Goal: Information Seeking & Learning: Check status

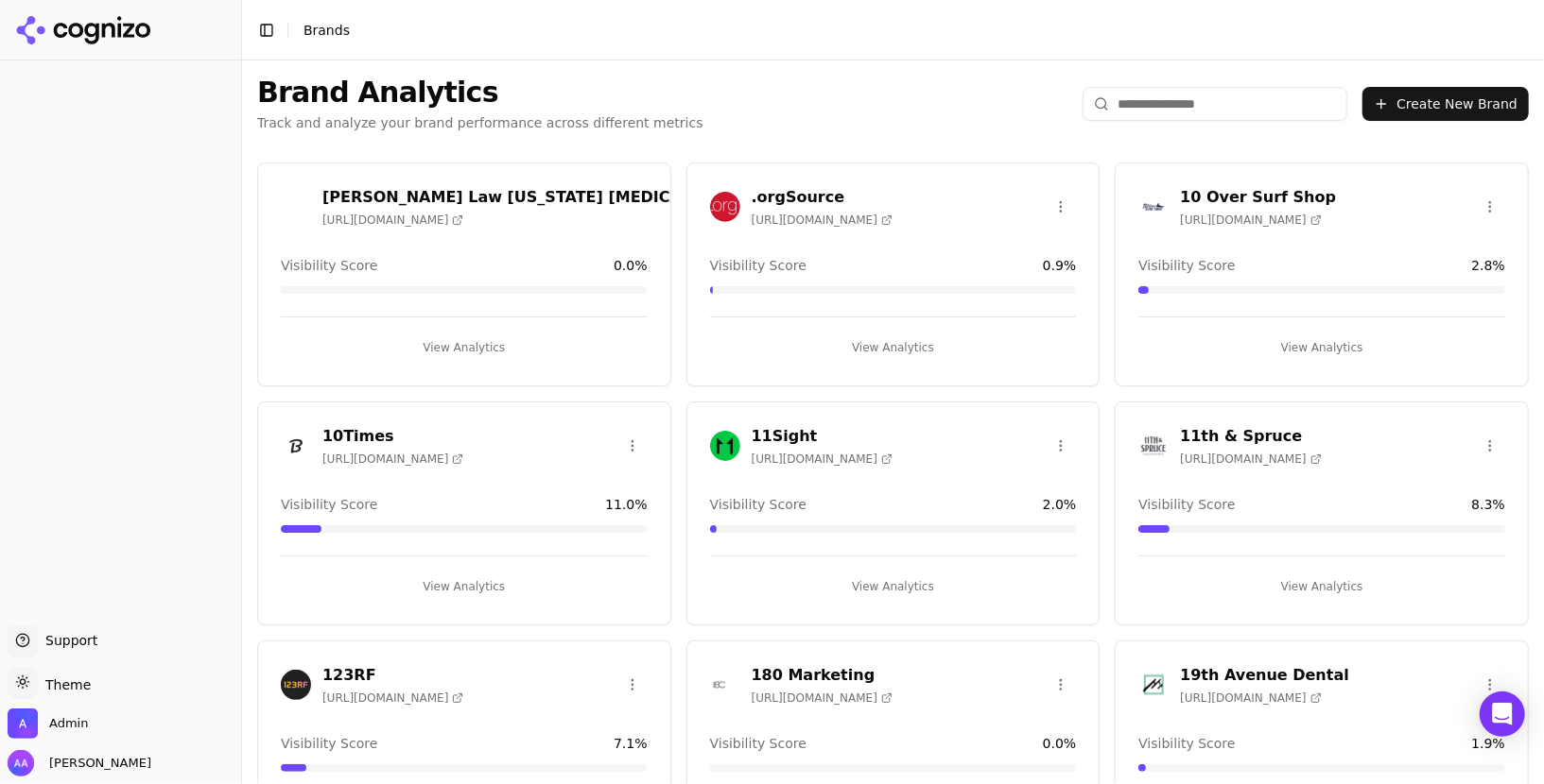
click at [1153, 107] on input "search" at bounding box center [1214, 103] width 264 height 34
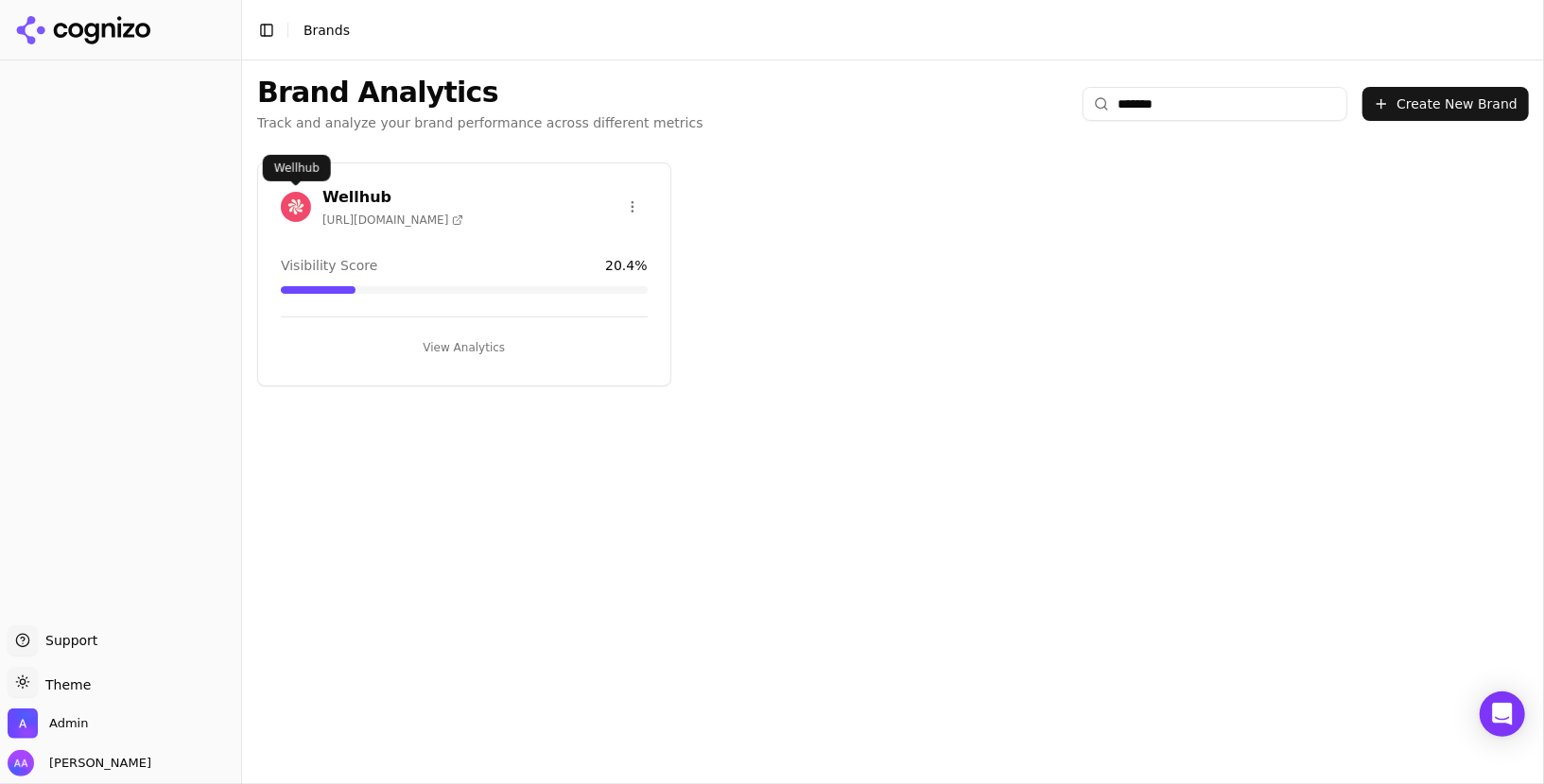
type input "*******"
click at [297, 200] on img at bounding box center [296, 207] width 30 height 30
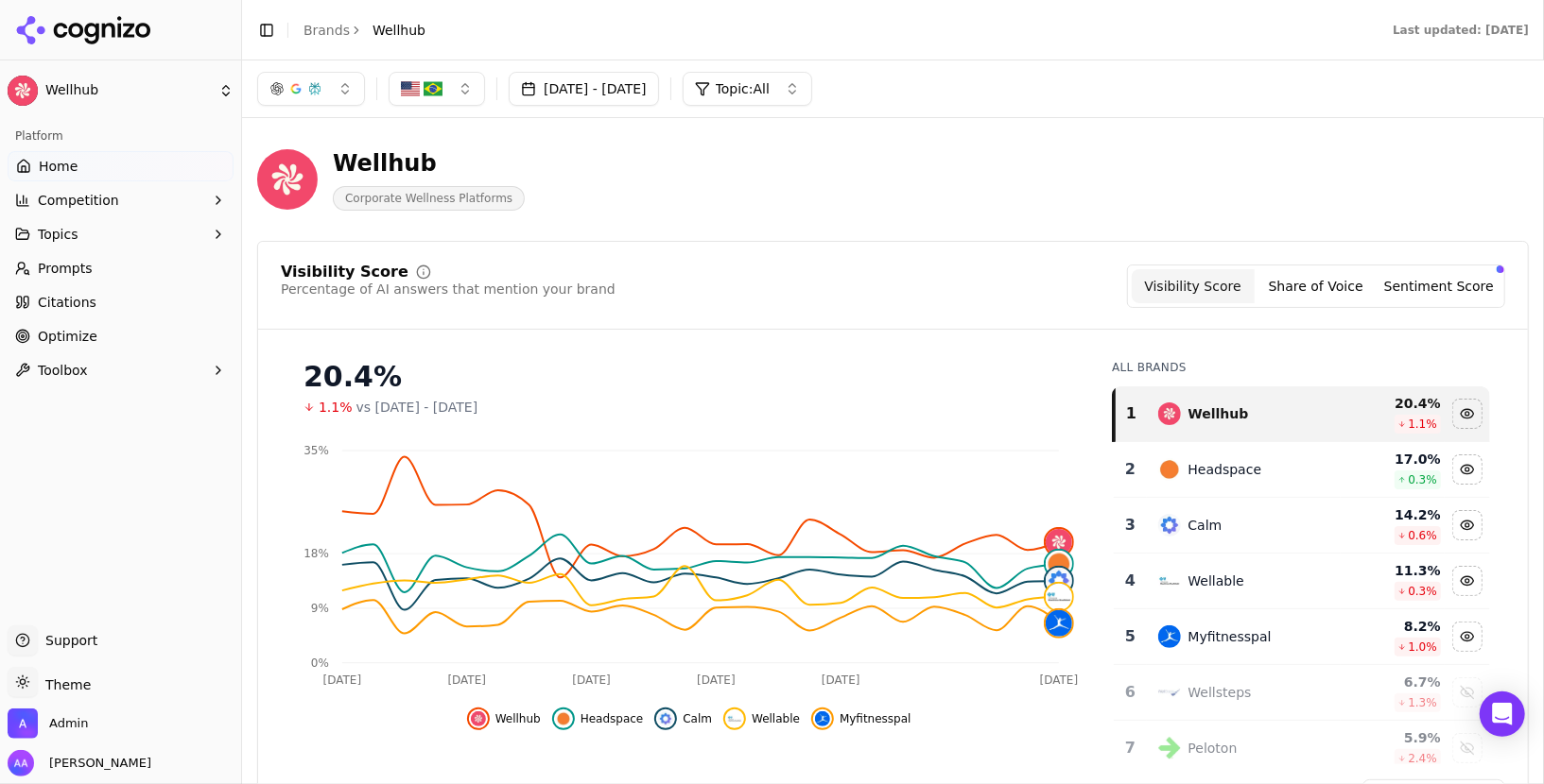
click at [316, 39] on li "Brands" at bounding box center [326, 29] width 46 height 19
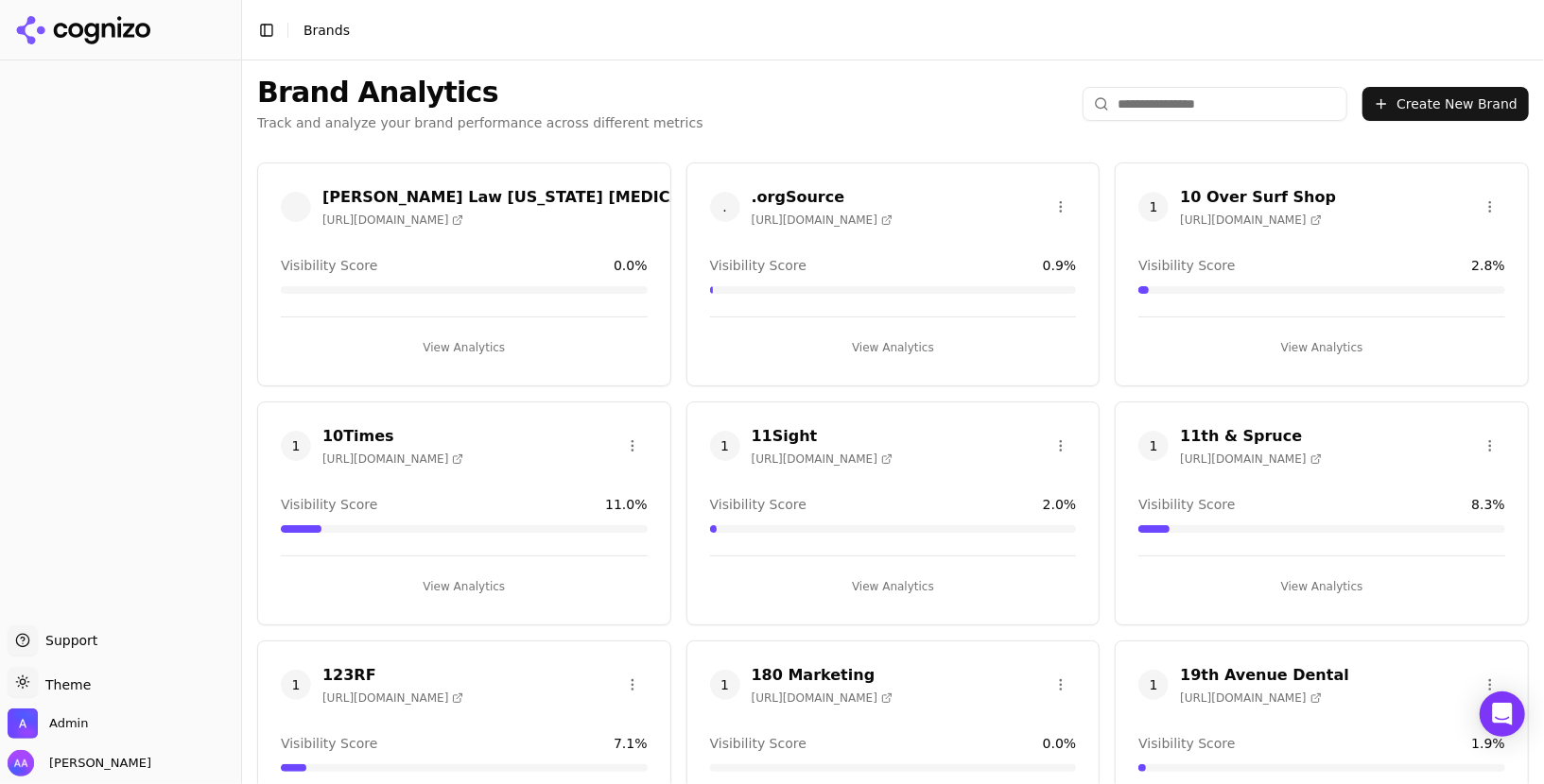
click at [1178, 100] on input "search" at bounding box center [1214, 103] width 264 height 34
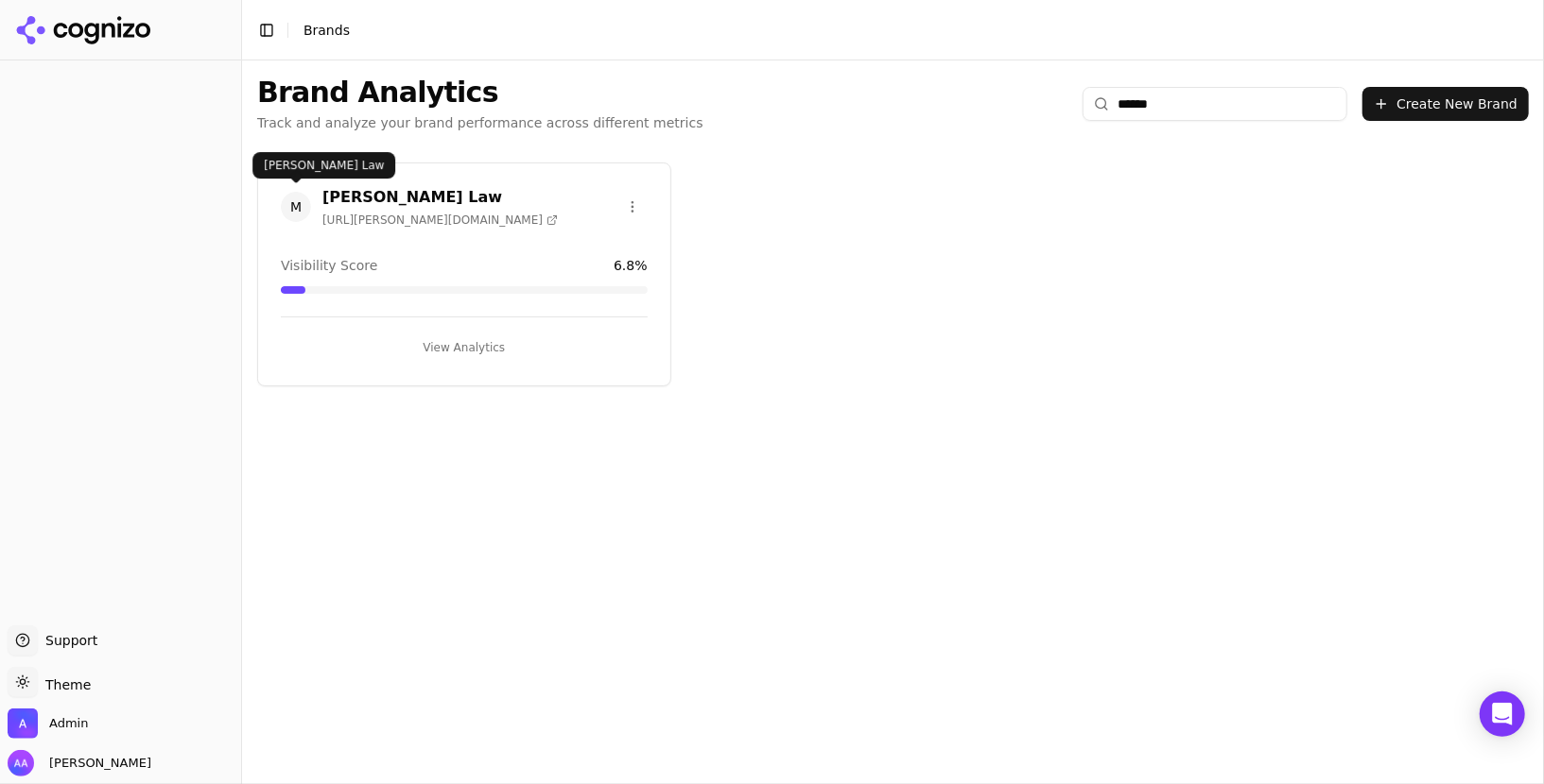
type input "******"
click at [275, 209] on div "M Munley Law https://munley.com" at bounding box center [464, 210] width 413 height 47
click at [288, 206] on span "M" at bounding box center [296, 207] width 30 height 30
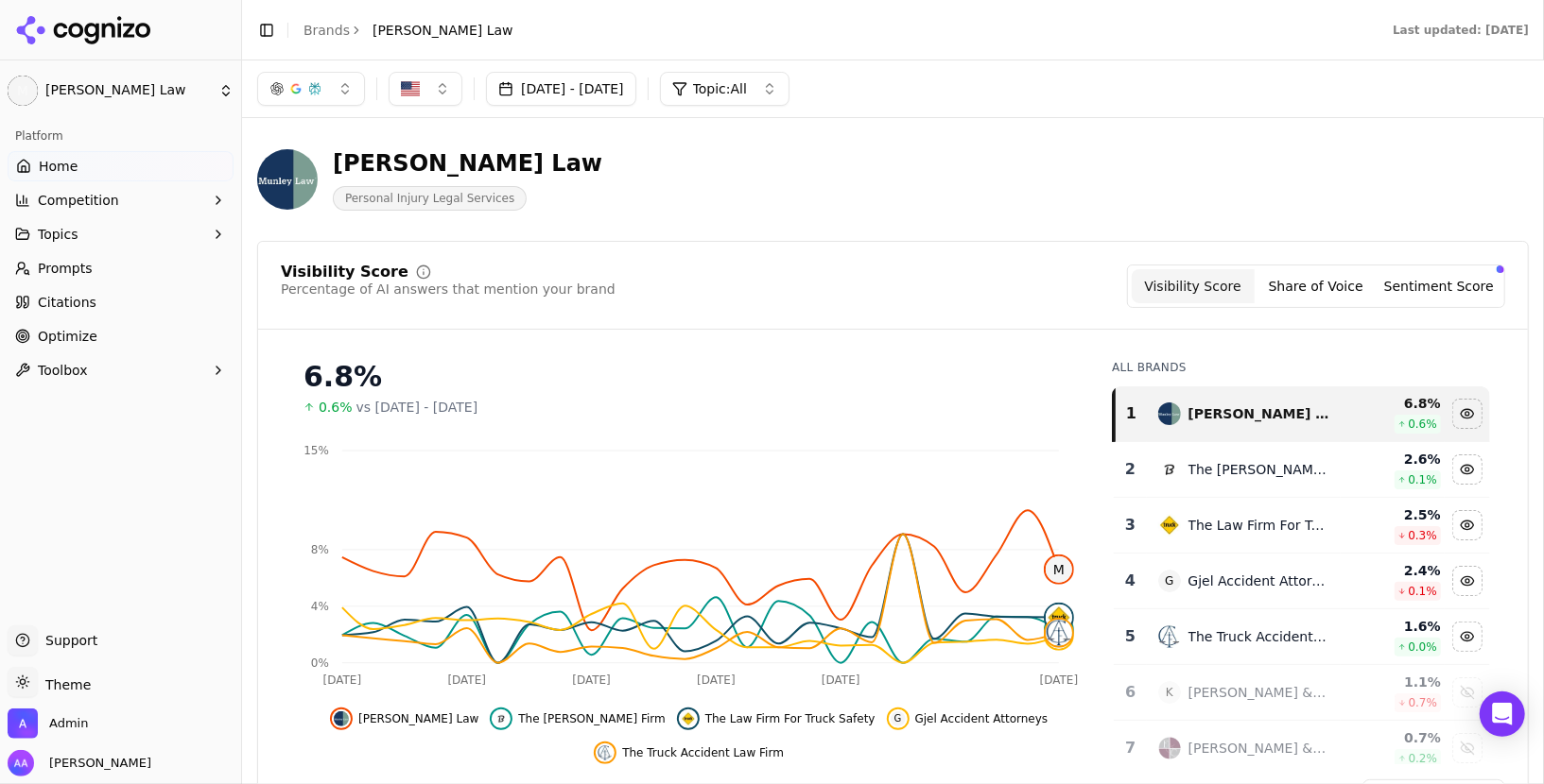
click at [560, 108] on div "Jul 15, 2025 - Aug 14, 2025 Topic: All" at bounding box center [892, 89] width 1302 height 57
click at [573, 95] on button "[DATE] - [DATE]" at bounding box center [561, 89] width 150 height 34
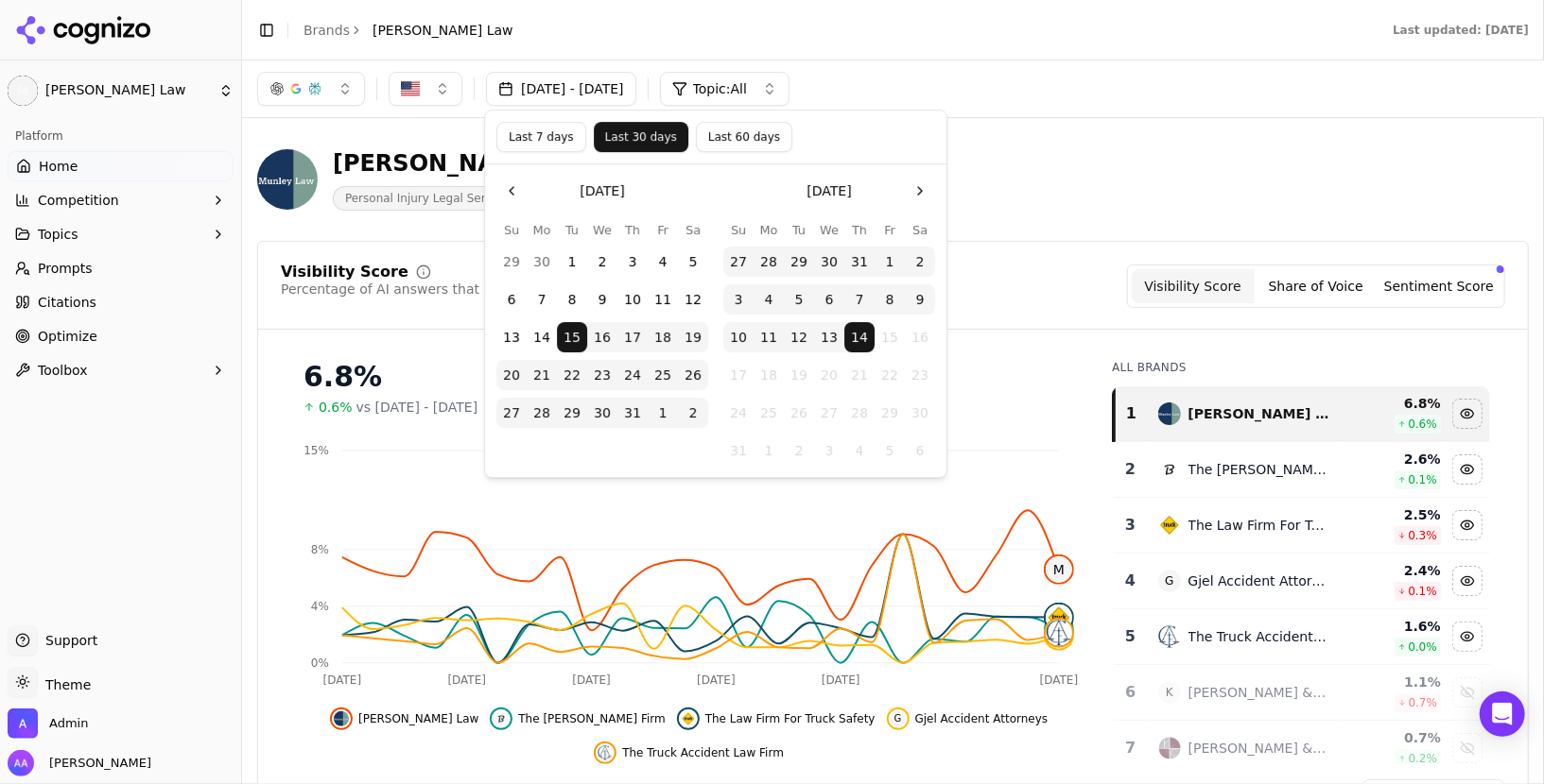
click at [543, 138] on button "Last 7 days" at bounding box center [541, 137] width 90 height 30
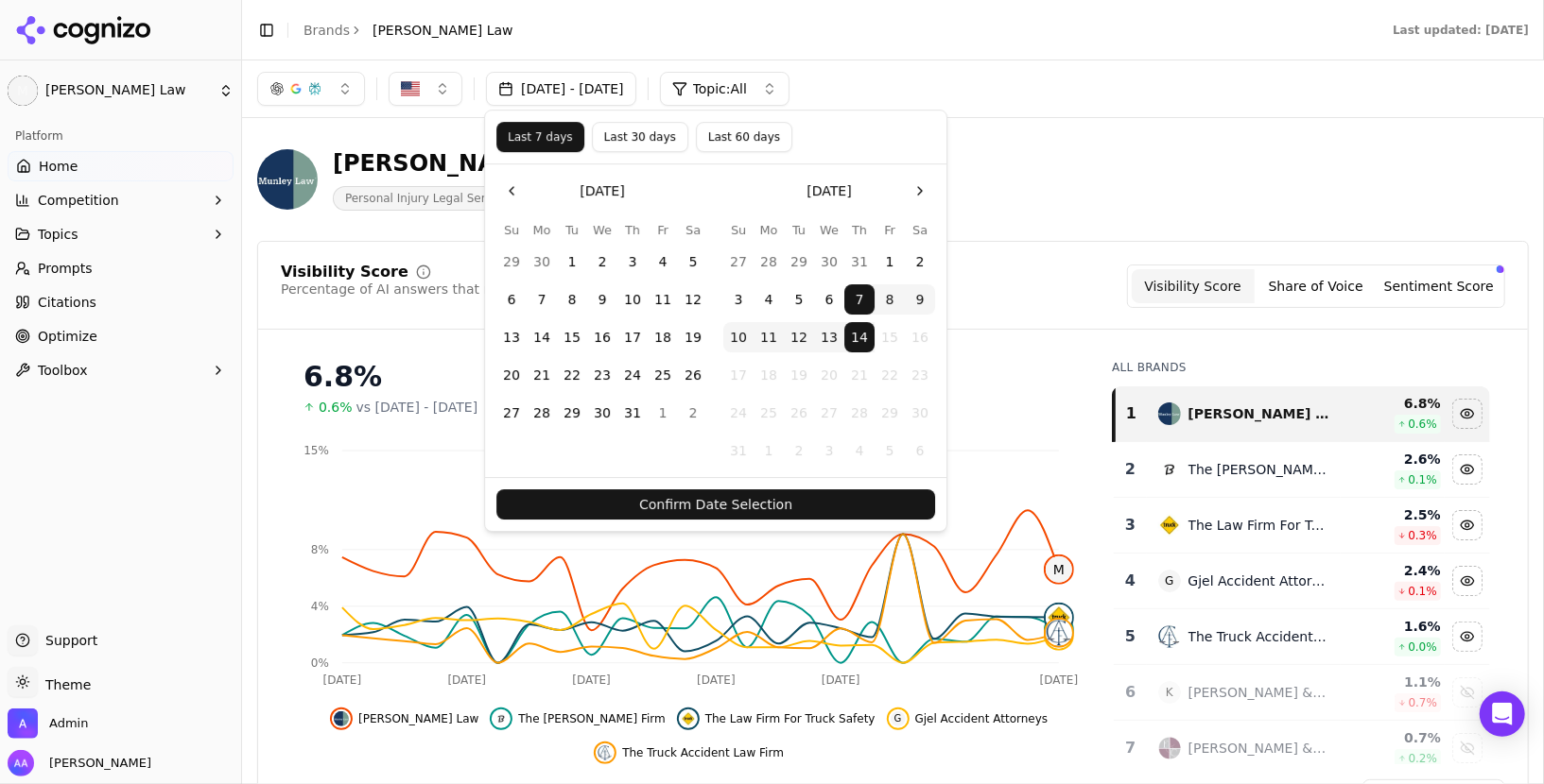
click at [709, 505] on button "Confirm Date Selection" at bounding box center [716, 504] width 439 height 30
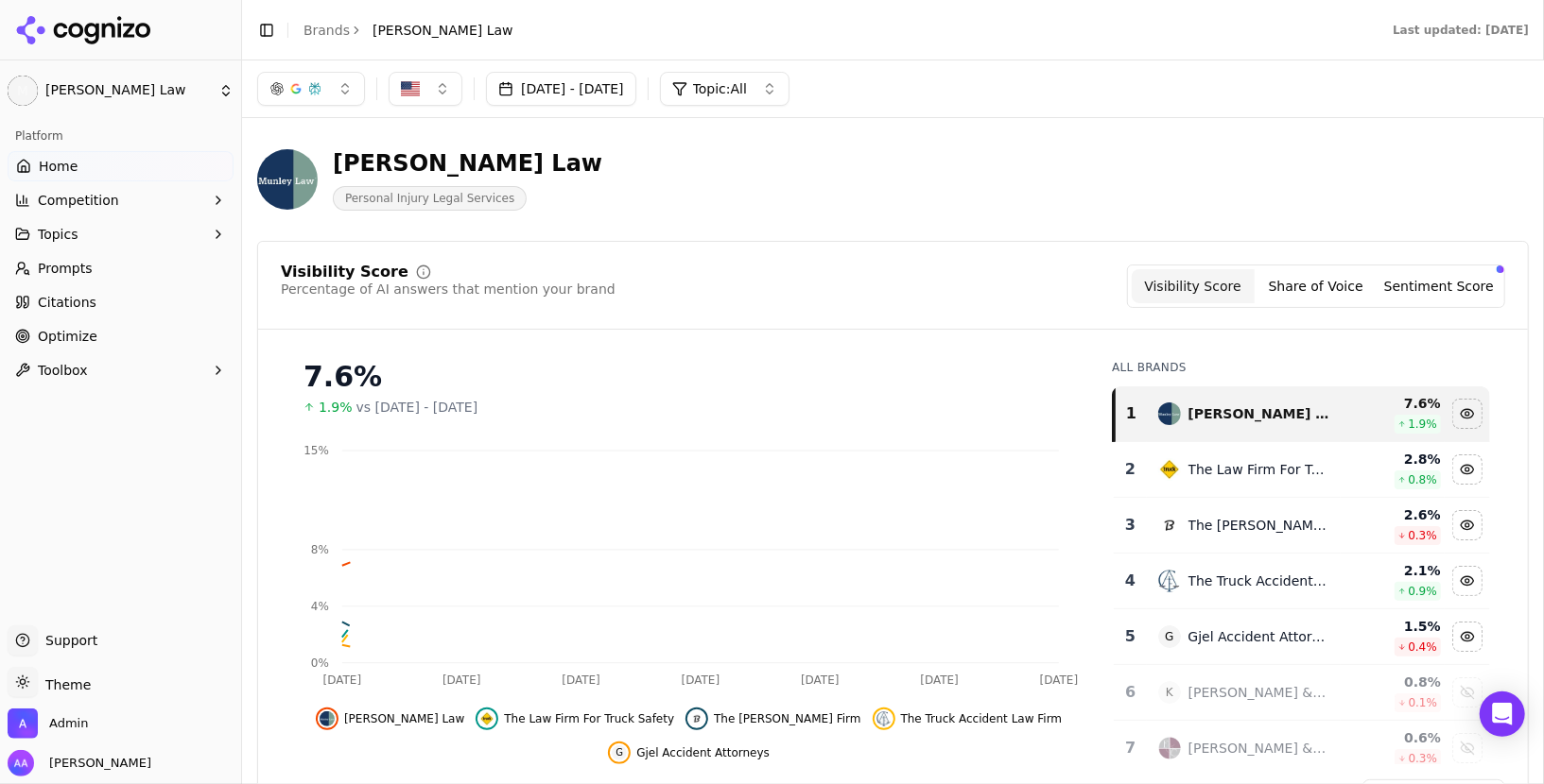
click at [546, 86] on button "Aug 07, 2025 - Aug 14, 2025" at bounding box center [561, 89] width 150 height 34
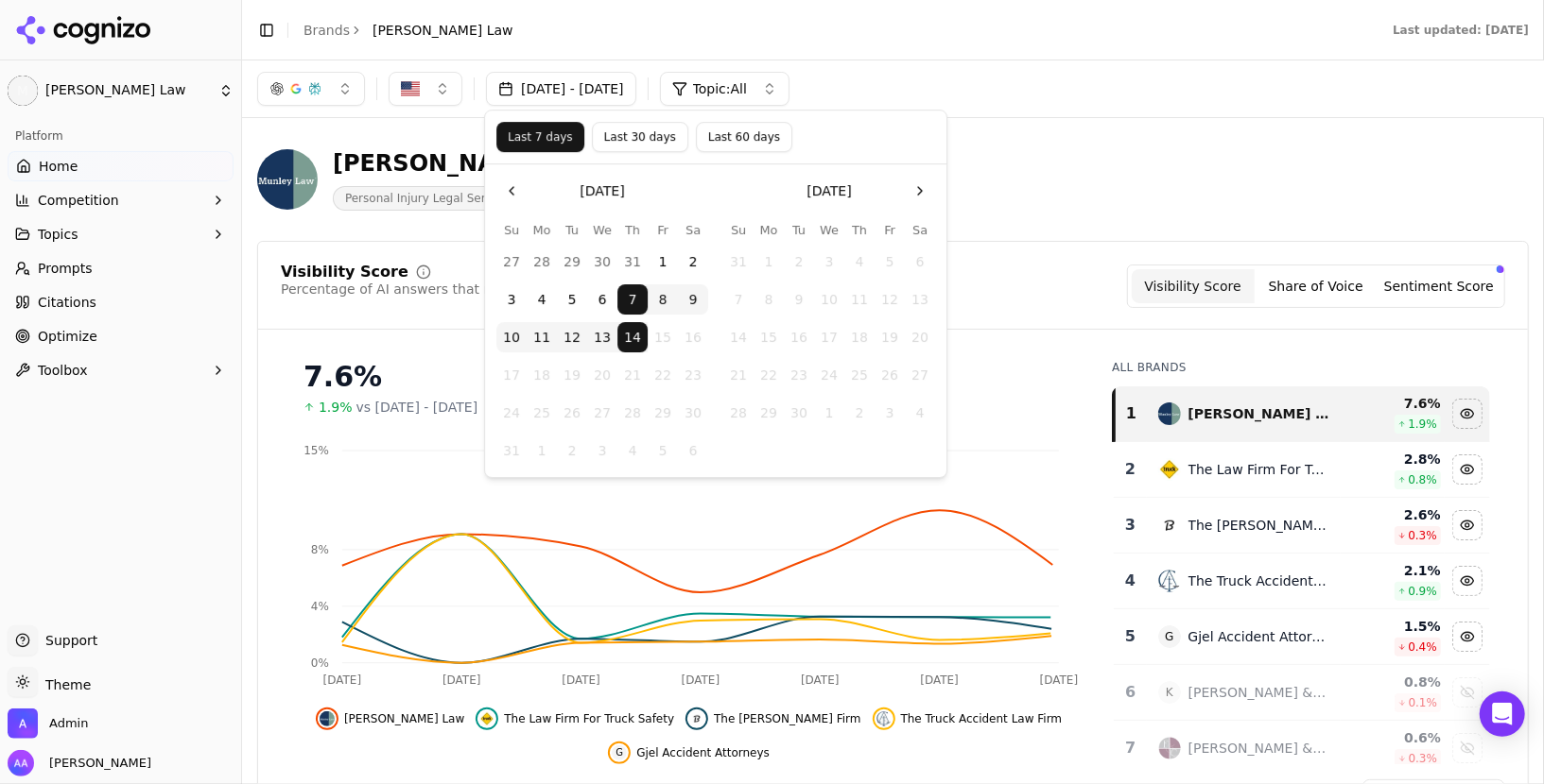
click at [761, 137] on button "Last 60 days" at bounding box center [743, 137] width 97 height 30
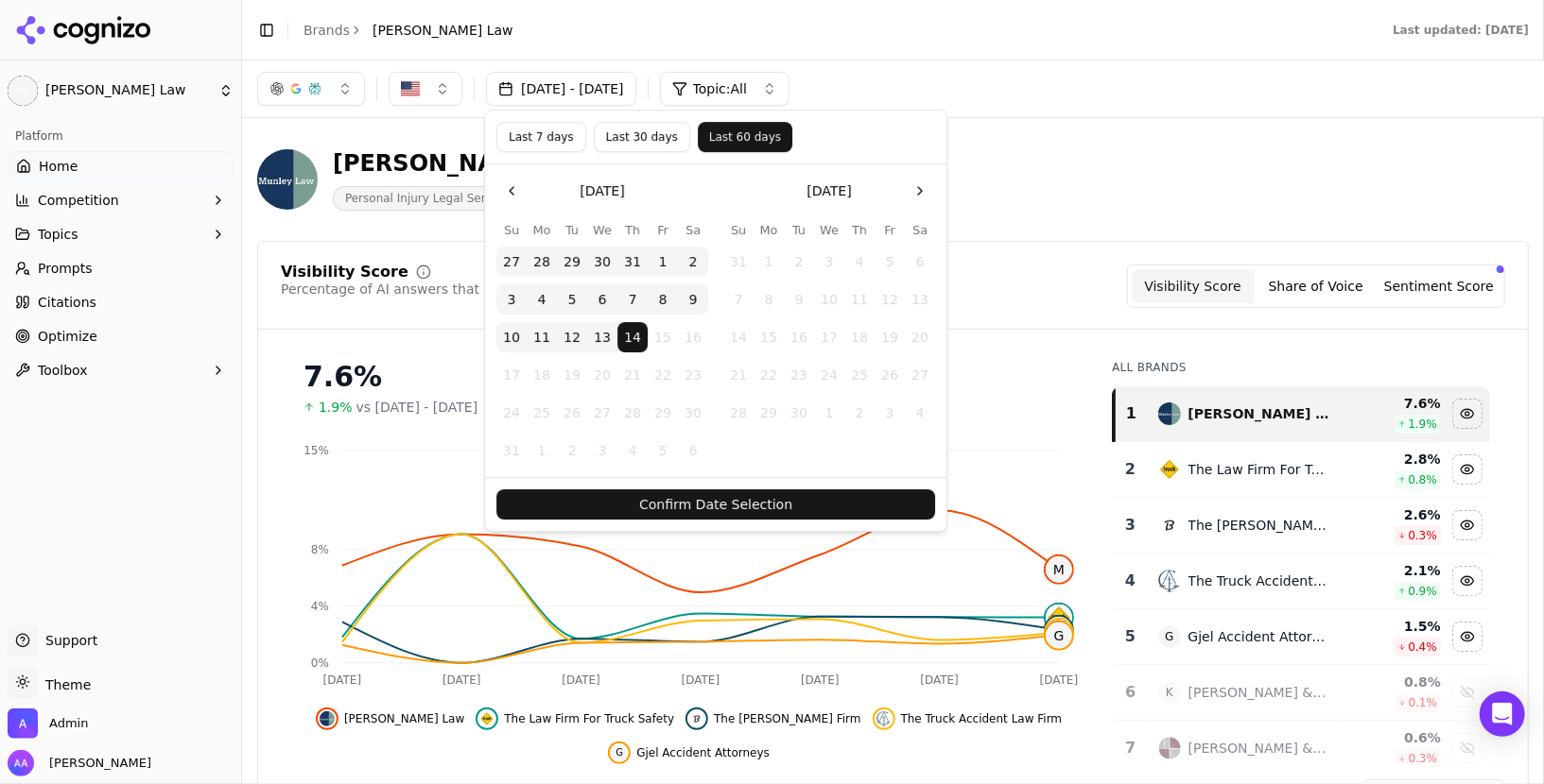
click at [712, 504] on button "Confirm Date Selection" at bounding box center [716, 504] width 439 height 30
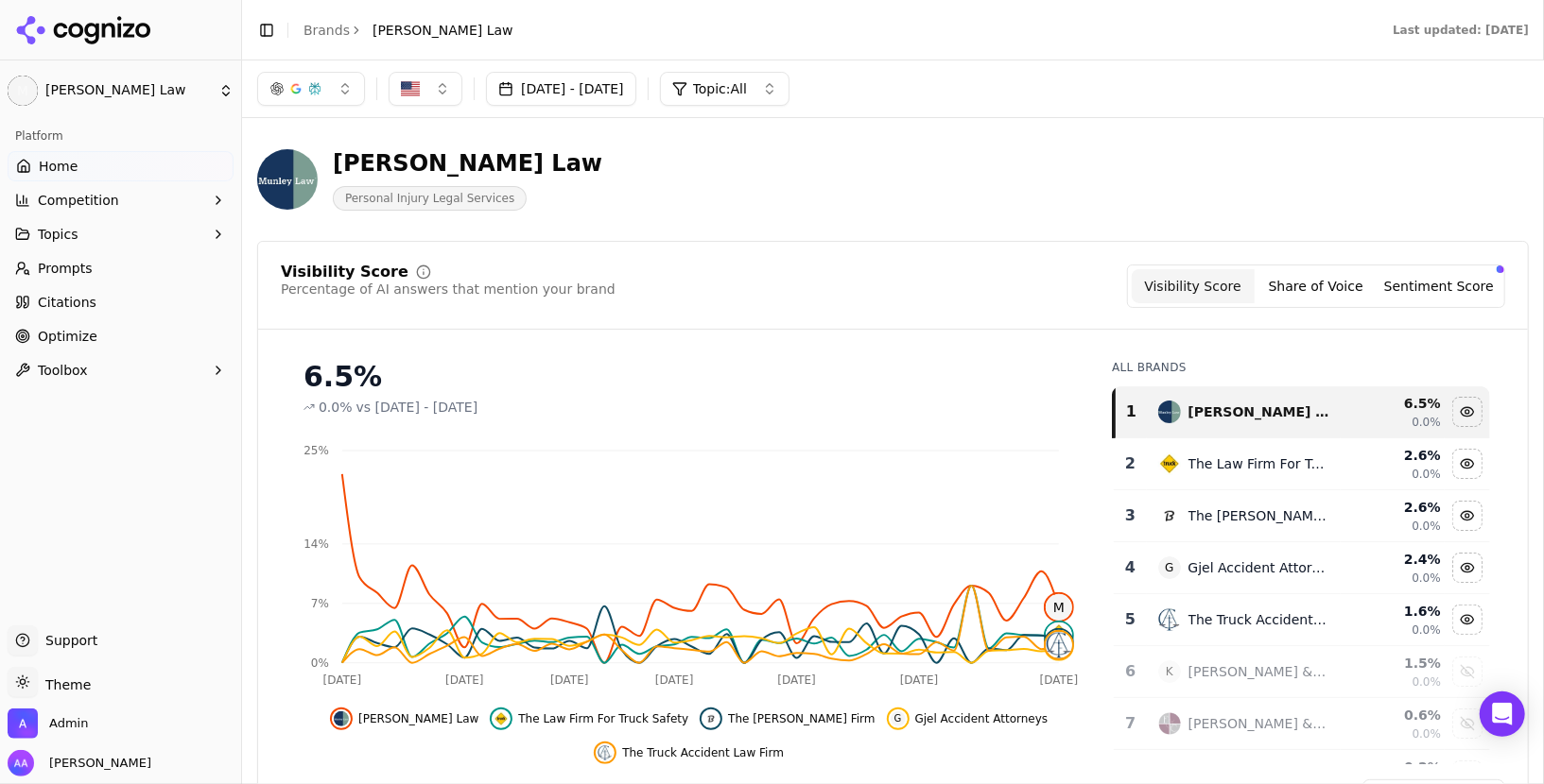
click at [582, 93] on button "[DATE] - [DATE]" at bounding box center [561, 89] width 150 height 34
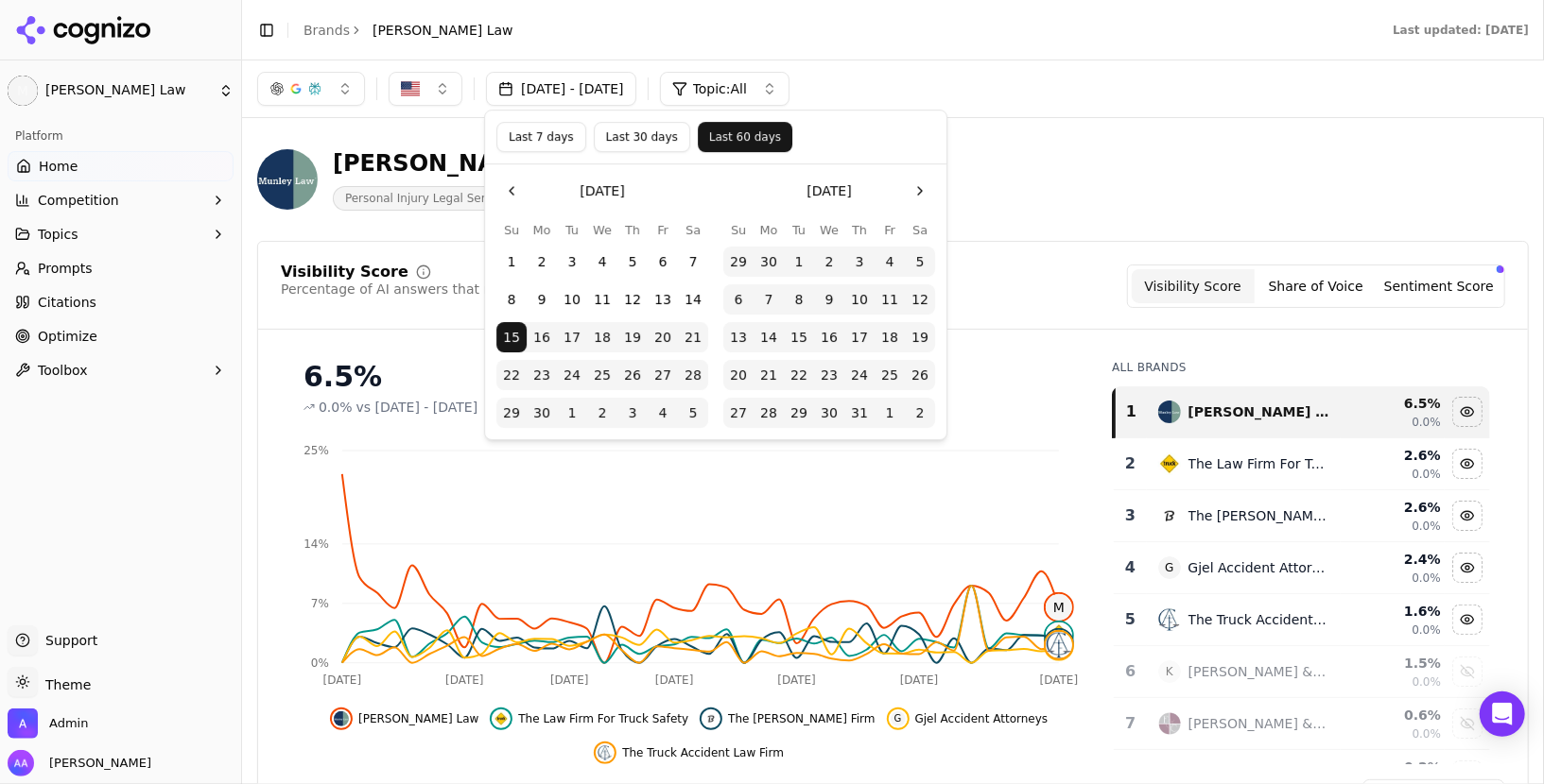
click at [631, 139] on button "Last 30 days" at bounding box center [642, 137] width 97 height 30
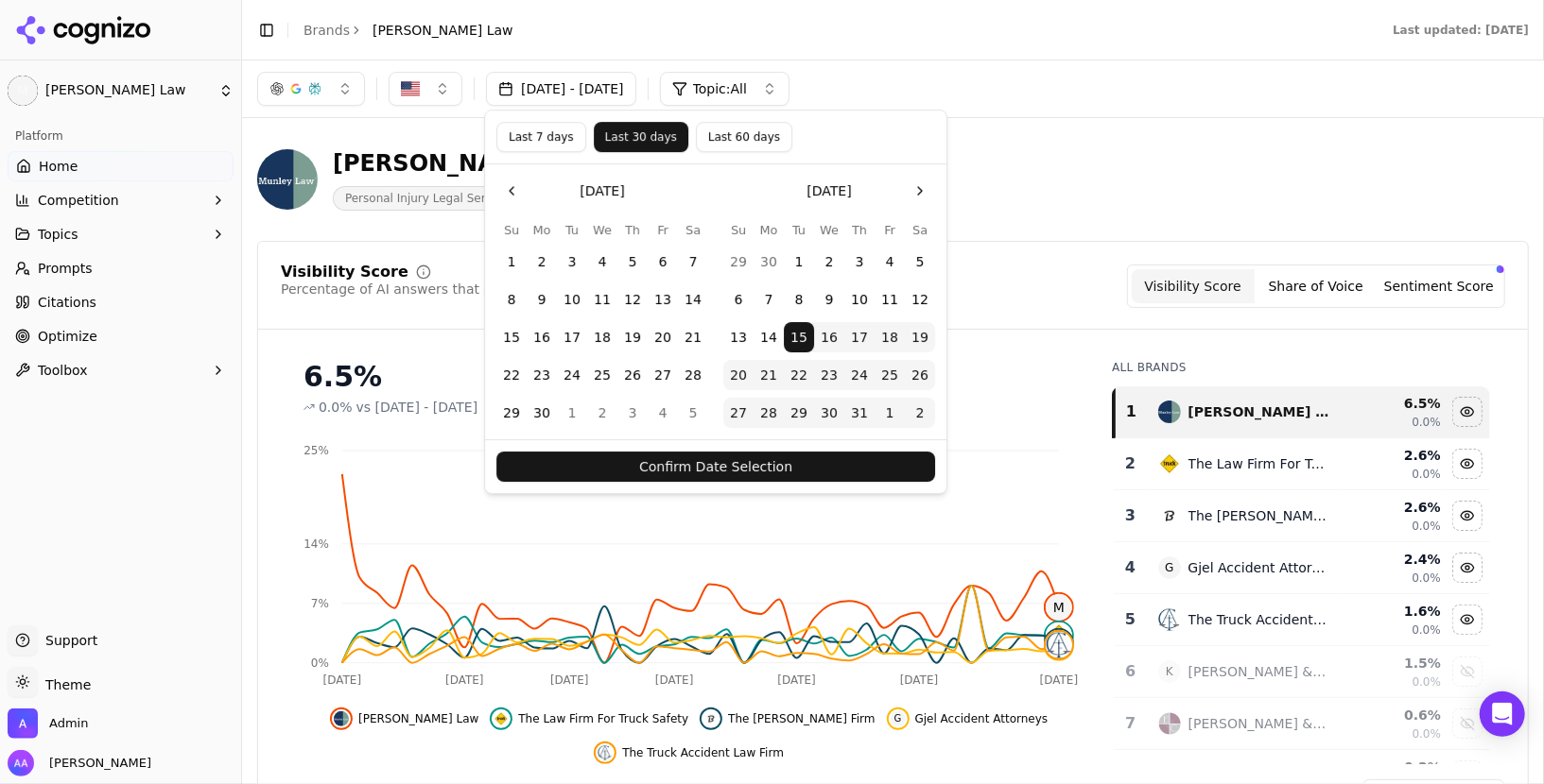
click at [640, 457] on button "Confirm Date Selection" at bounding box center [716, 466] width 439 height 30
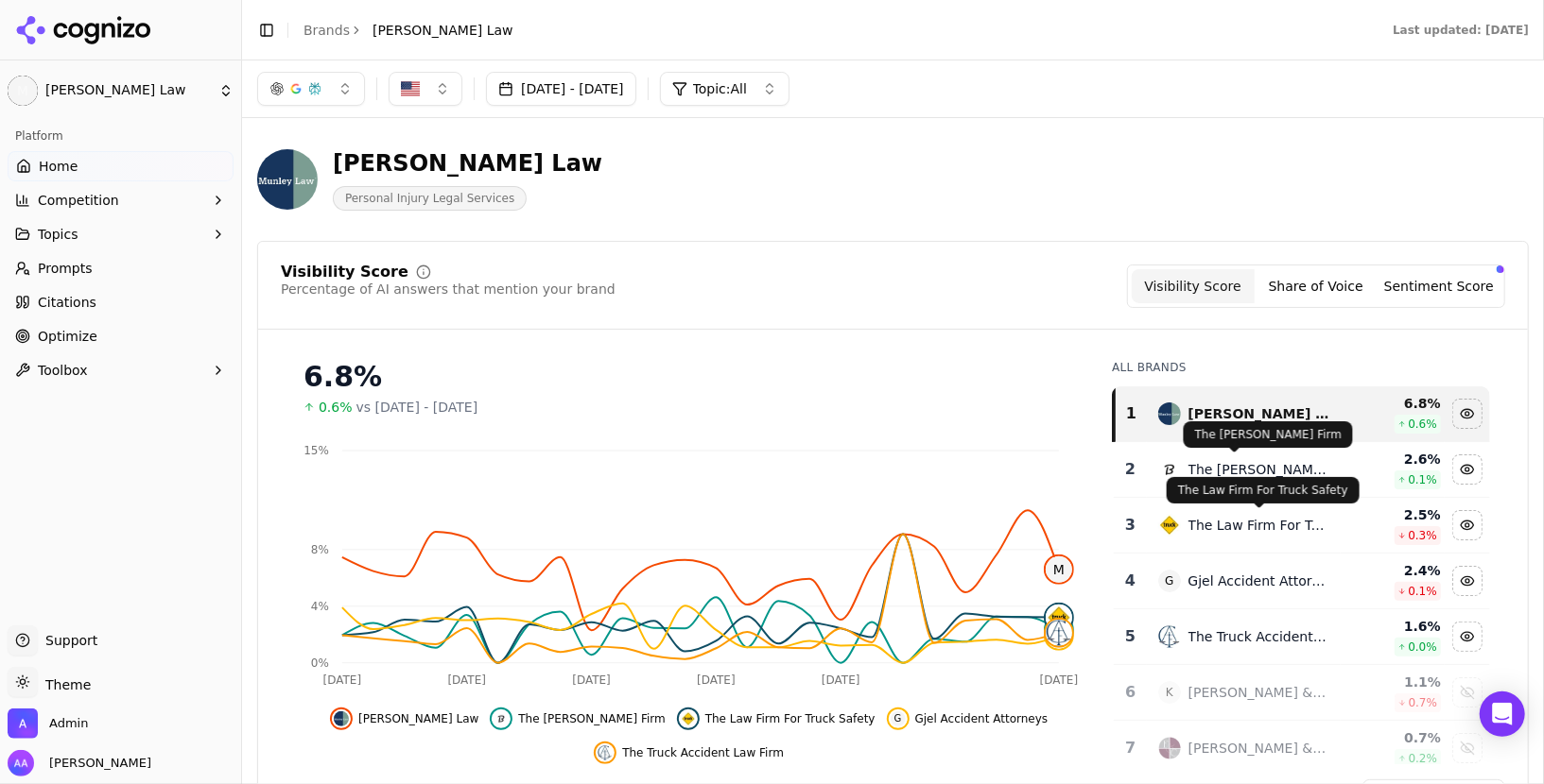
click at [1221, 469] on div "The Levin Firm" at bounding box center [1258, 469] width 141 height 19
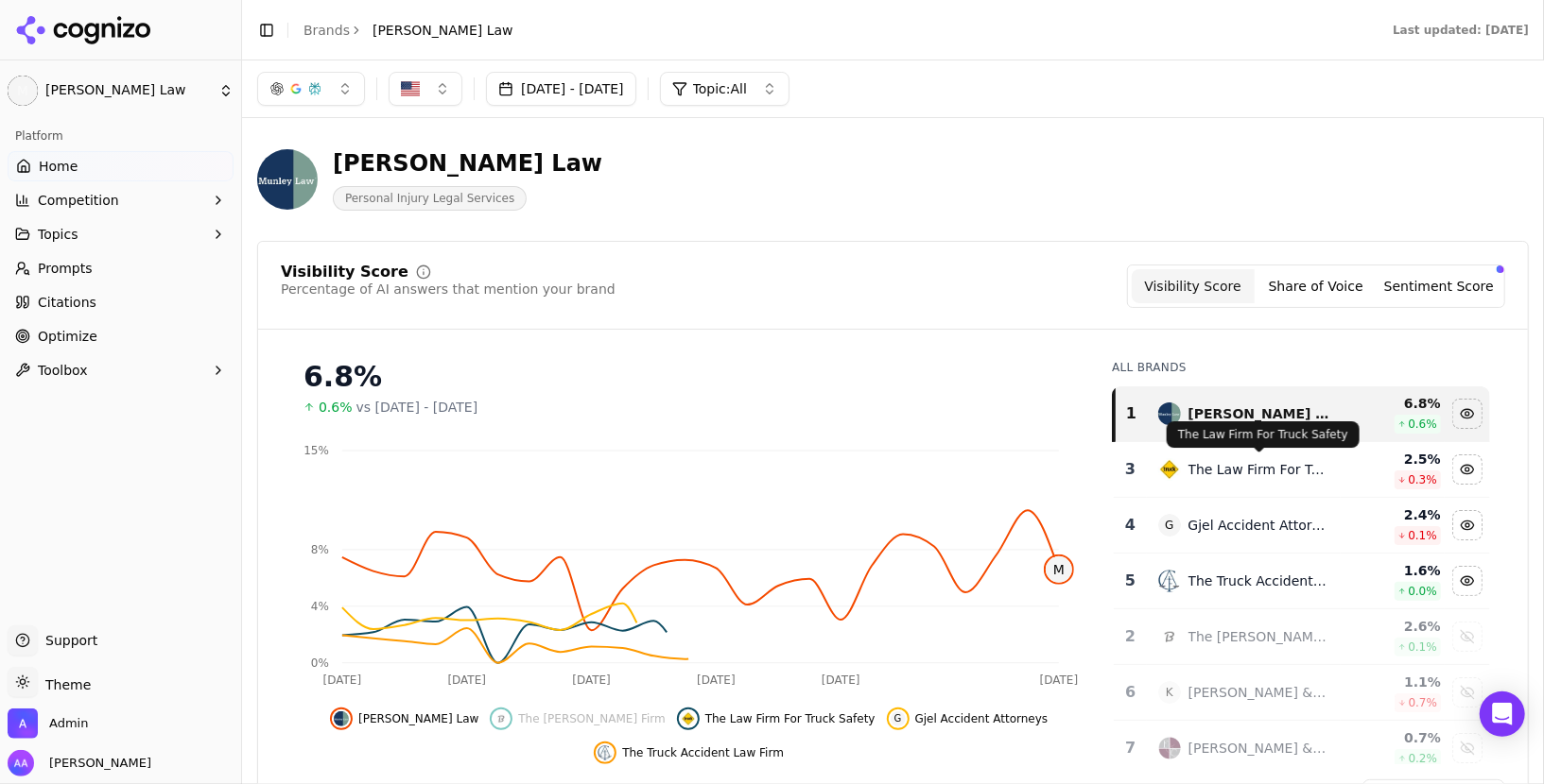
click at [1227, 472] on div "The Law Firm For Truck Safety" at bounding box center [1258, 469] width 141 height 19
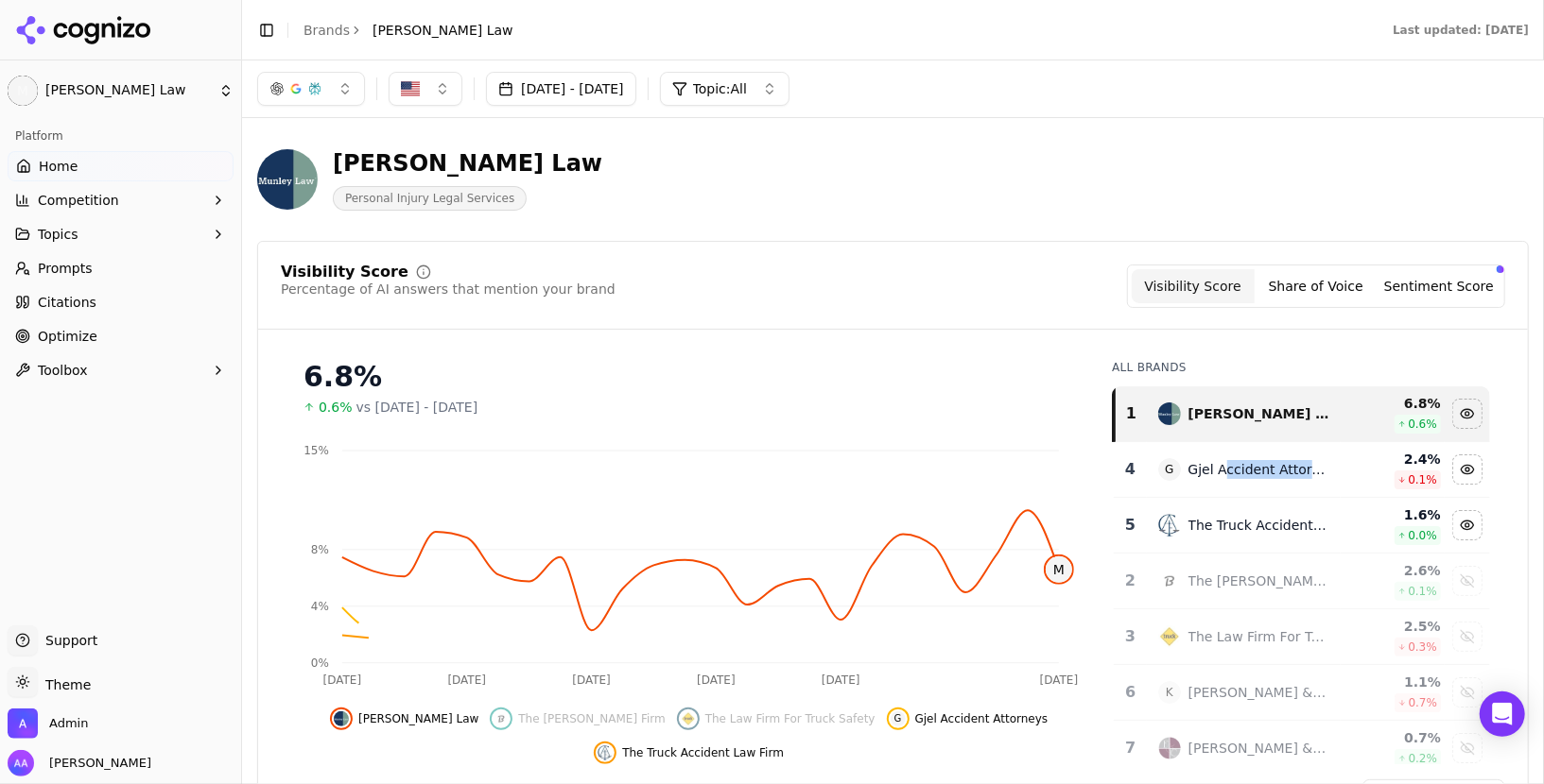
click at [1226, 476] on div "G Gjel Accident Attorneys" at bounding box center [1244, 469] width 172 height 22
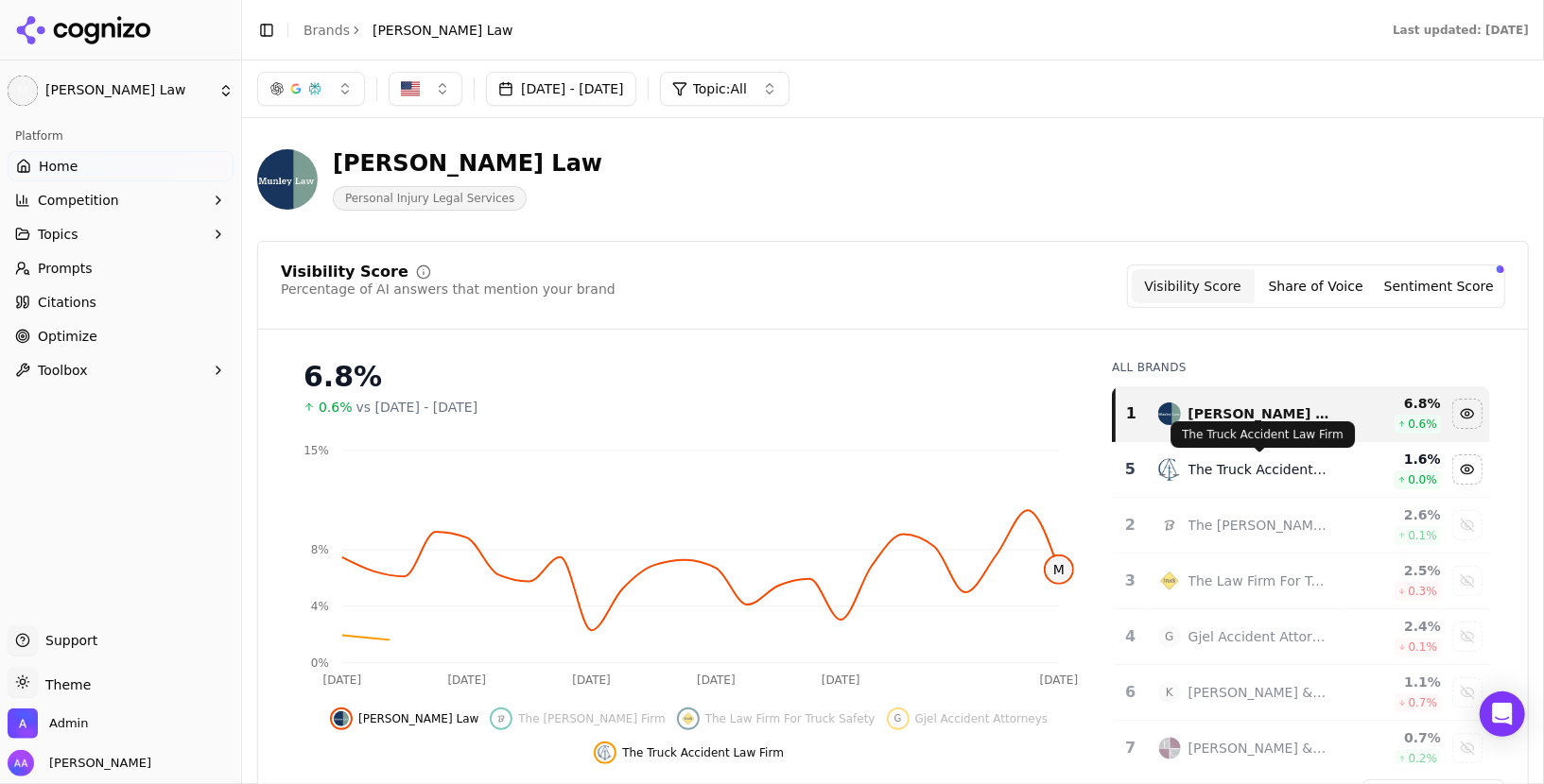
click at [1248, 489] on td "The Truck Accident Law Firm" at bounding box center [1245, 470] width 195 height 56
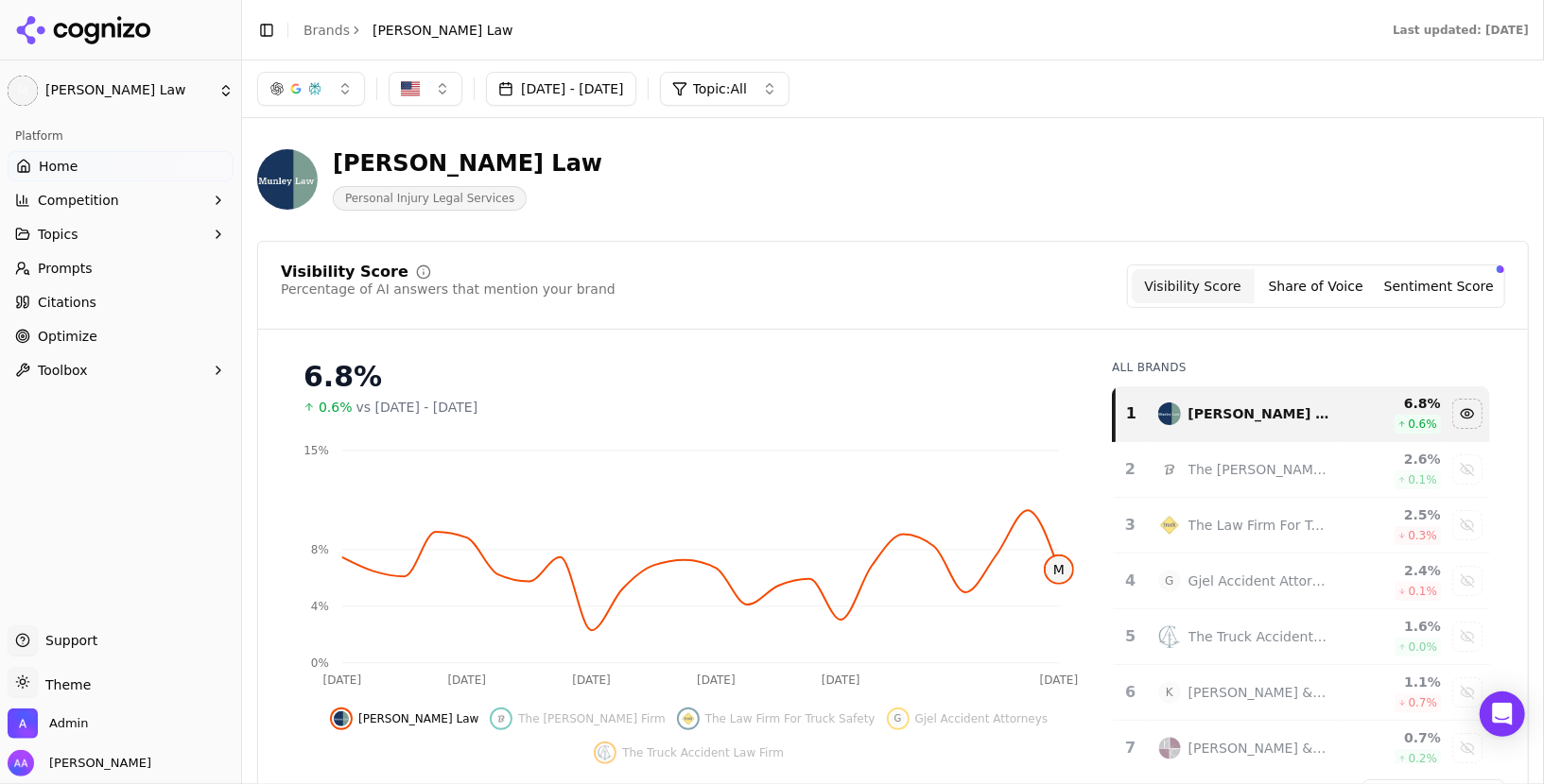
click at [596, 80] on button "[DATE] - [DATE]" at bounding box center [561, 89] width 150 height 34
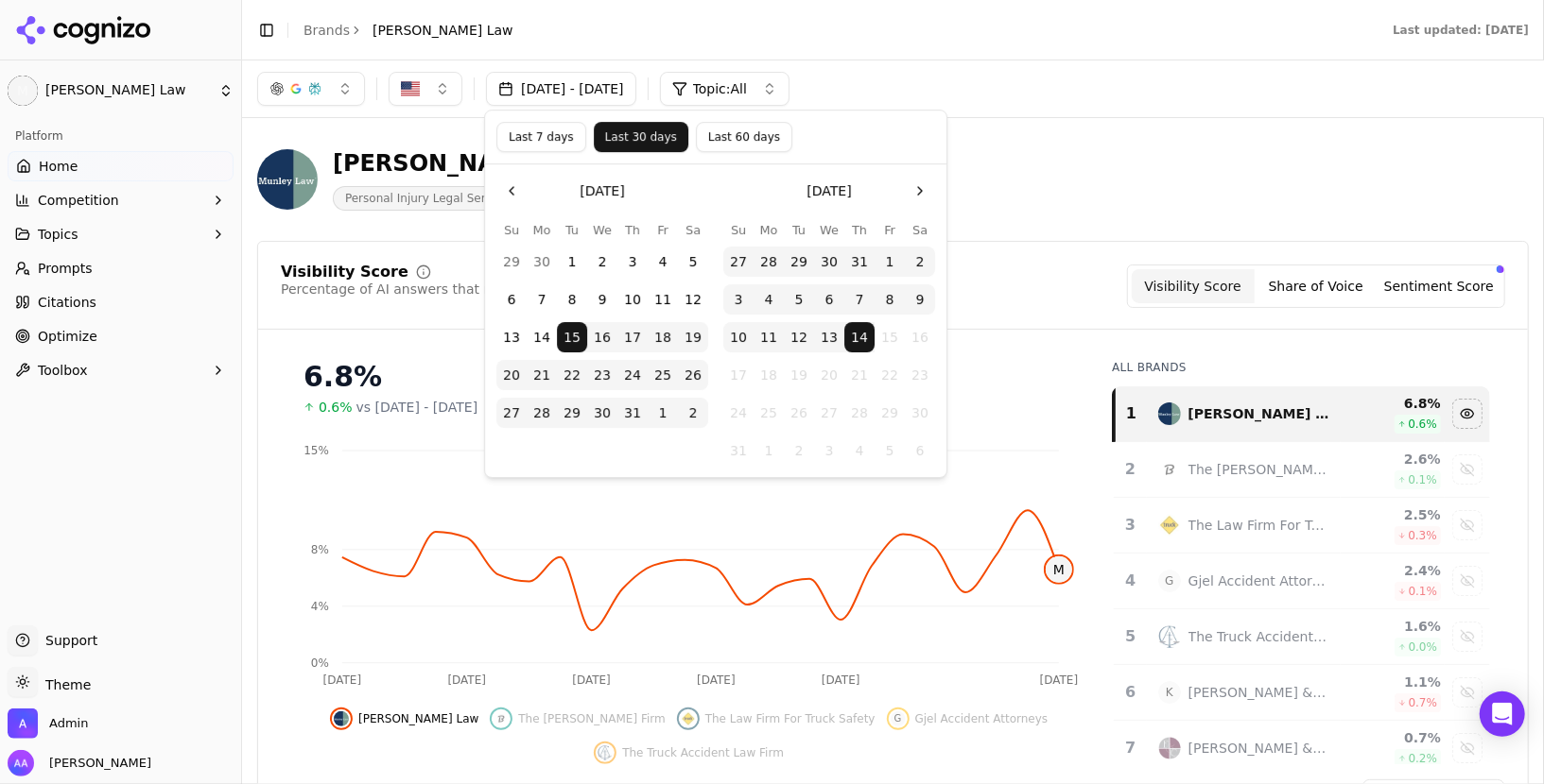
click at [555, 131] on button "Last 7 days" at bounding box center [541, 137] width 90 height 30
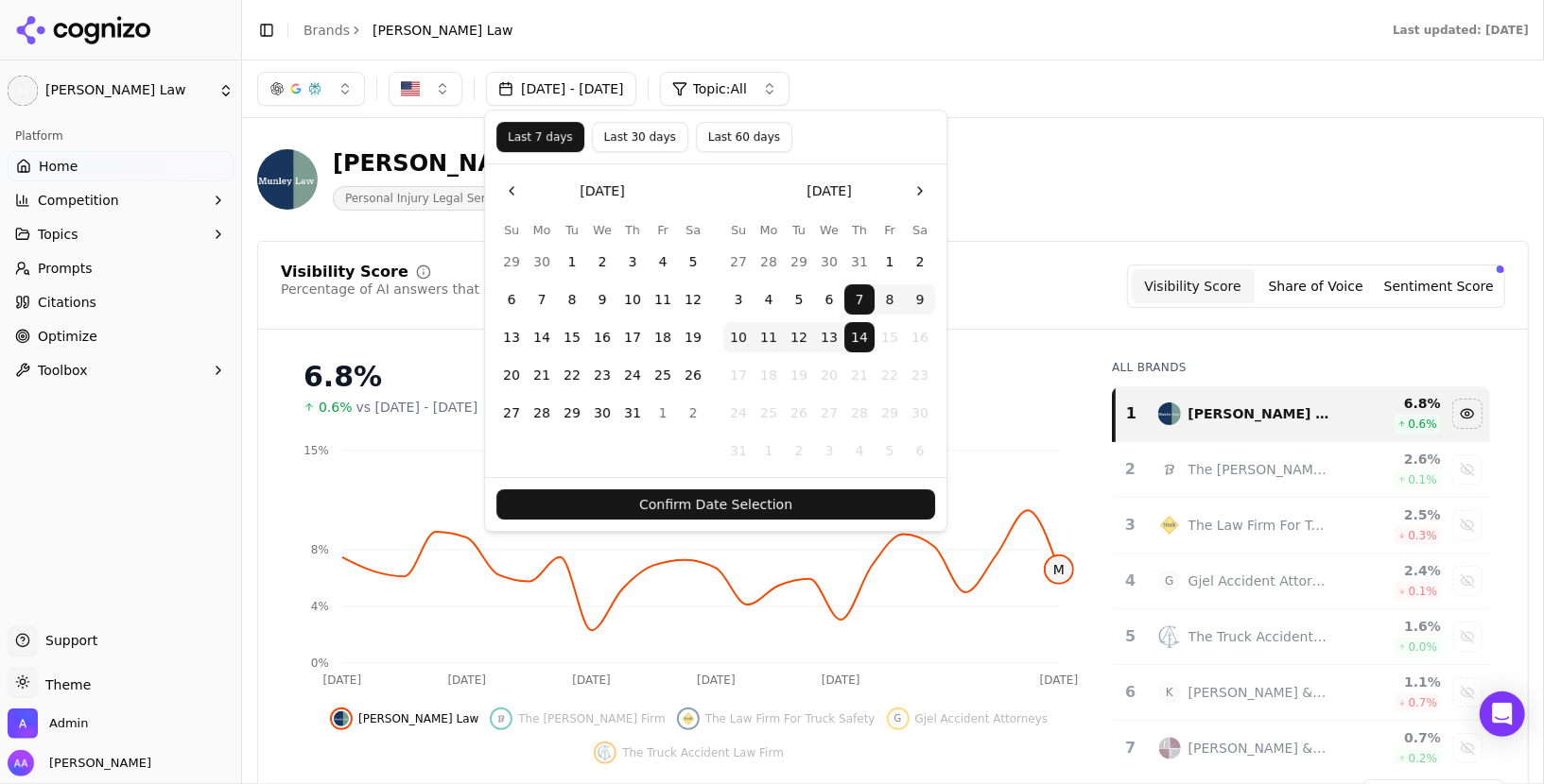
click at [679, 507] on button "Confirm Date Selection" at bounding box center [716, 504] width 439 height 30
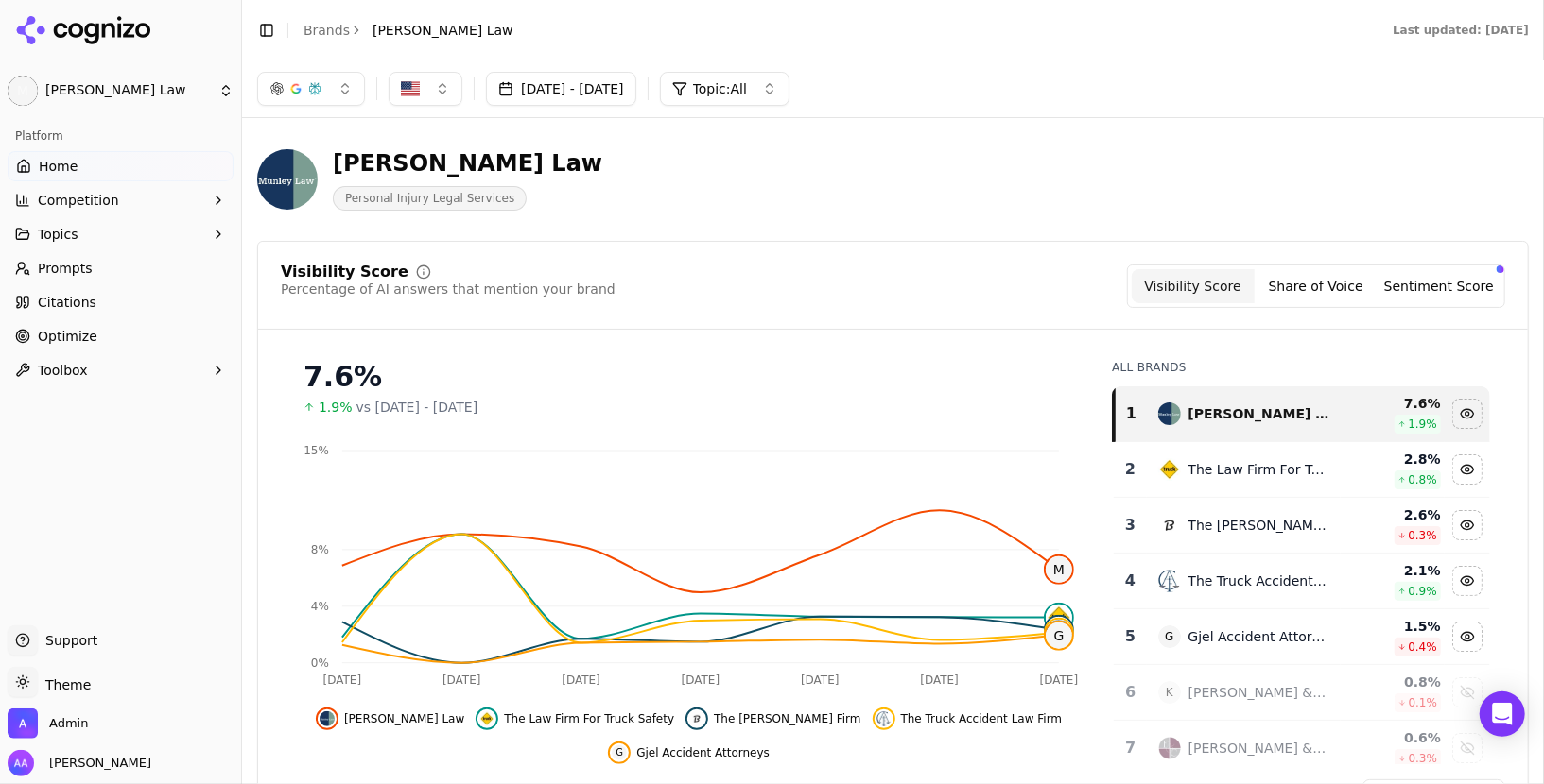
click at [337, 34] on link "Brands" at bounding box center [326, 30] width 46 height 16
click at [138, 42] on html "M Munley Law Platform Home Competition Topics Prompts Citations Optimize Toolbo…" at bounding box center [772, 392] width 1544 height 784
click at [125, 32] on html "M Munley Law Platform Home Competition Topics Prompts Citations Optimize Toolbo…" at bounding box center [772, 392] width 1544 height 784
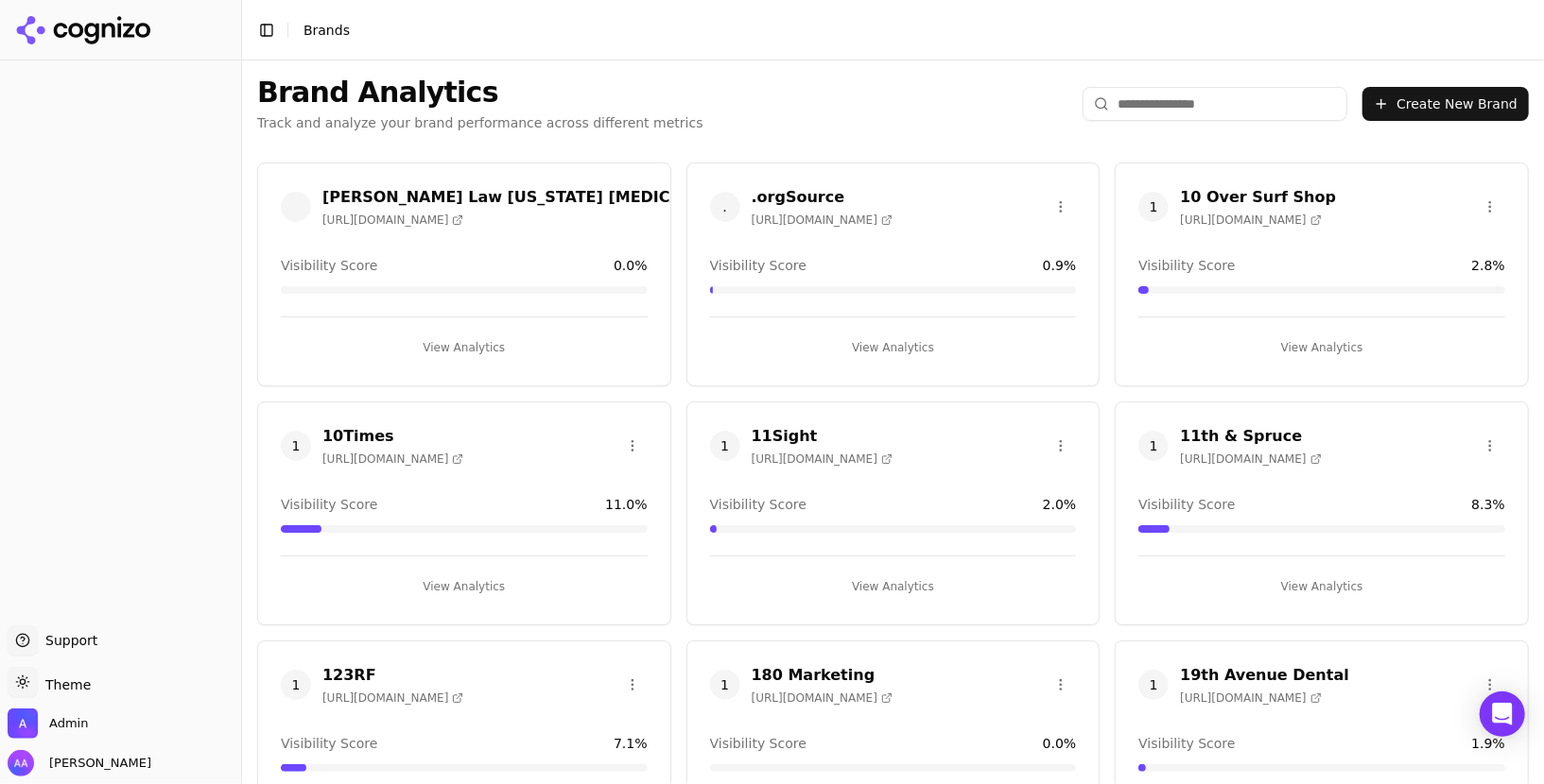
click at [1192, 103] on input "search" at bounding box center [1214, 103] width 264 height 34
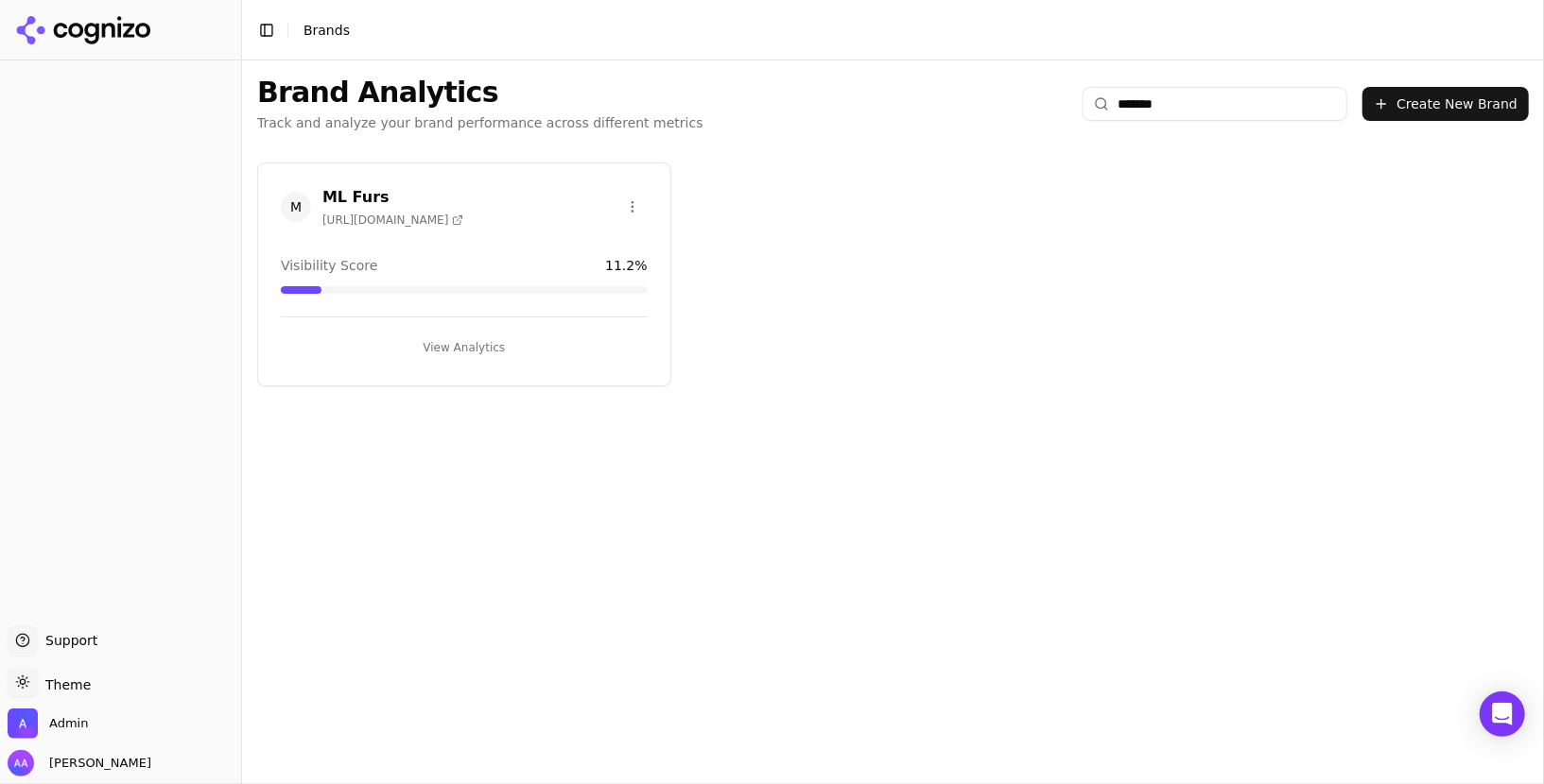
type input "*******"
click at [291, 200] on span "M" at bounding box center [296, 207] width 30 height 30
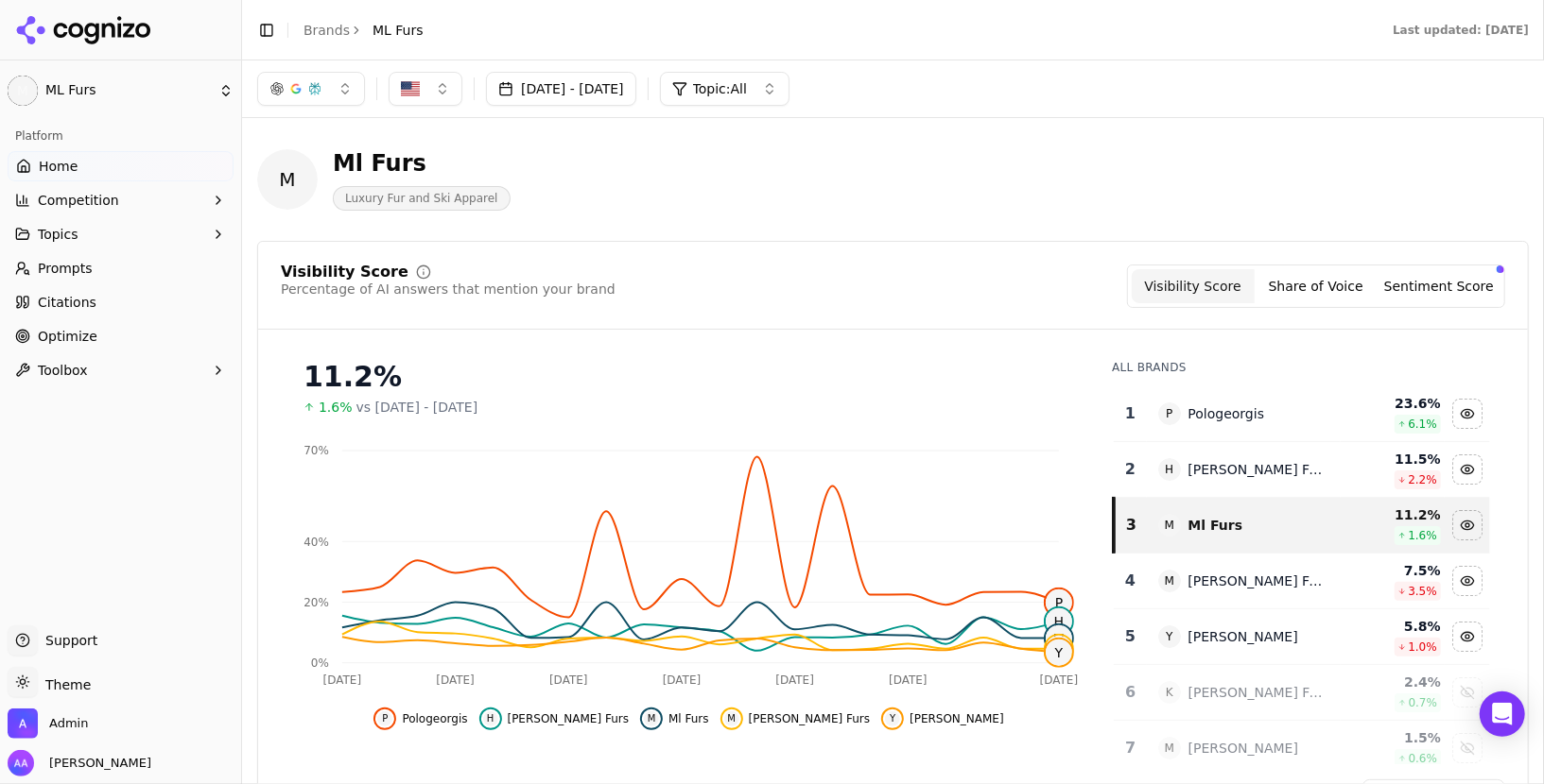
click at [565, 86] on button "[DATE] - [DATE]" at bounding box center [561, 89] width 150 height 34
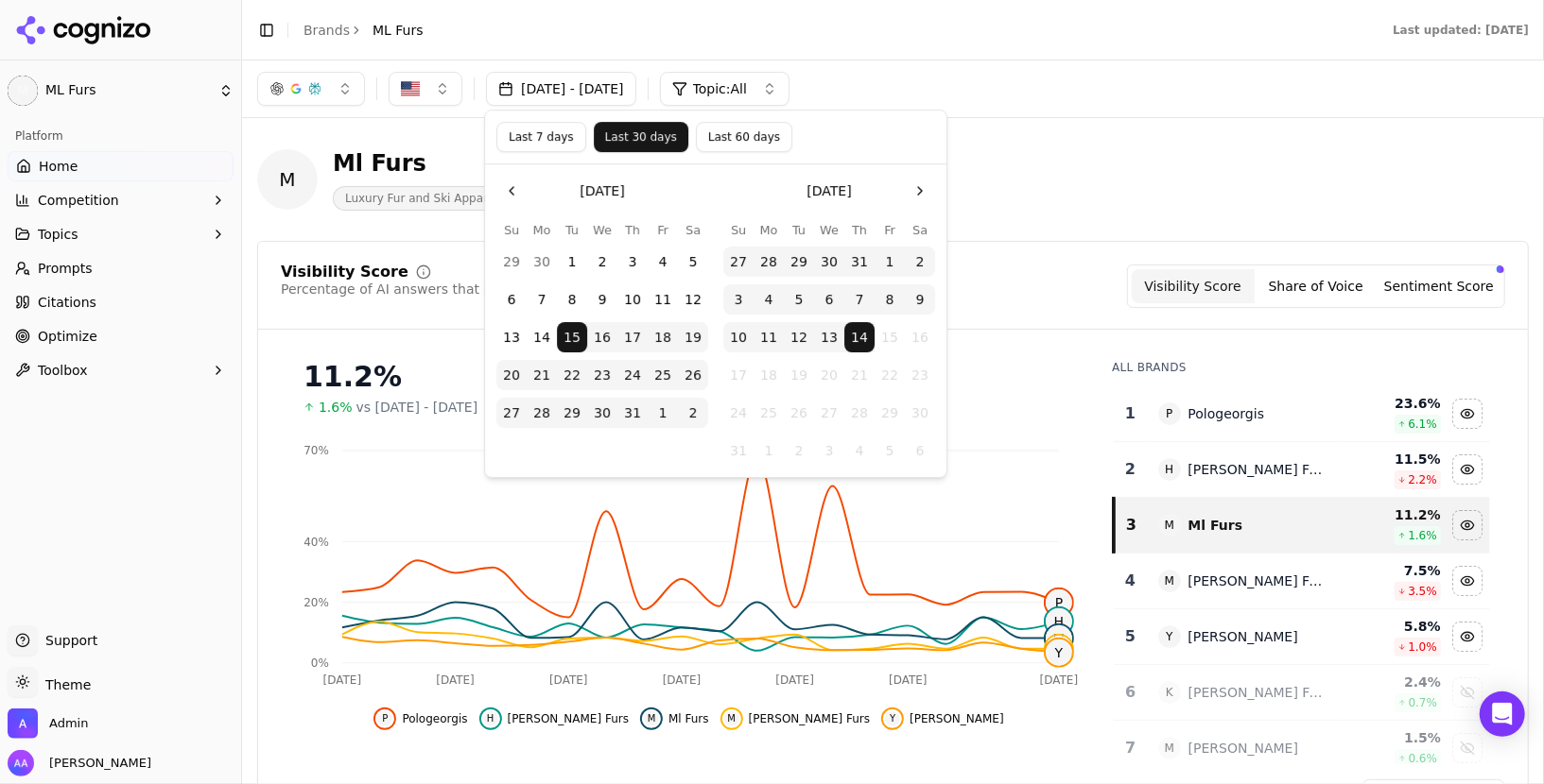
click at [555, 122] on button "Last 7 days" at bounding box center [541, 137] width 90 height 30
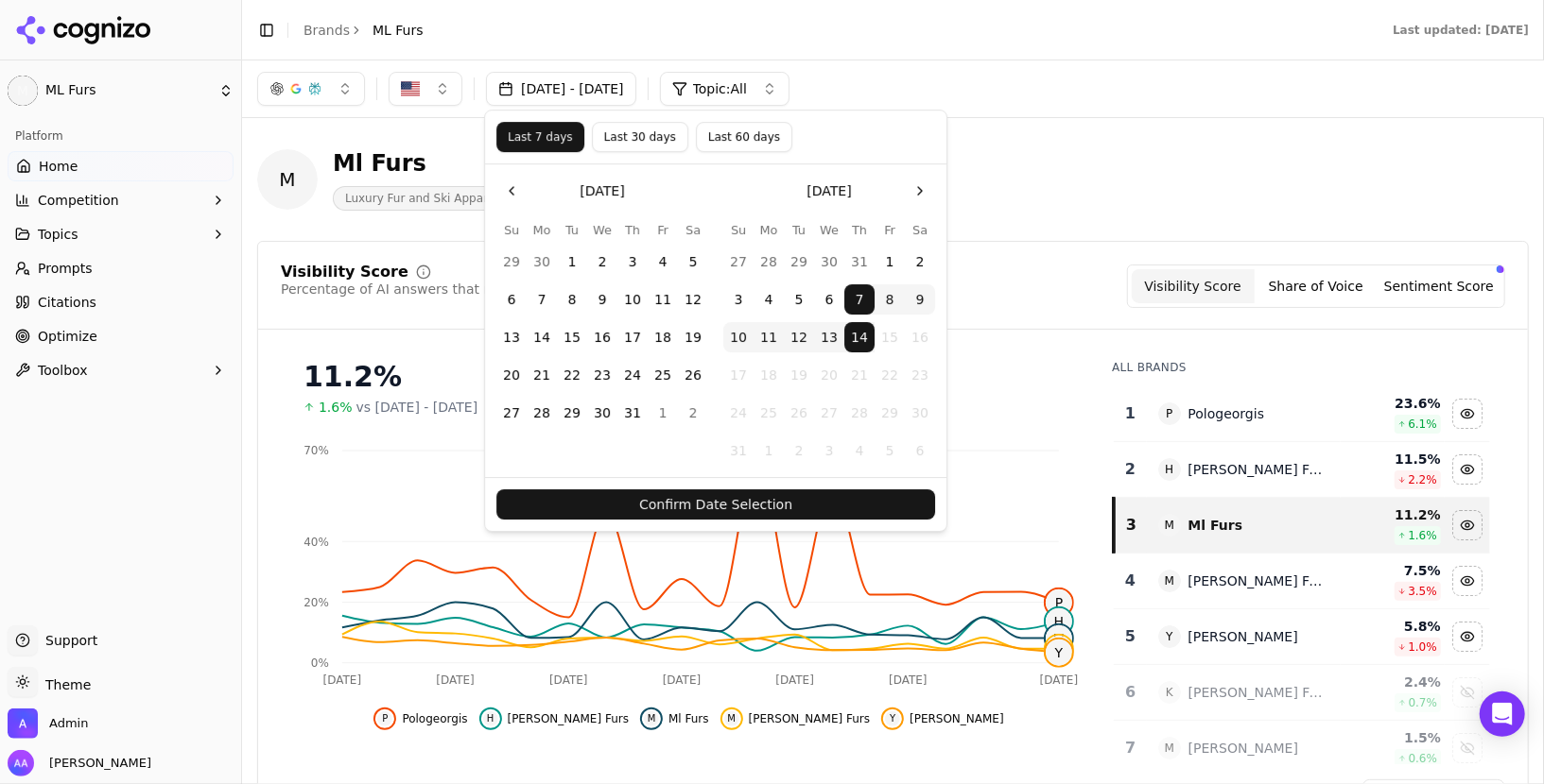
click at [762, 494] on button "Confirm Date Selection" at bounding box center [716, 504] width 439 height 30
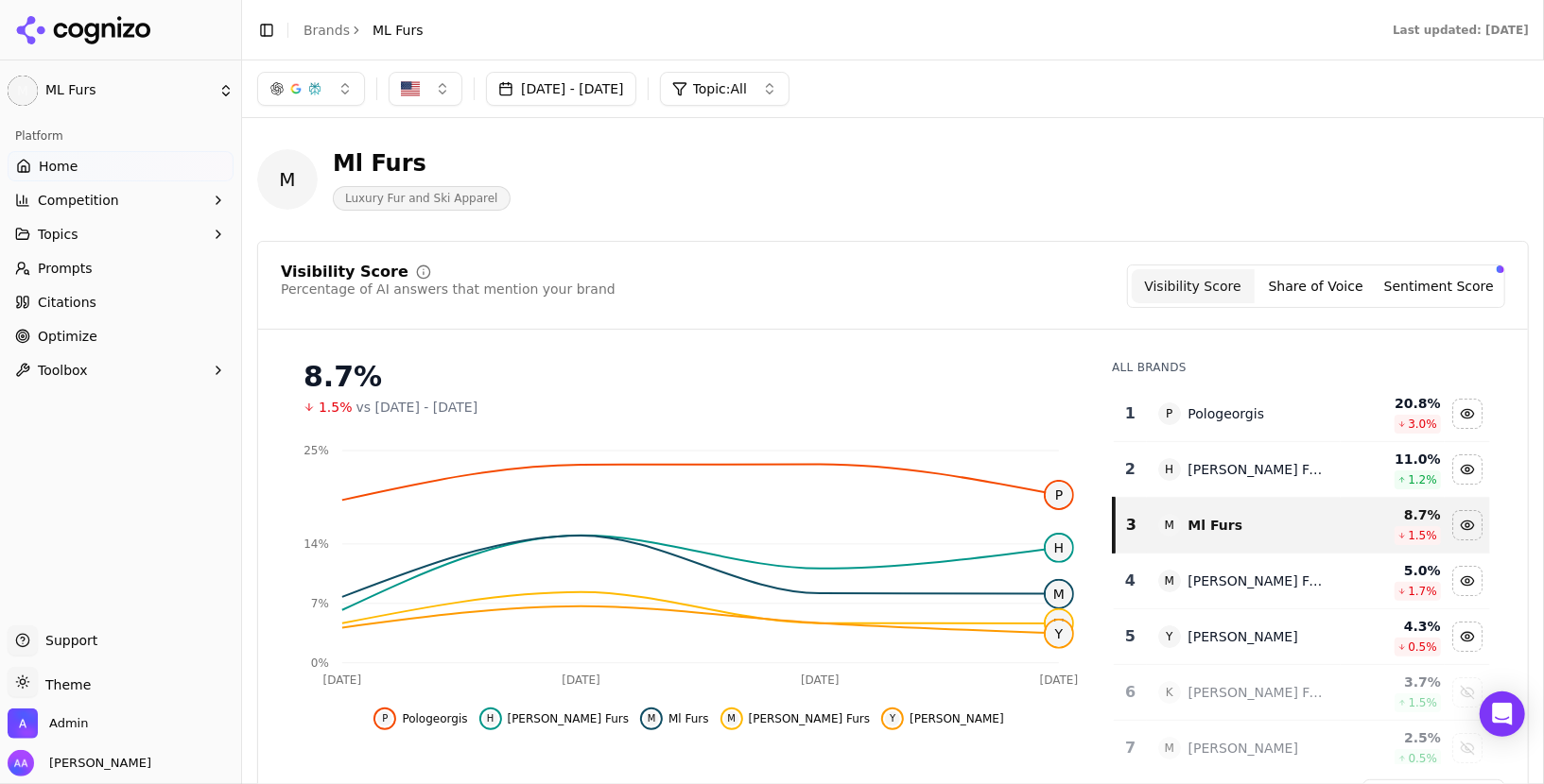
click at [1255, 462] on div "H Henig Furs" at bounding box center [1244, 469] width 172 height 22
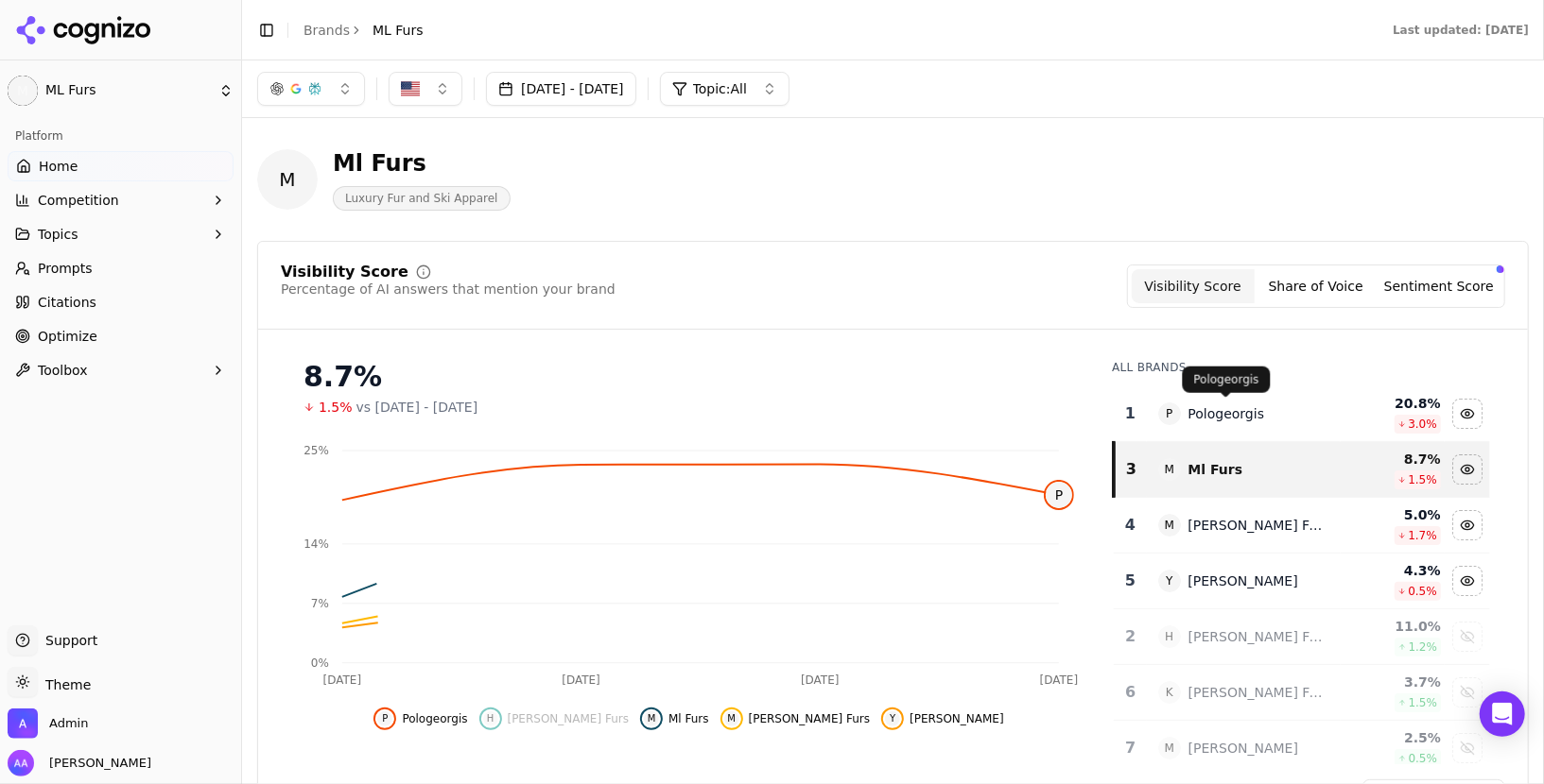
click at [1243, 387] on div "Pologeorgis Pologeorgis" at bounding box center [1227, 379] width 88 height 26
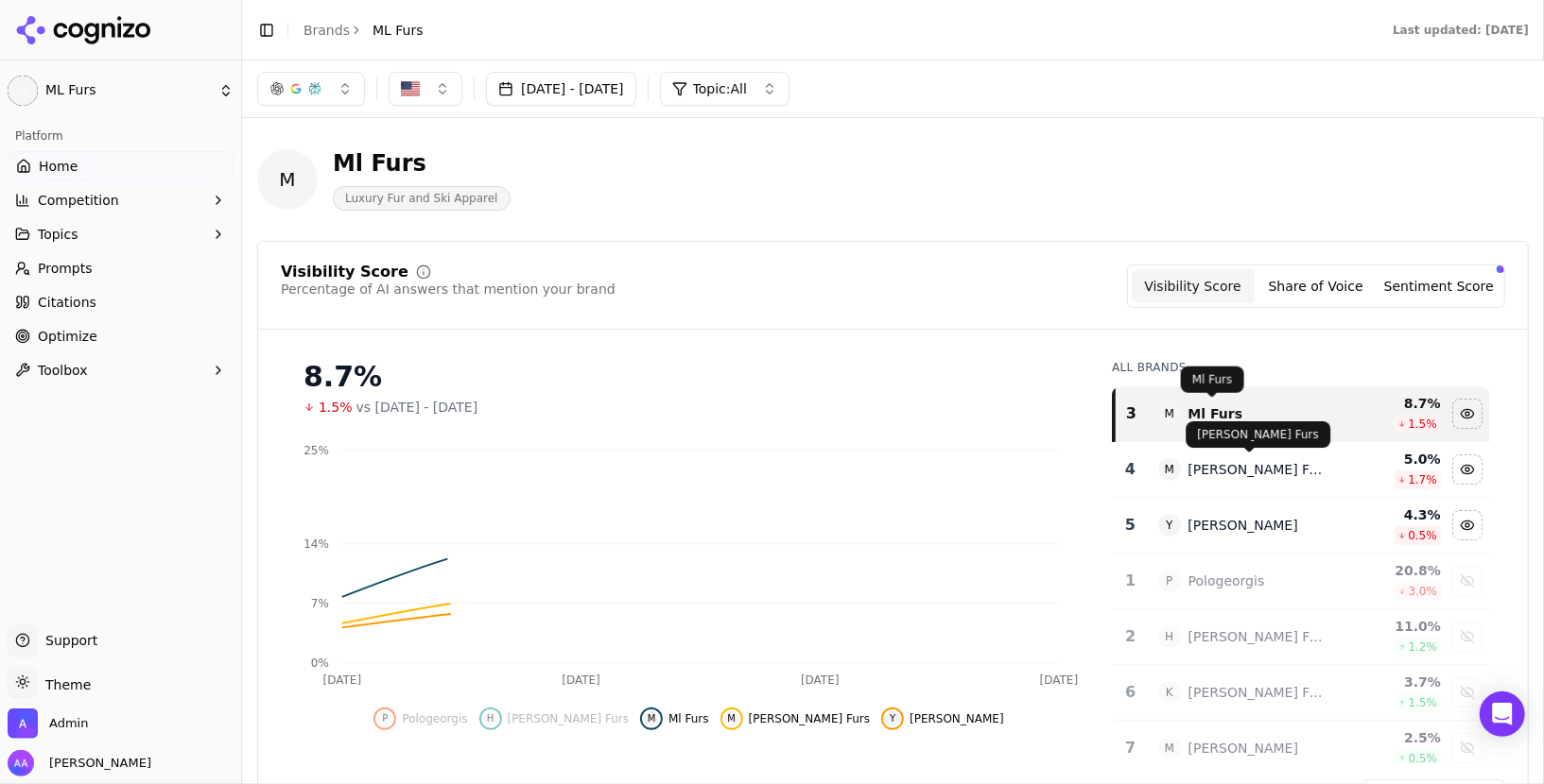
click at [1239, 460] on div "Marc Kaufman Furs" at bounding box center [1258, 469] width 141 height 19
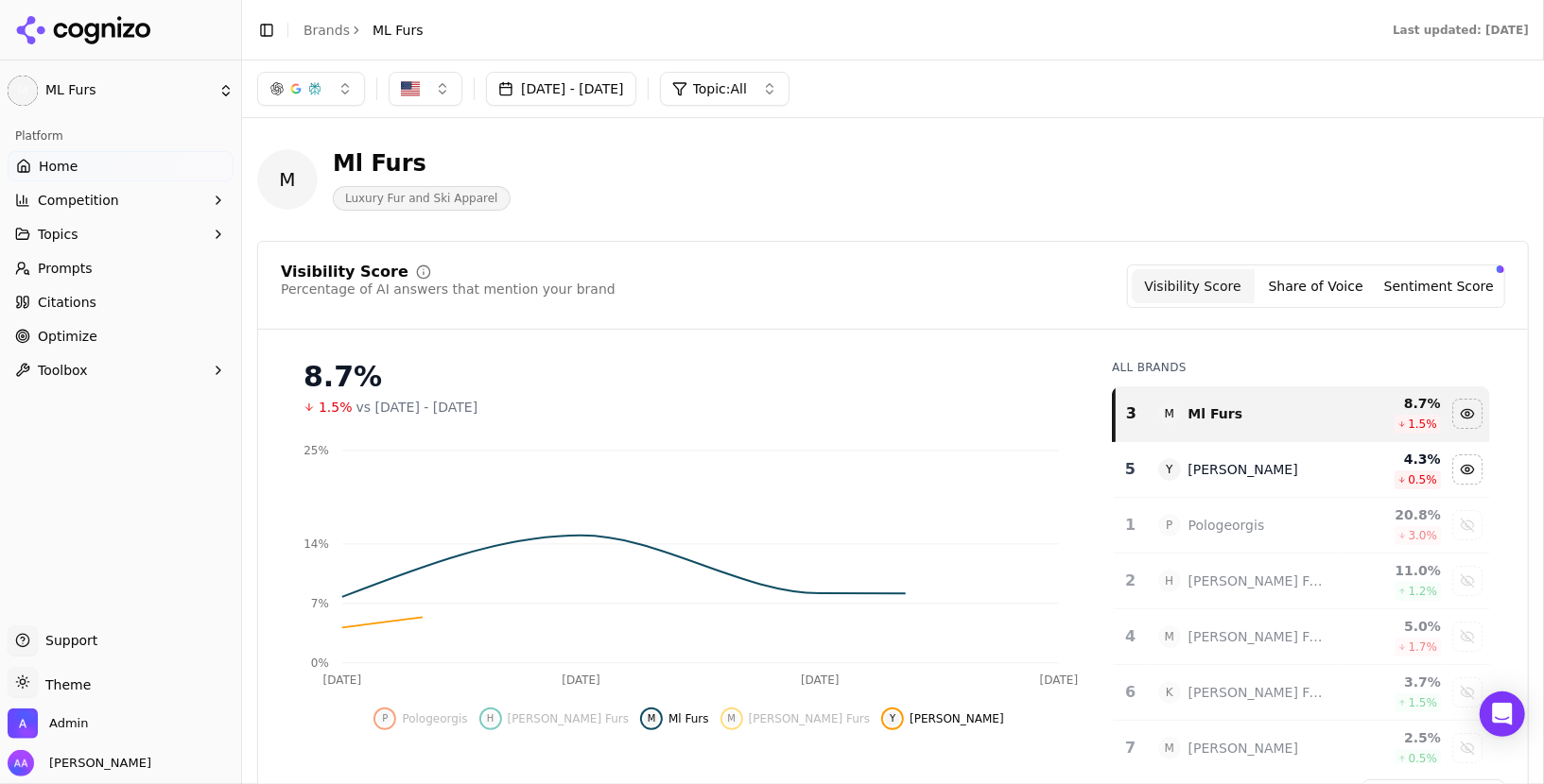
click at [1223, 490] on td "Y Yves Salomon" at bounding box center [1245, 470] width 195 height 56
click at [635, 86] on button "Aug 07, 2025 - Aug 14, 2025" at bounding box center [561, 89] width 150 height 34
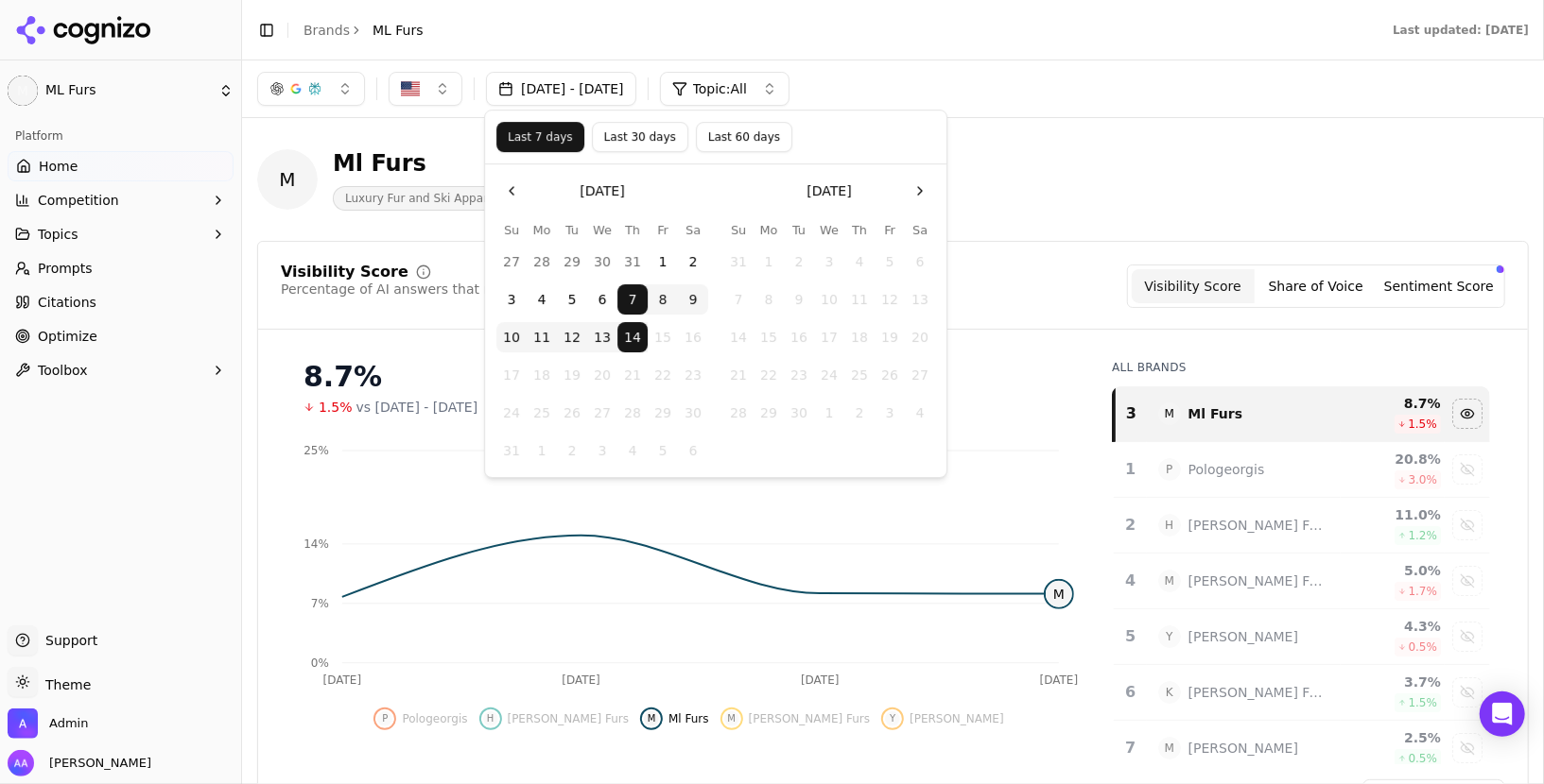
click at [635, 142] on button "Last 30 days" at bounding box center [640, 137] width 97 height 30
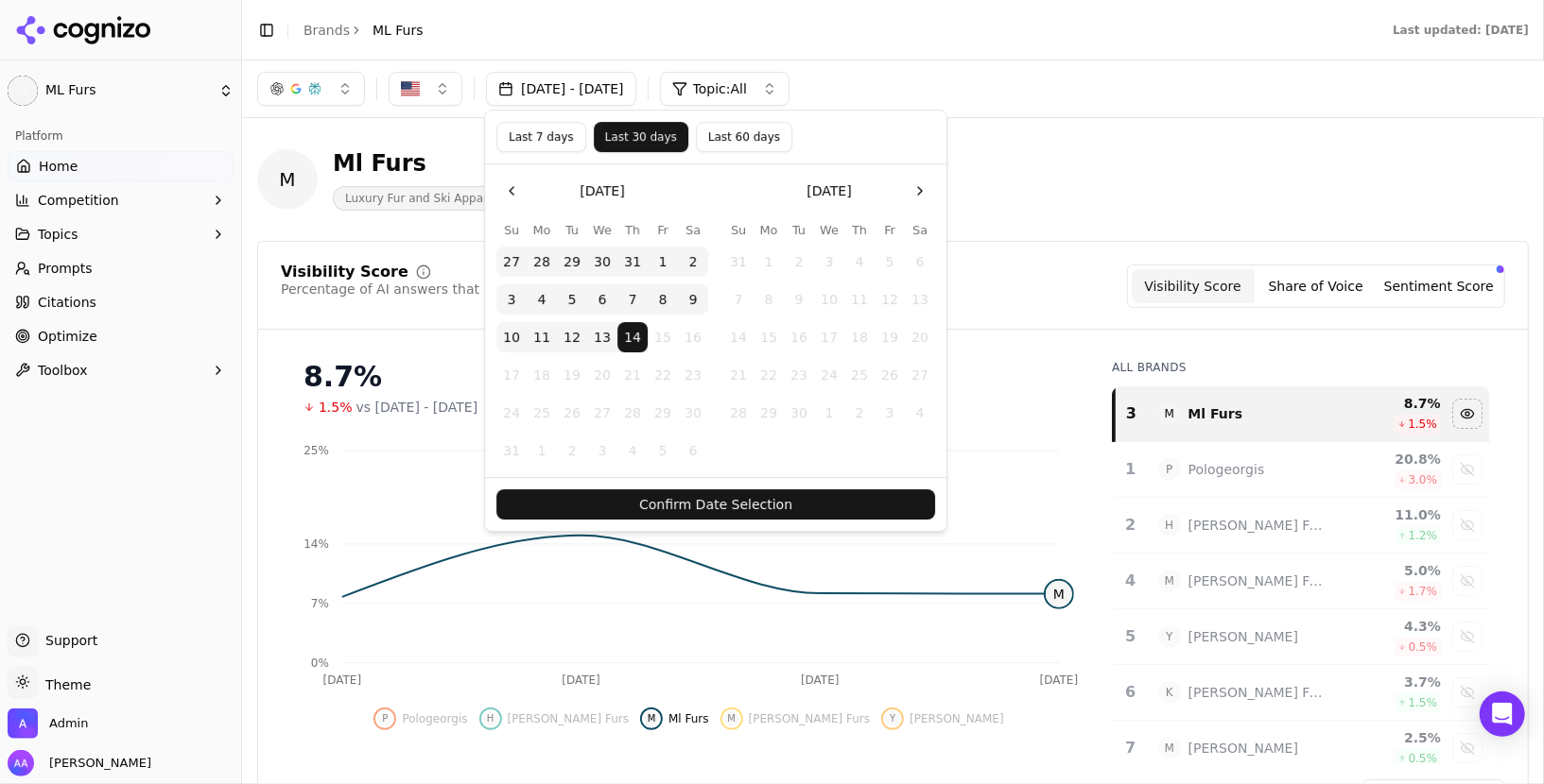
click at [739, 508] on button "Confirm Date Selection" at bounding box center [716, 504] width 439 height 30
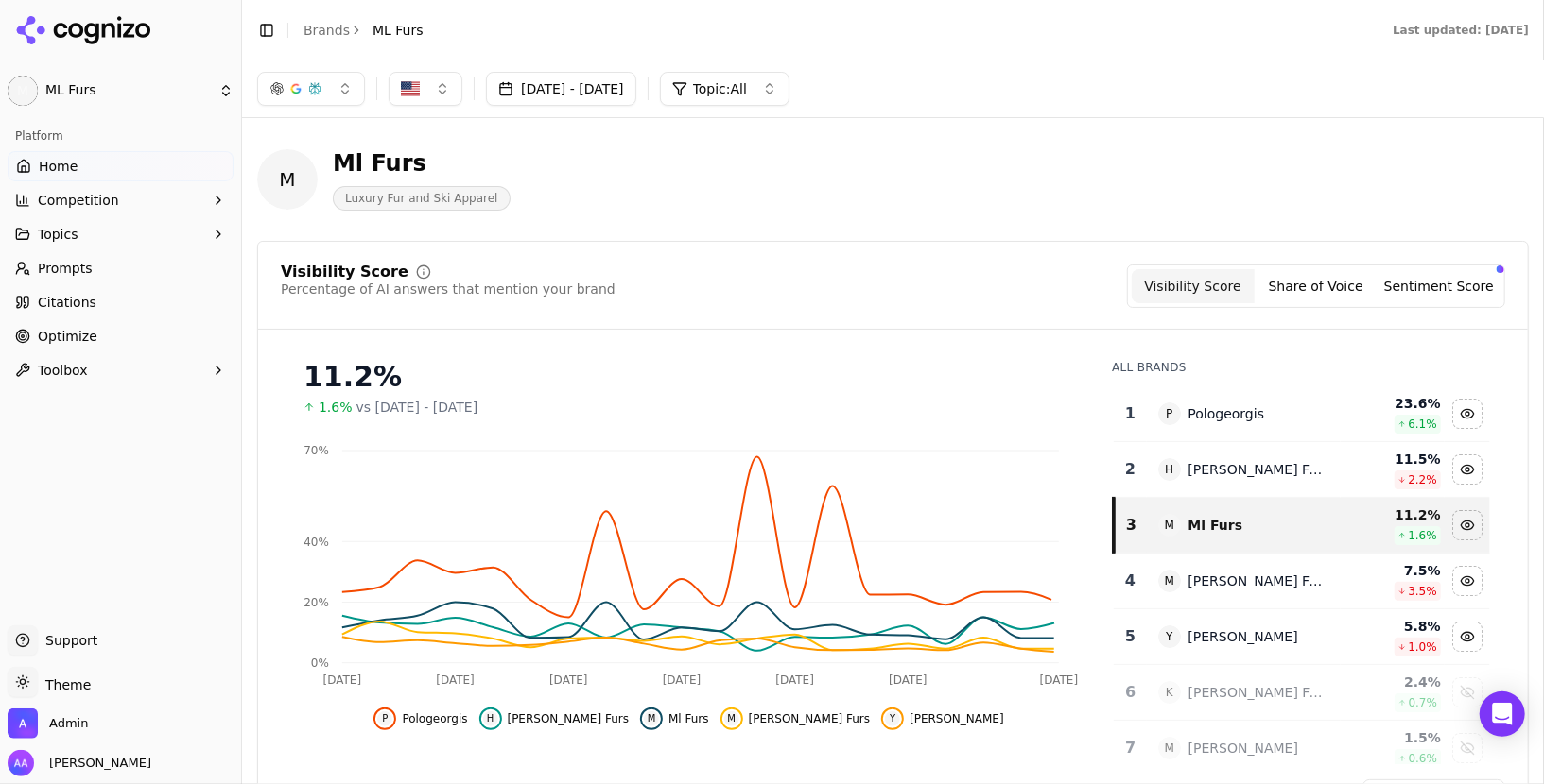
click at [1183, 471] on div "H Henig Furs" at bounding box center [1244, 469] width 172 height 22
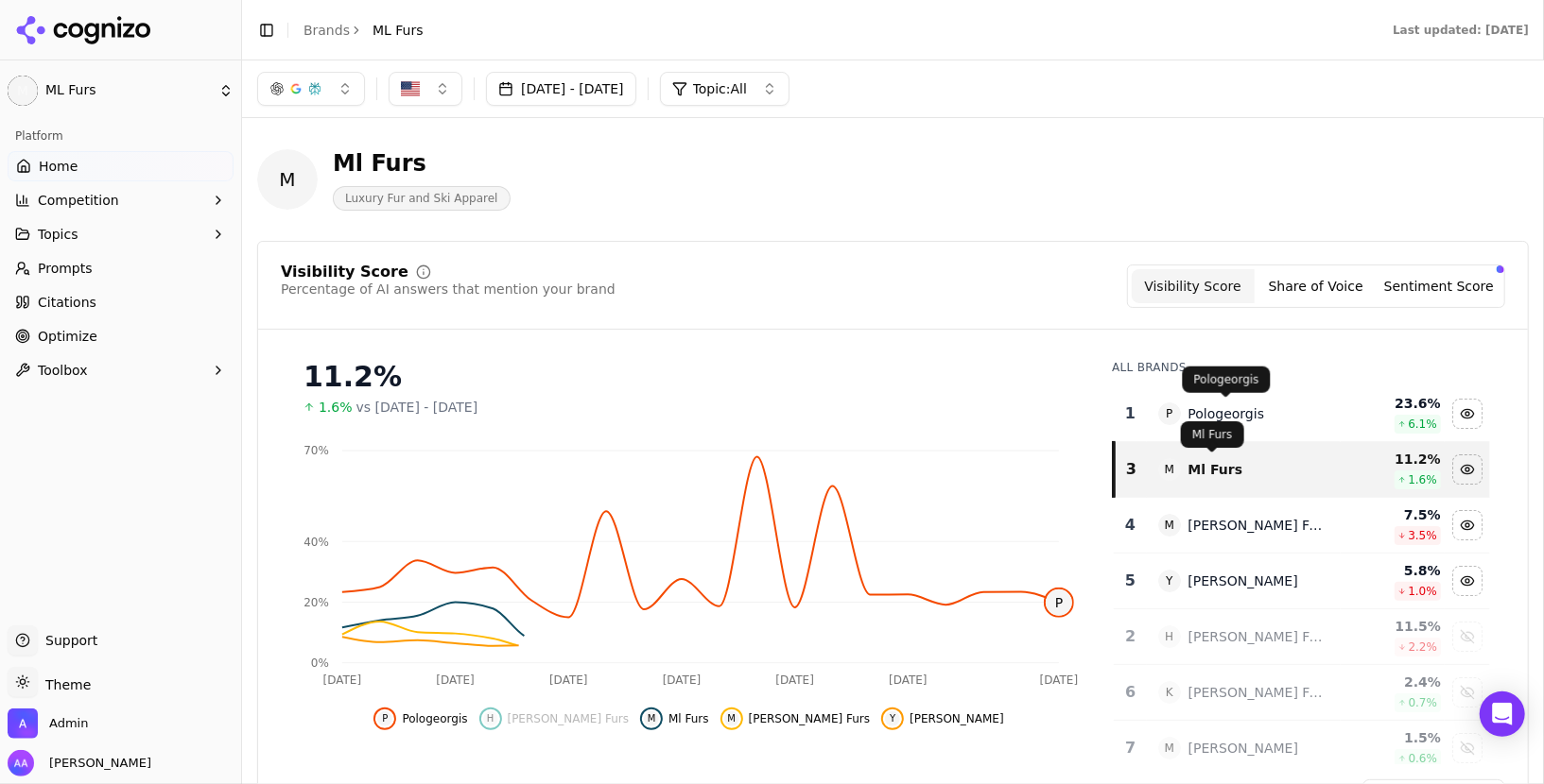
click at [1226, 414] on div "Pologeorgis" at bounding box center [1226, 413] width 77 height 19
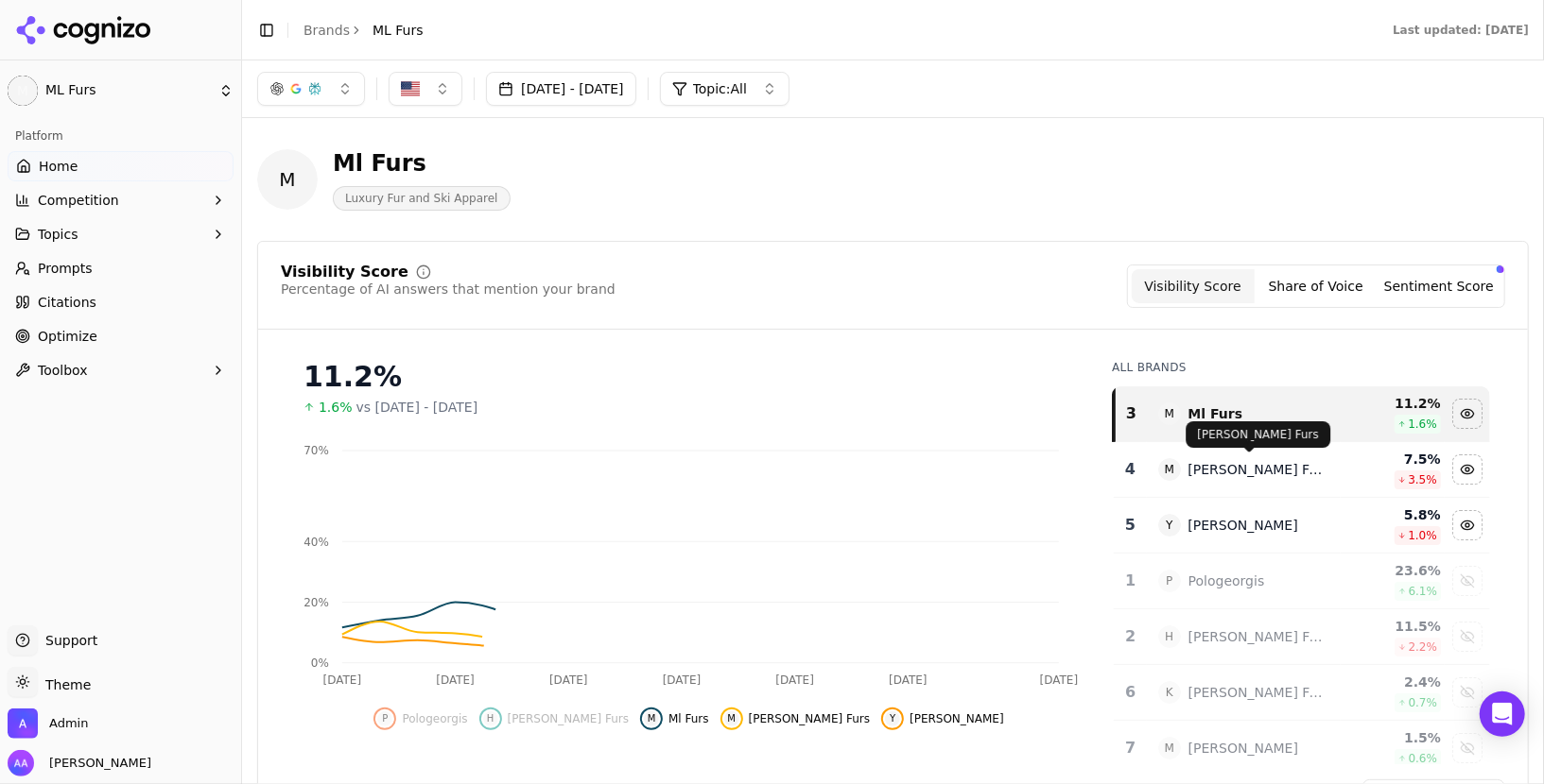
click at [1230, 477] on div "M Marc Kaufman Furs" at bounding box center [1244, 469] width 172 height 22
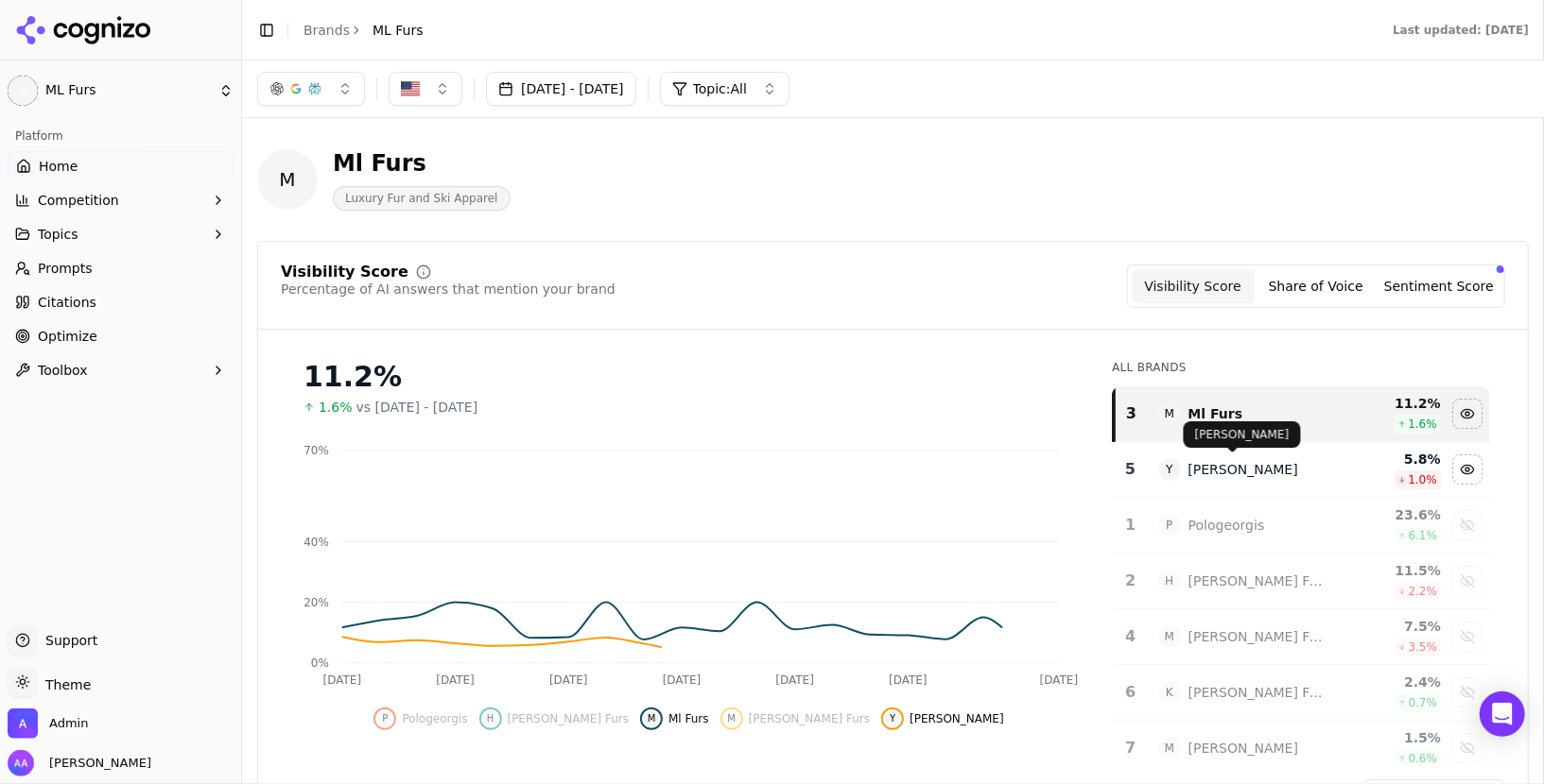
click at [1236, 475] on div "Yves Salomon" at bounding box center [1243, 469] width 109 height 19
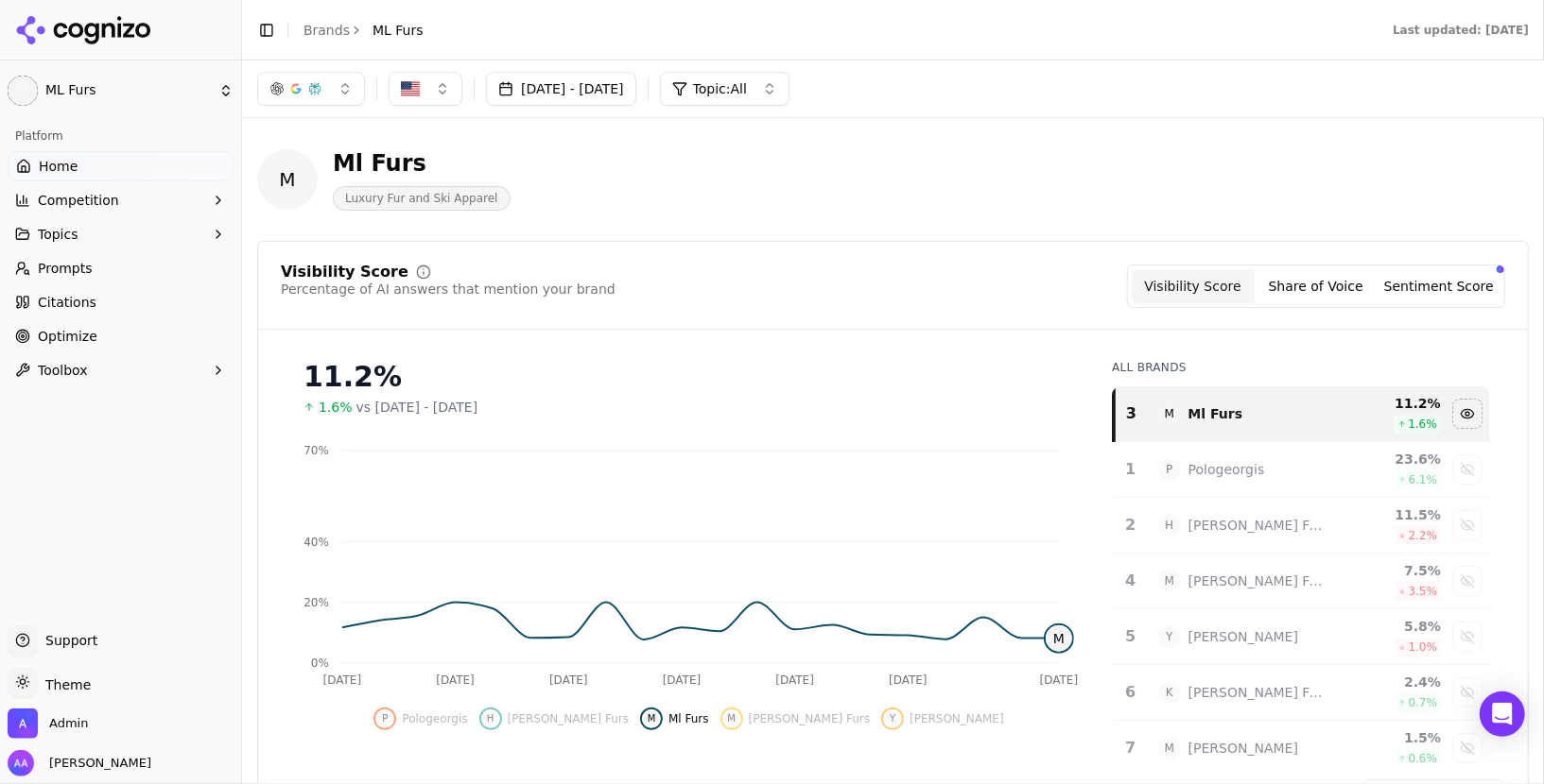
click at [624, 96] on button "[DATE] - [DATE]" at bounding box center [561, 89] width 150 height 34
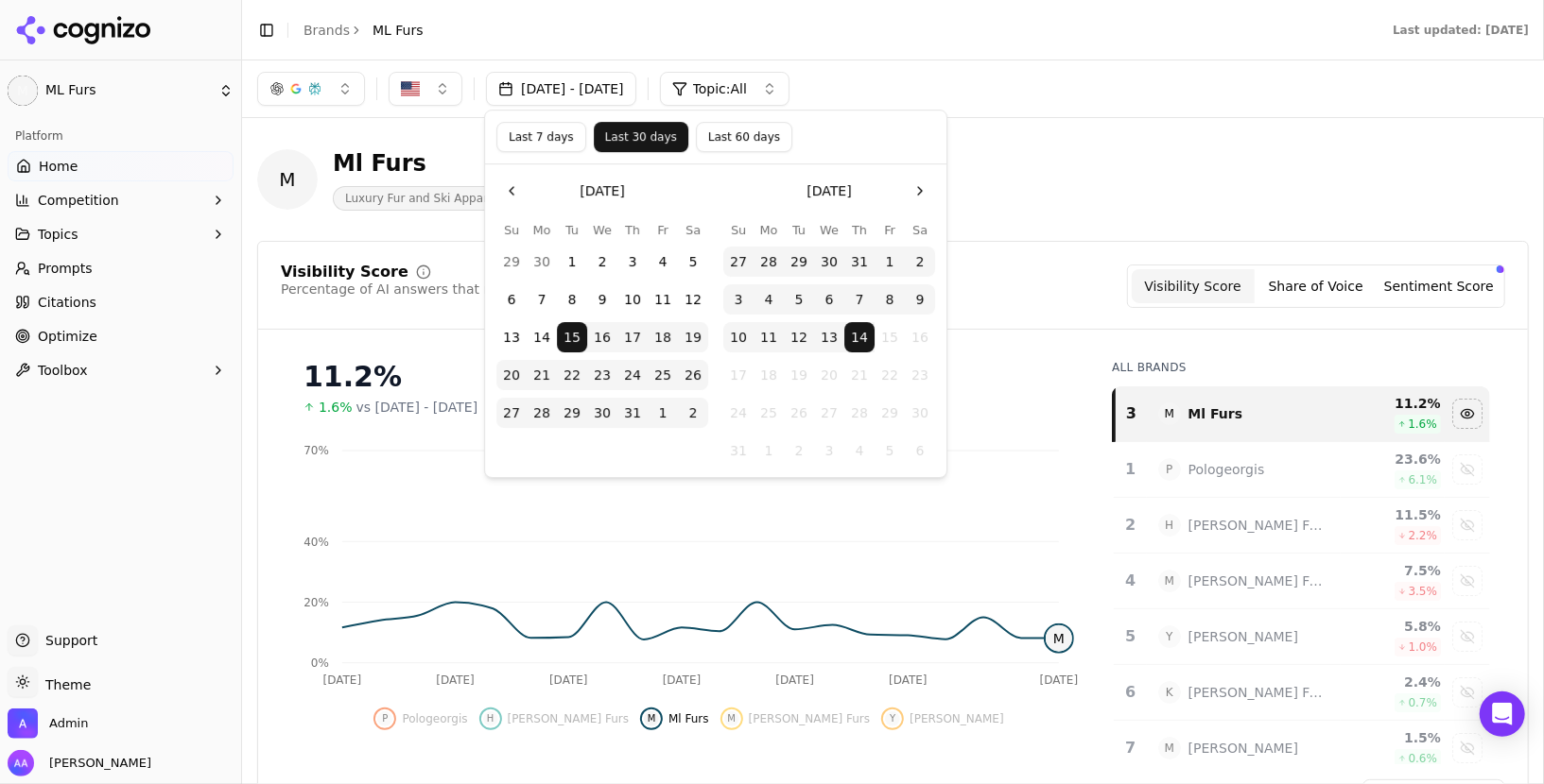
click at [725, 138] on button "Last 60 days" at bounding box center [743, 137] width 97 height 30
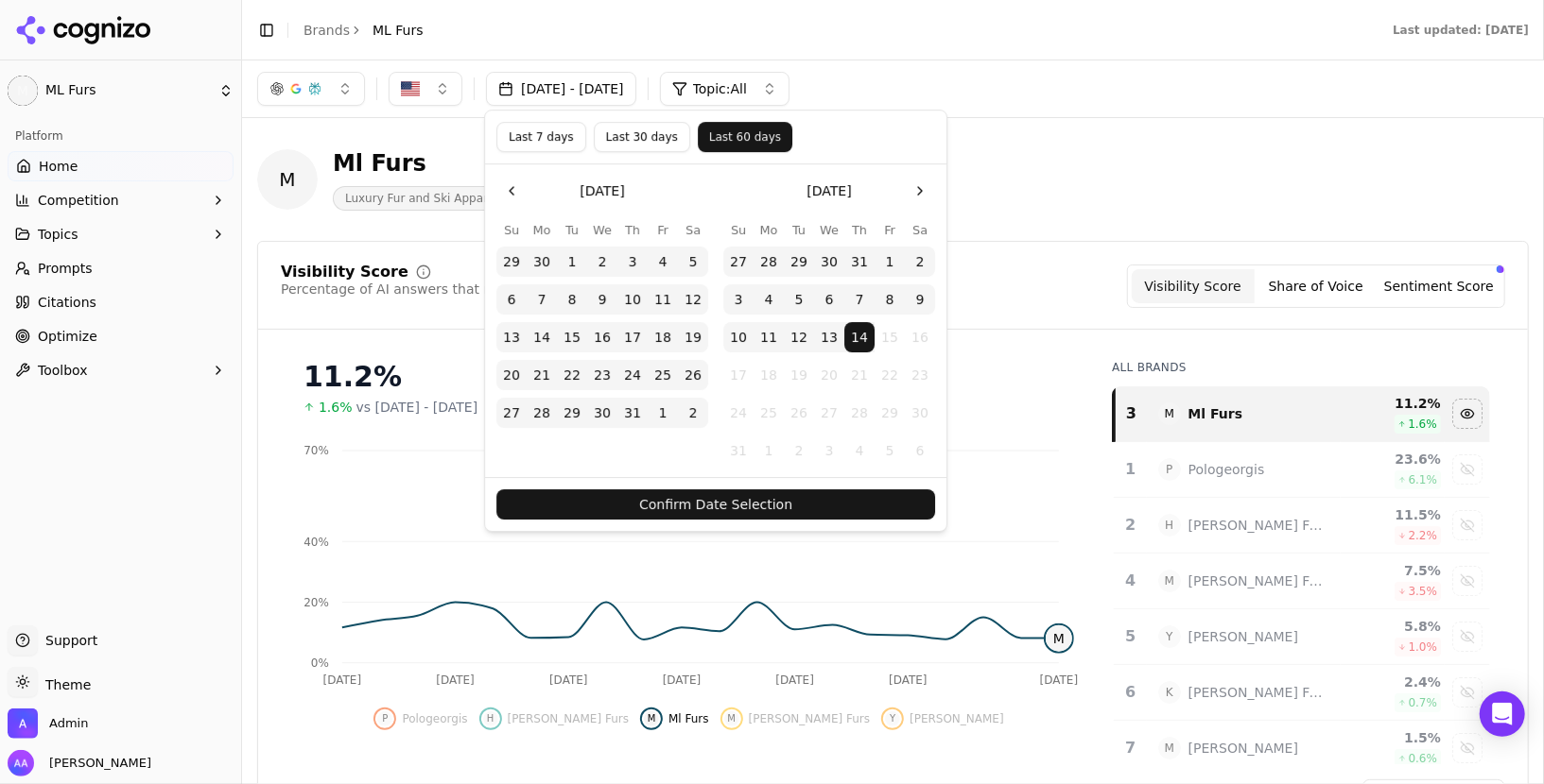
click at [727, 516] on button "Confirm Date Selection" at bounding box center [716, 504] width 439 height 30
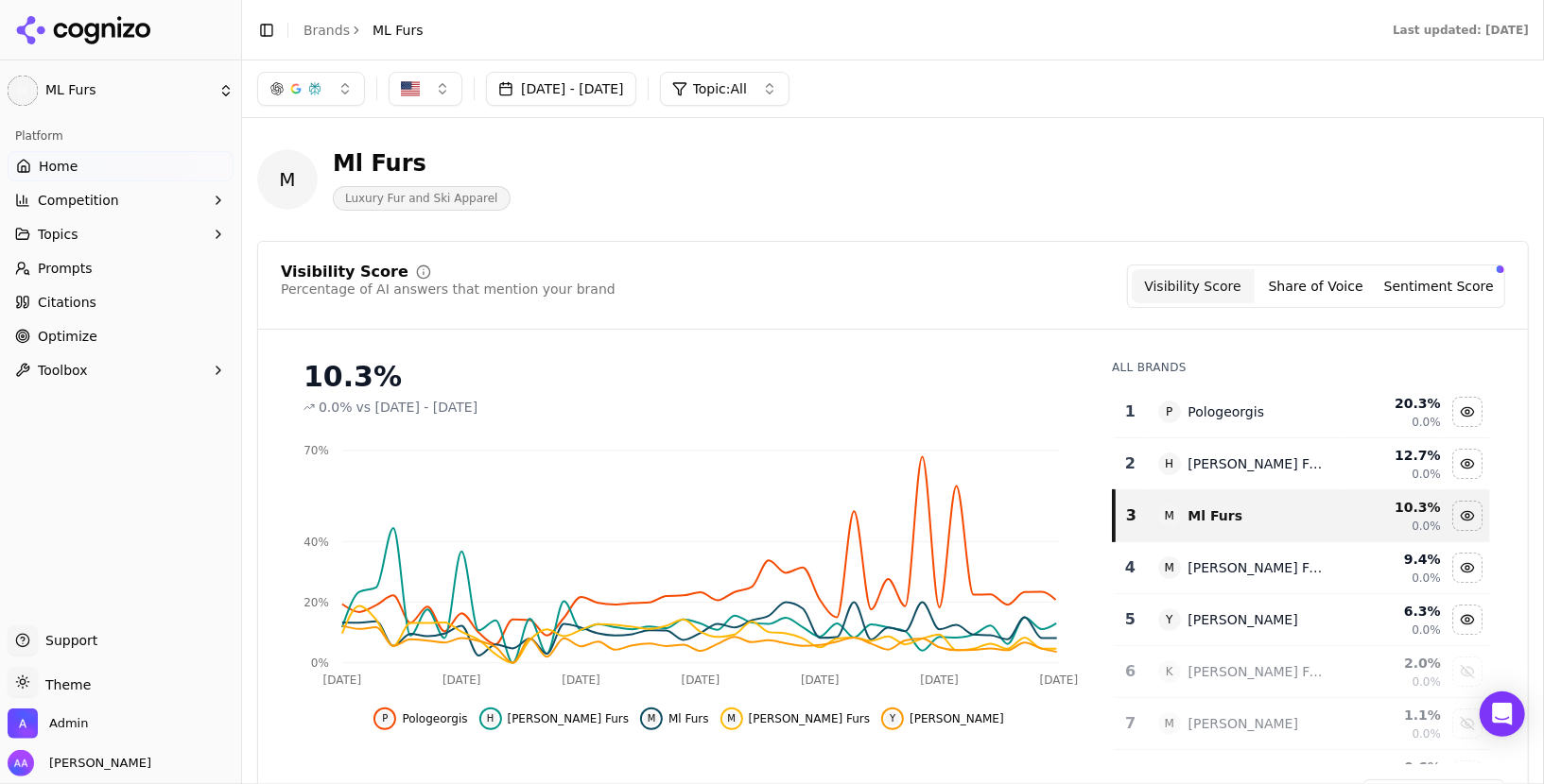
click at [1237, 560] on div "Marc Kaufman Furs" at bounding box center [1258, 568] width 141 height 19
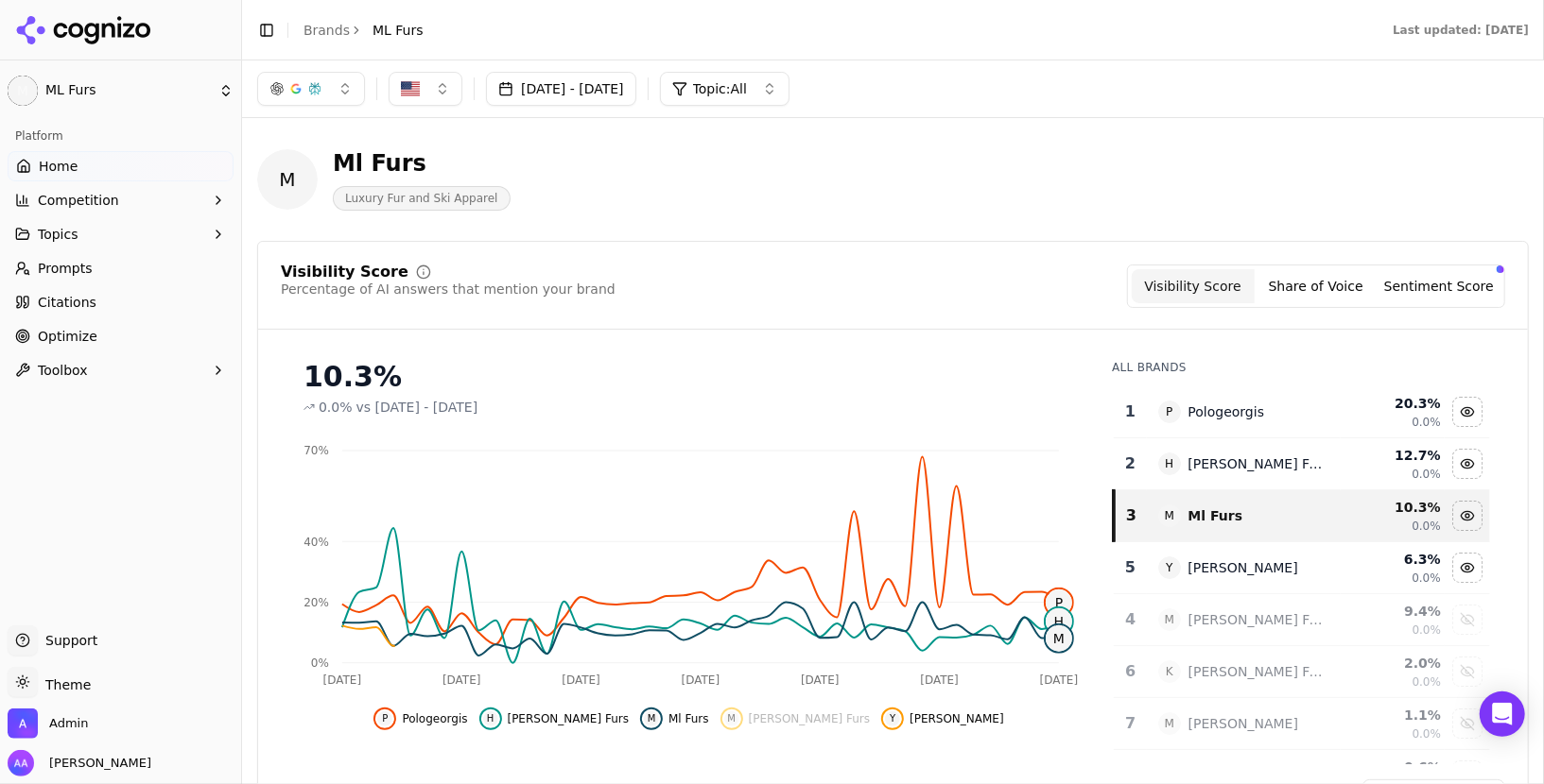
click at [1230, 563] on div "Yves Salomon" at bounding box center [1243, 568] width 109 height 19
click at [1212, 458] on div "Henig Furs" at bounding box center [1258, 463] width 141 height 19
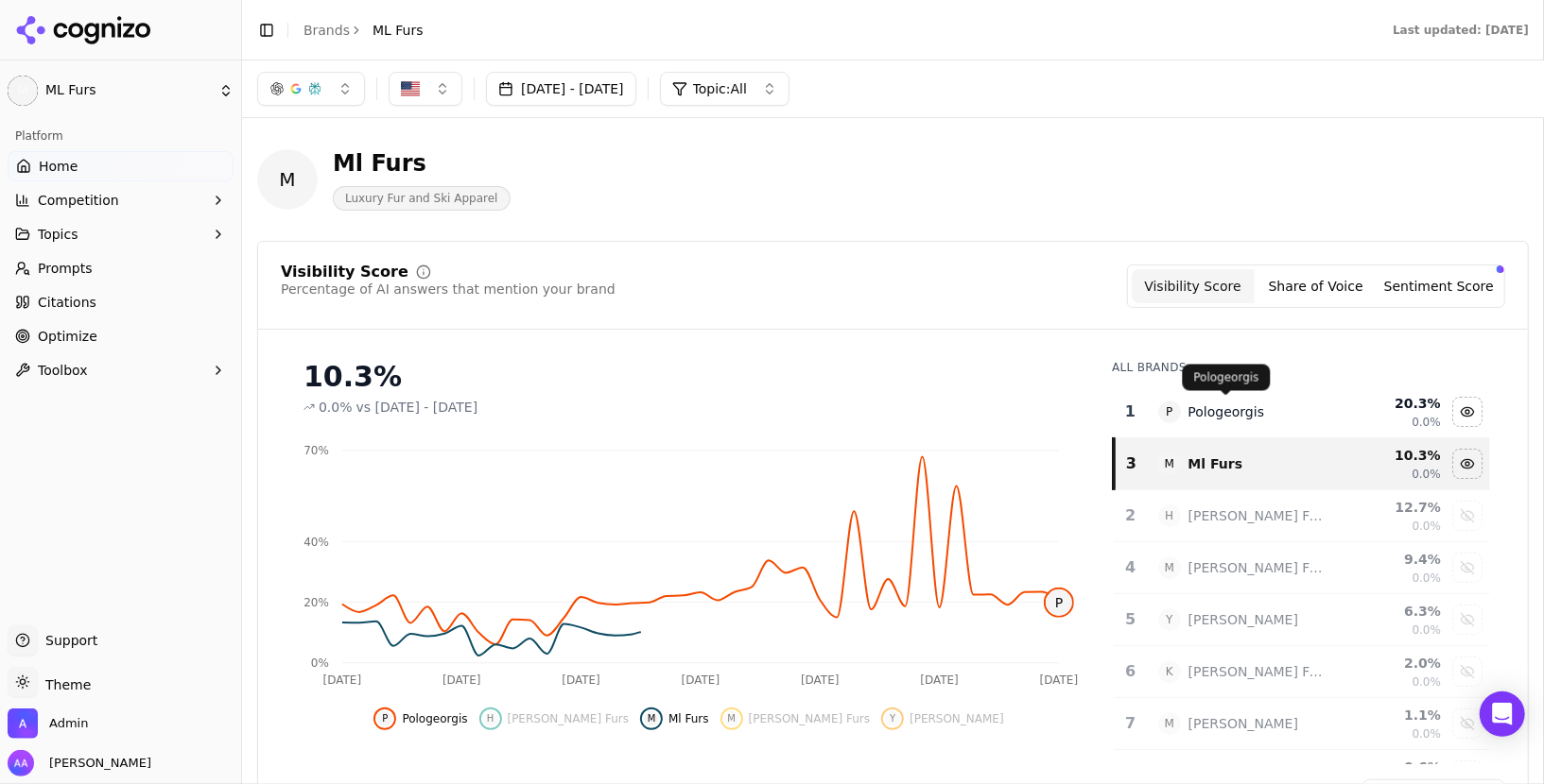
click at [1214, 403] on div "Pologeorgis" at bounding box center [1226, 412] width 77 height 19
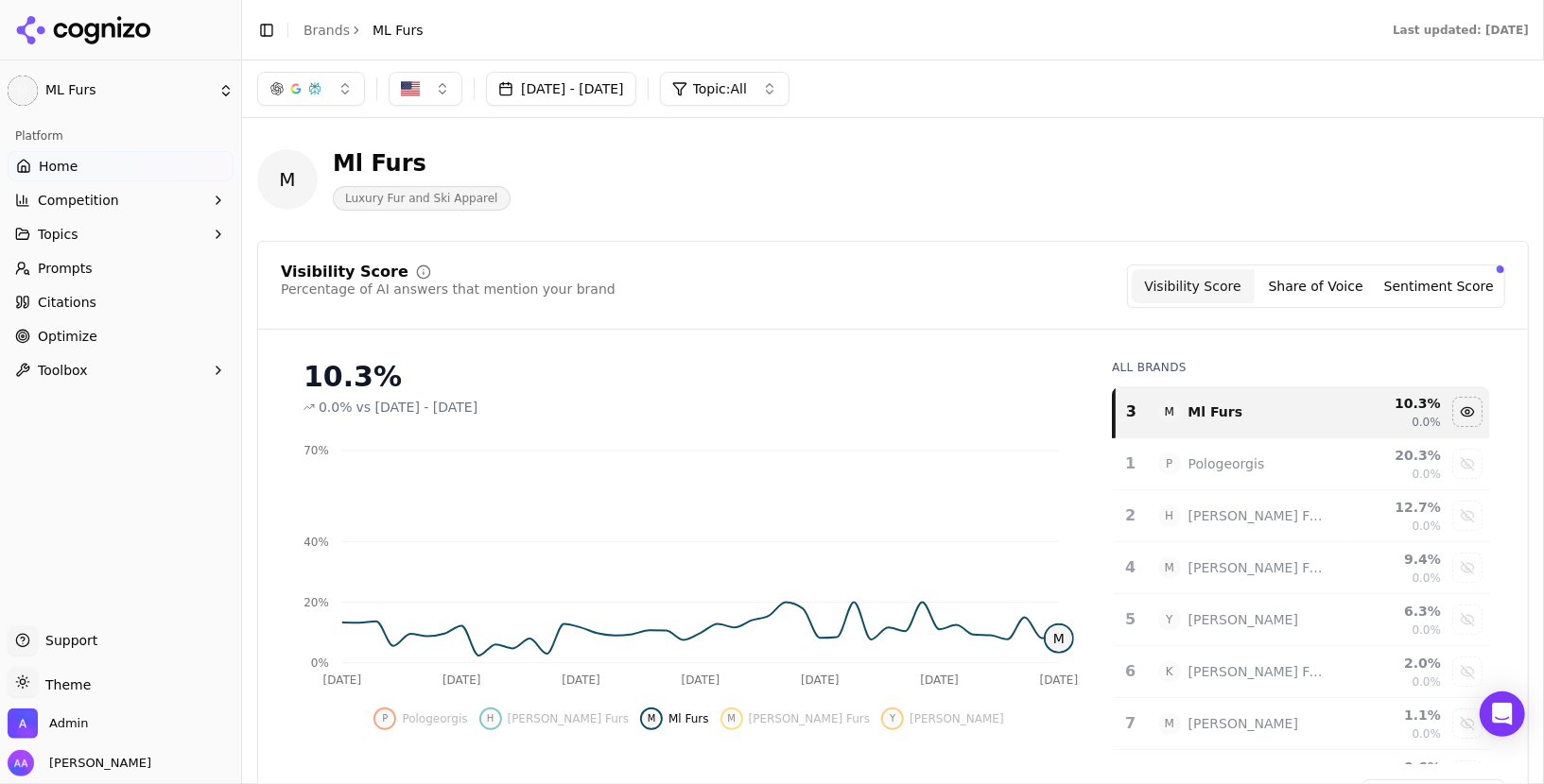
click at [124, 304] on link "Citations" at bounding box center [121, 302] width 226 height 30
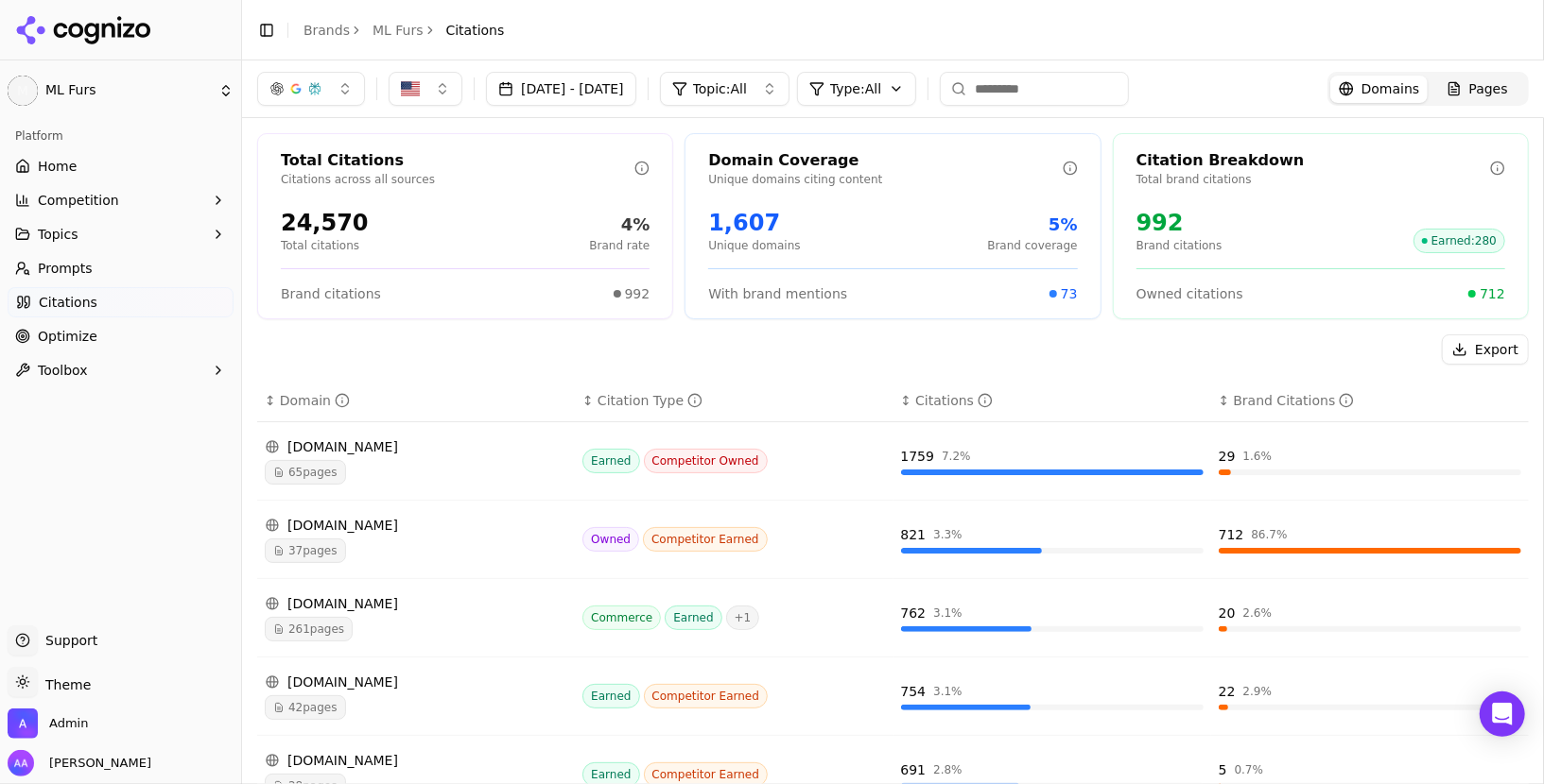
click at [137, 330] on link "Optimize" at bounding box center [121, 336] width 226 height 30
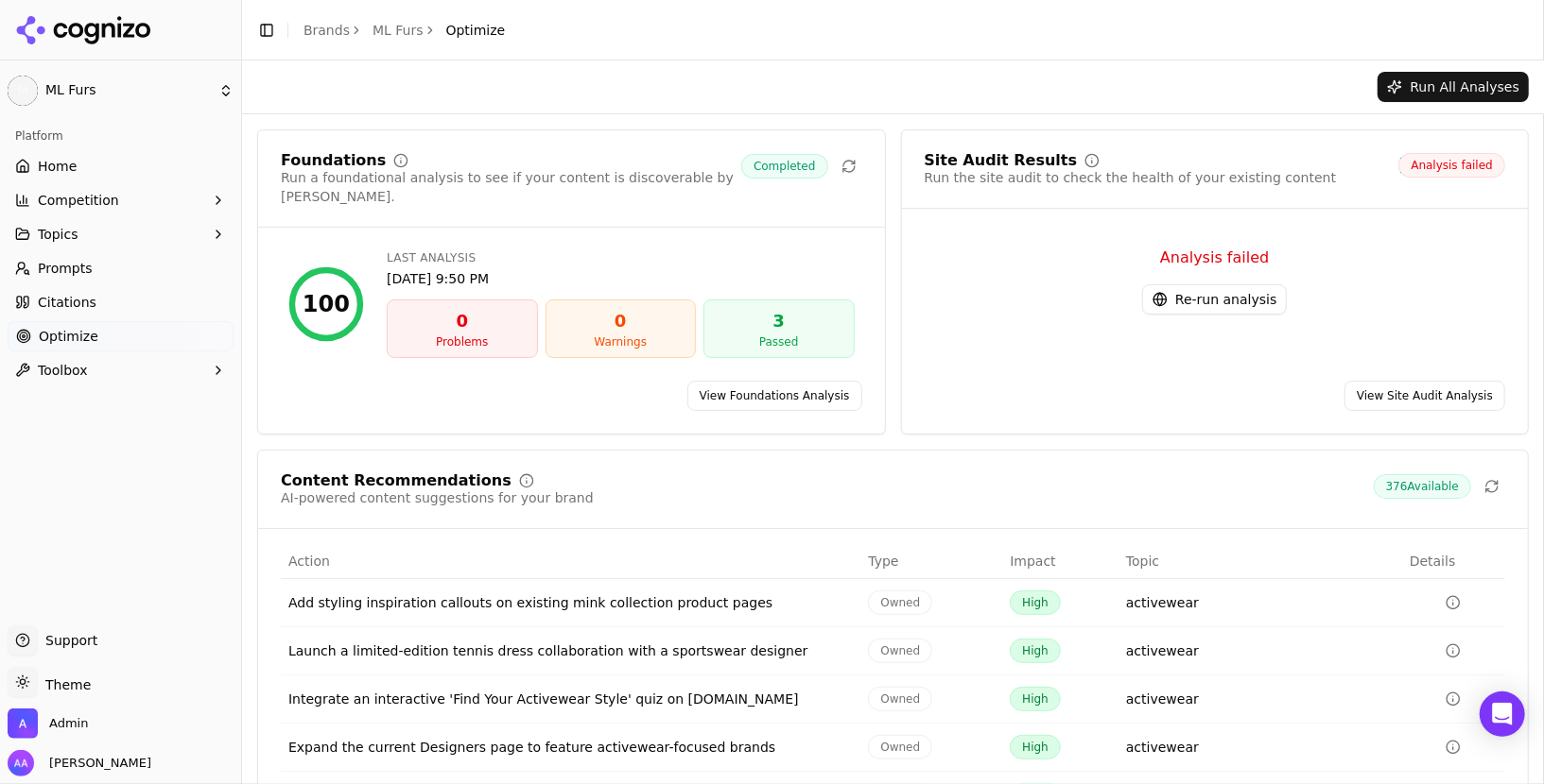
scroll to position [95, 0]
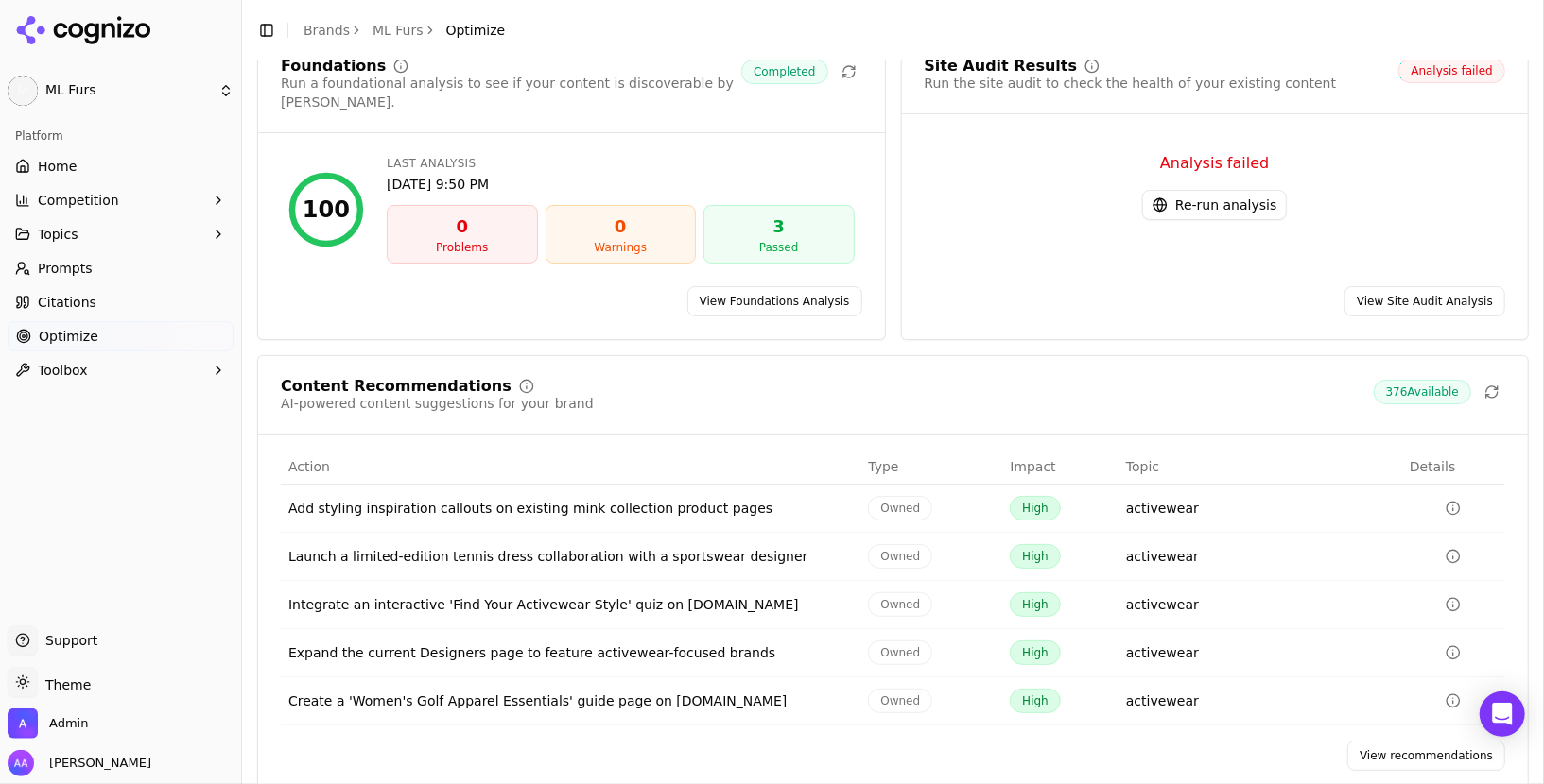
click at [1412, 741] on link "View recommendations" at bounding box center [1426, 756] width 158 height 30
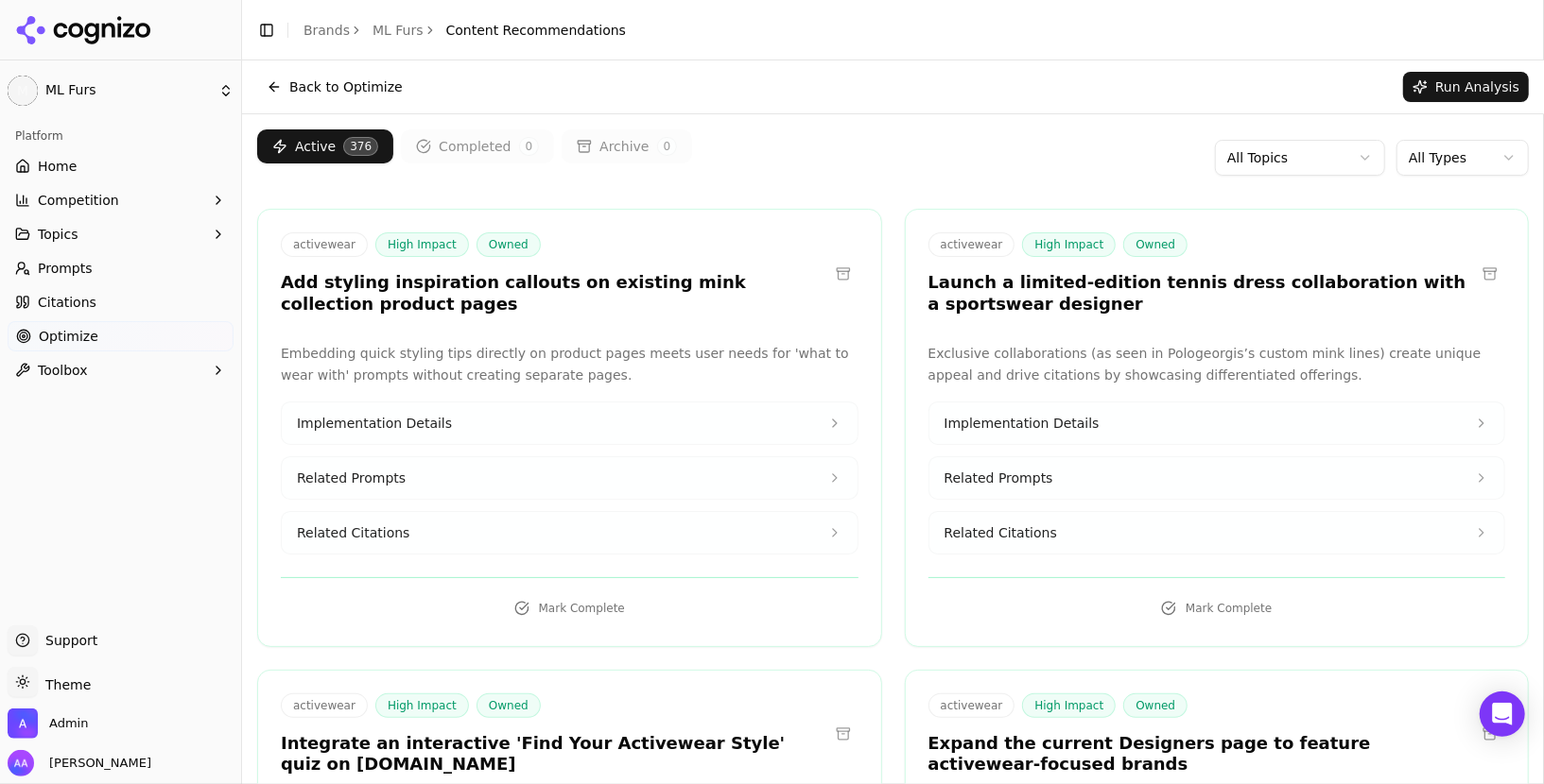
click at [298, 80] on button "Back to Optimize" at bounding box center [335, 87] width 155 height 30
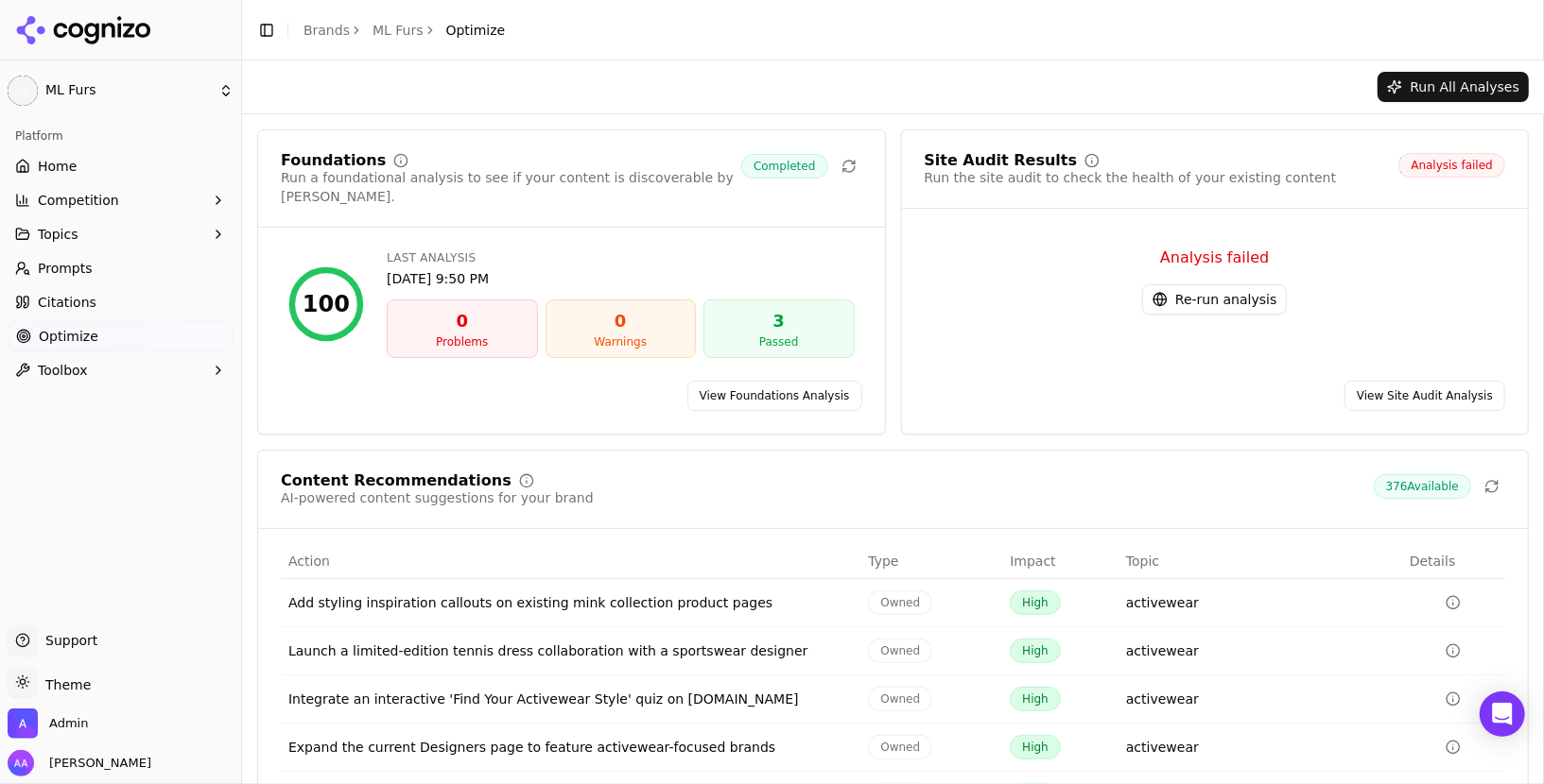
click at [126, 31] on icon at bounding box center [129, 29] width 12 height 15
click at [126, 20] on html "M ML Furs Platform Home Competition Topics Prompts Citations Optimize Toolbox S…" at bounding box center [772, 392] width 1544 height 784
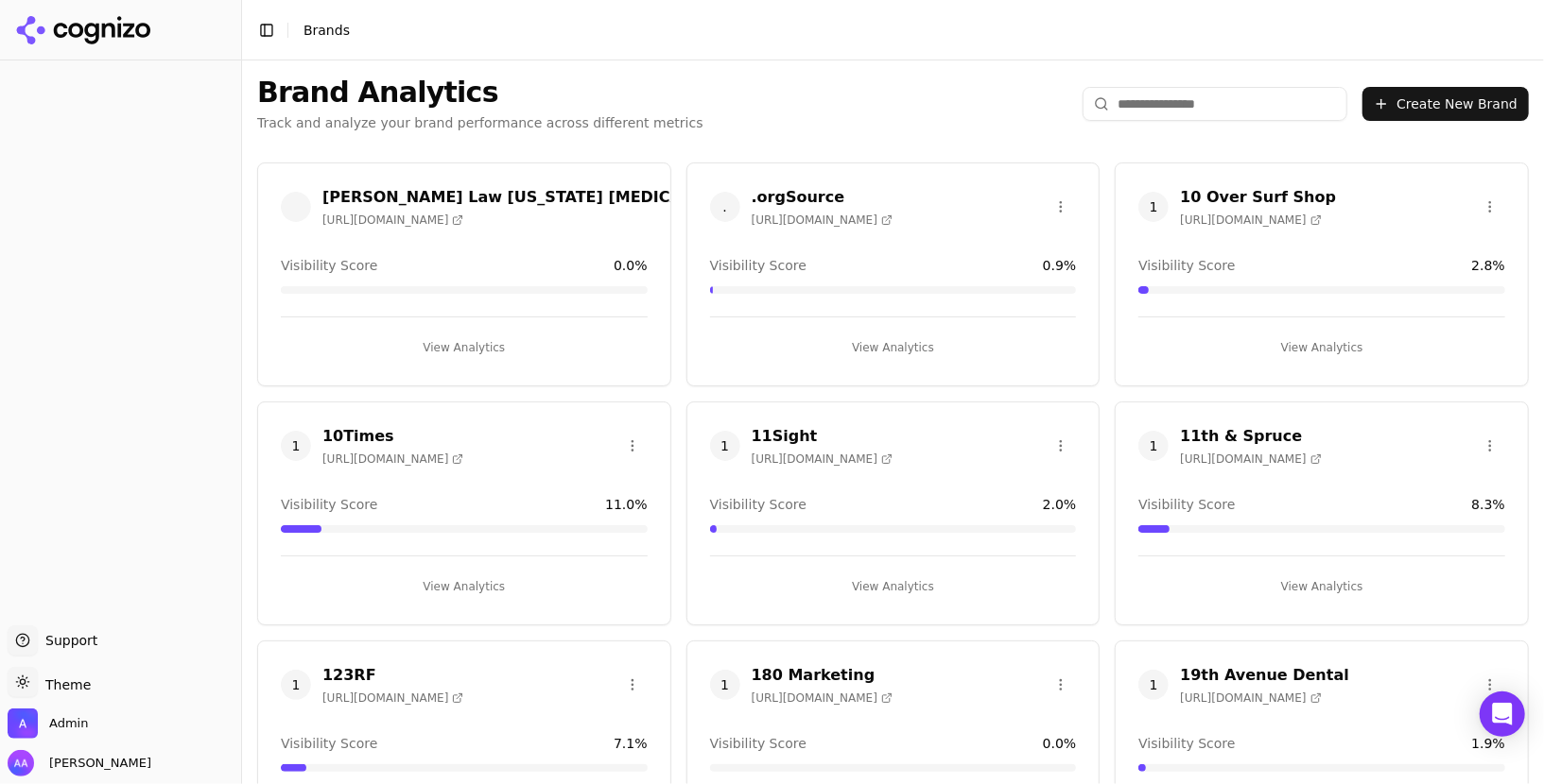
click at [1214, 107] on input "search" at bounding box center [1214, 103] width 264 height 34
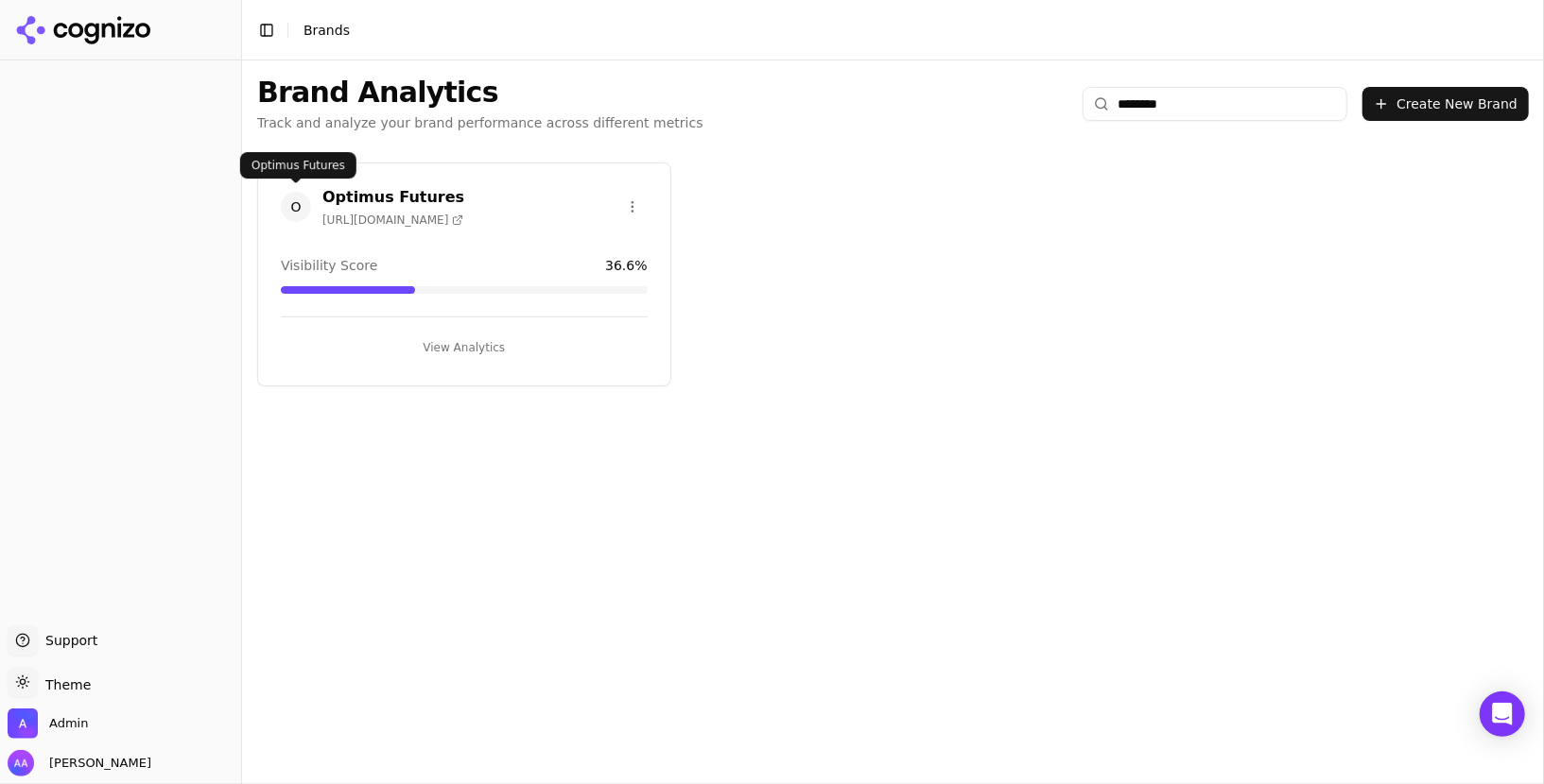
type input "*******"
click at [300, 203] on span "O" at bounding box center [296, 207] width 30 height 30
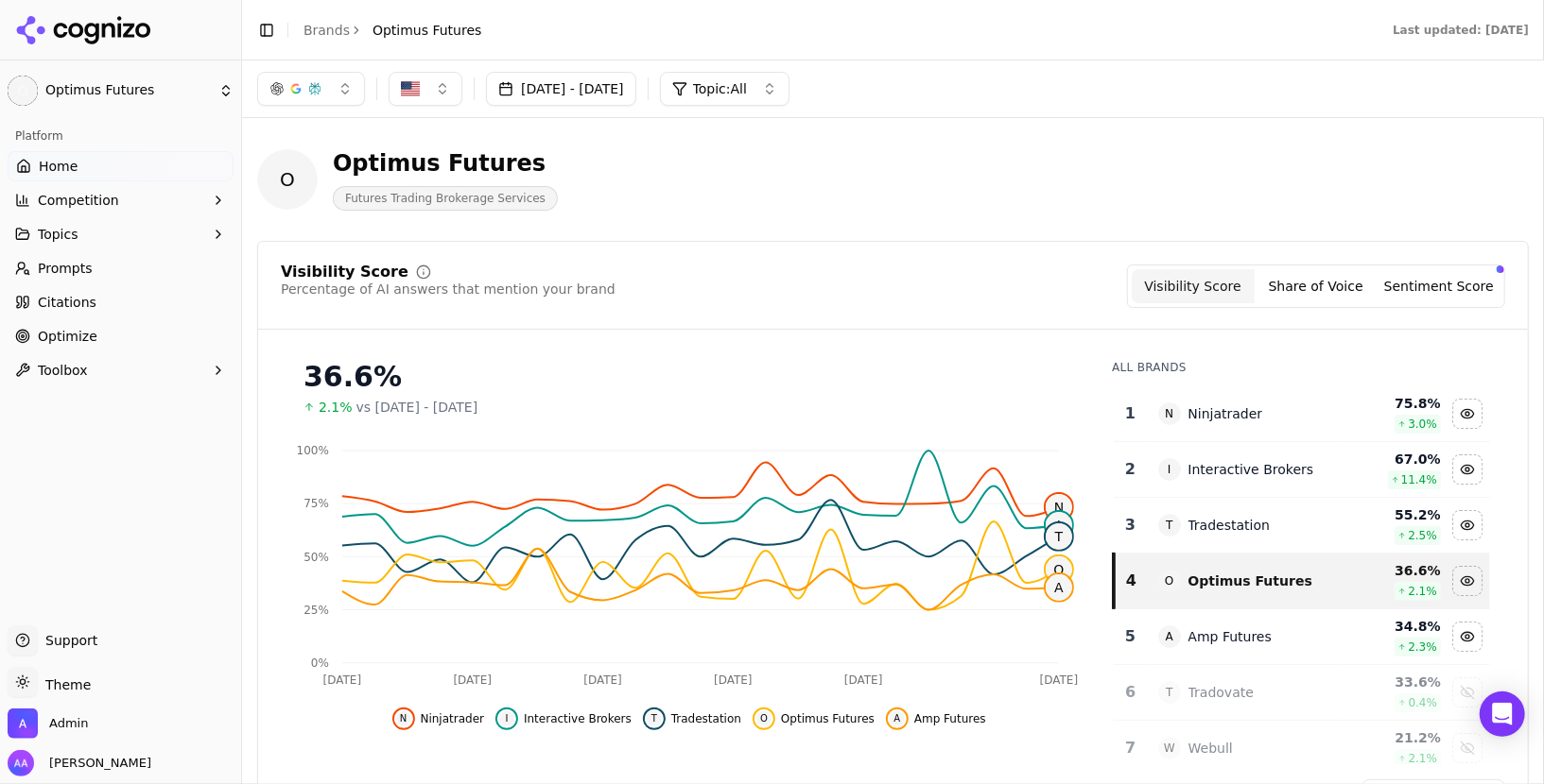
click at [146, 277] on link "Prompts" at bounding box center [121, 268] width 226 height 30
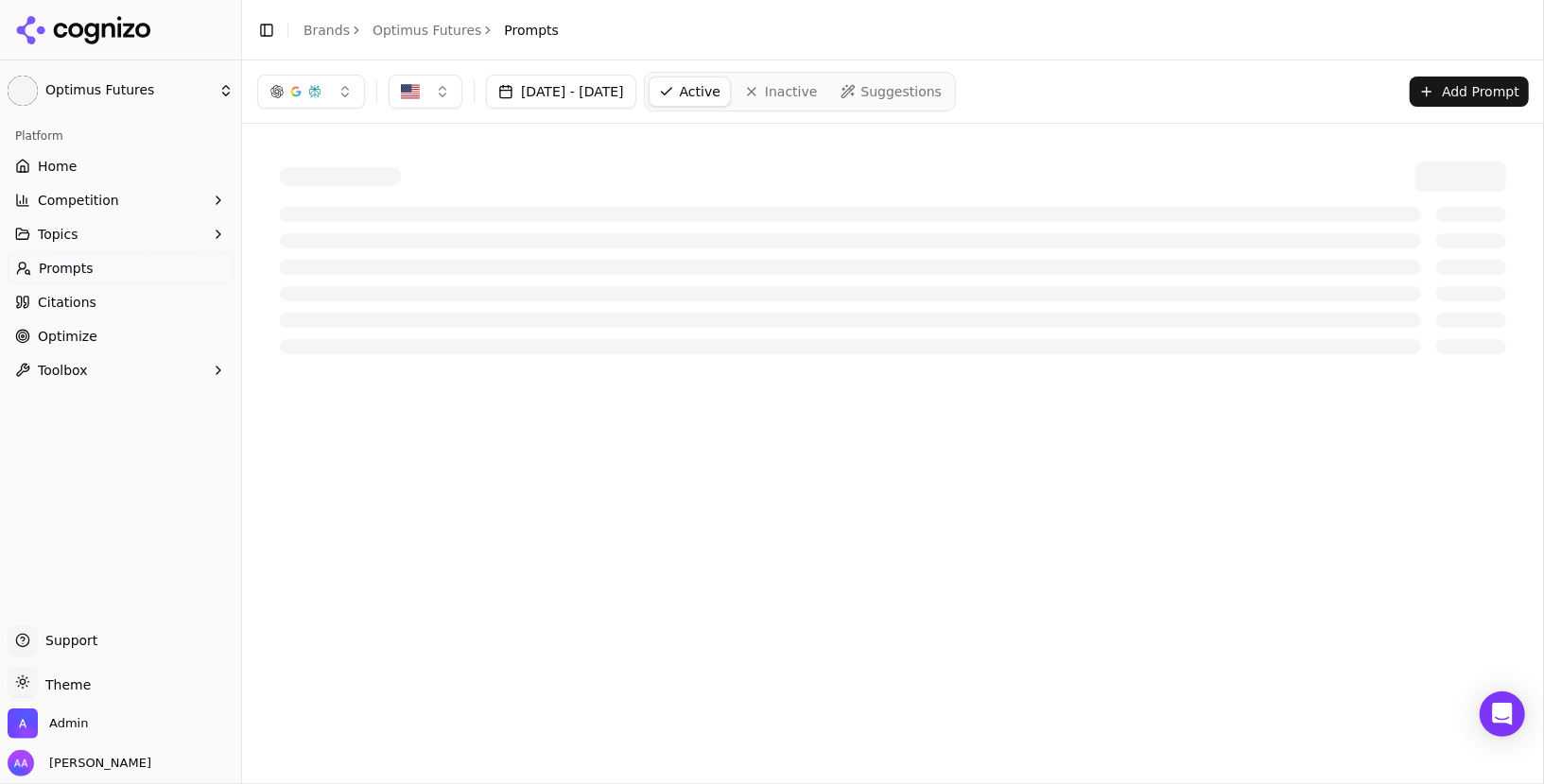
click at [138, 303] on link "Citations" at bounding box center [121, 302] width 226 height 30
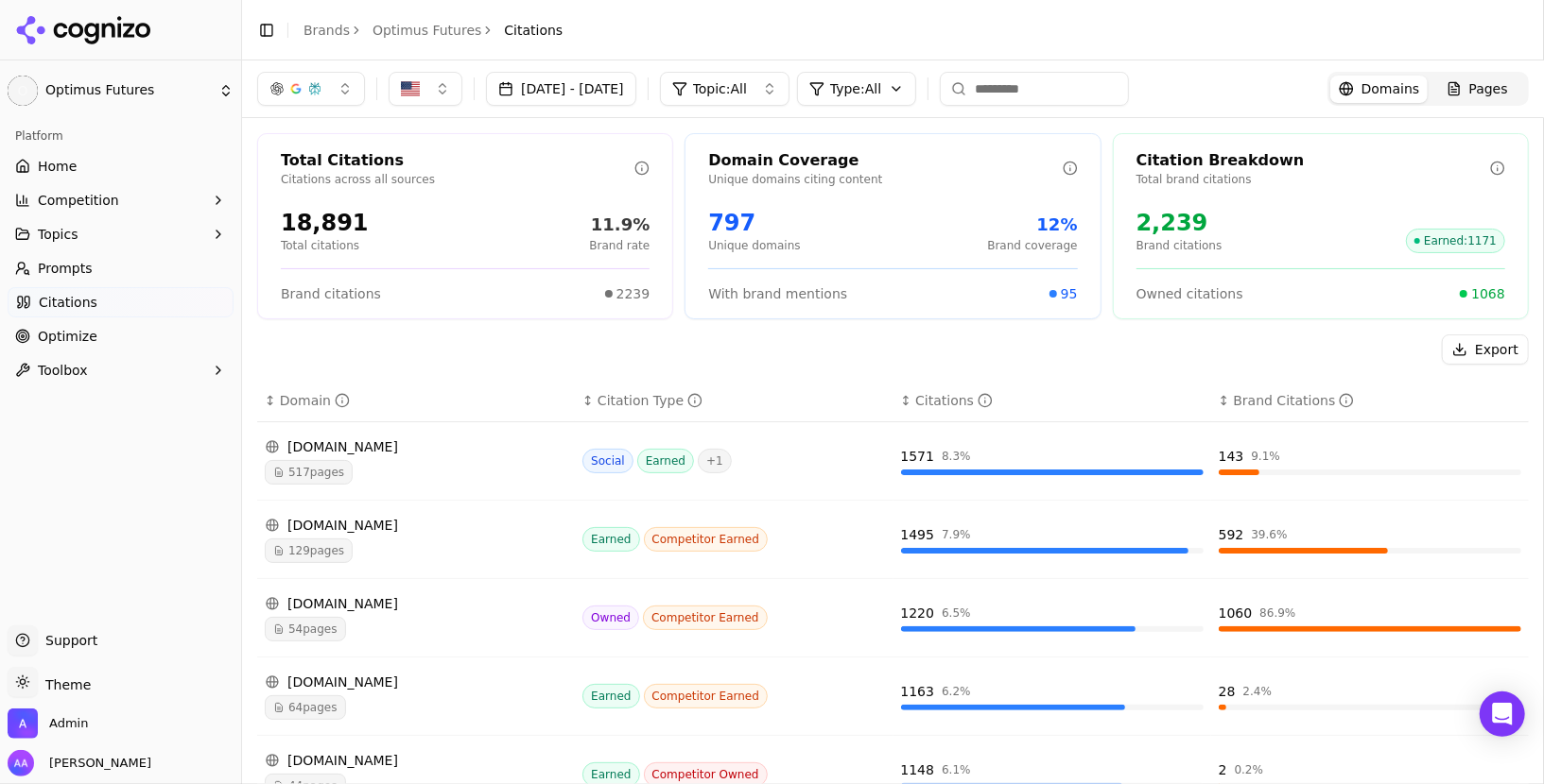
click at [124, 167] on link "Home" at bounding box center [121, 166] width 226 height 30
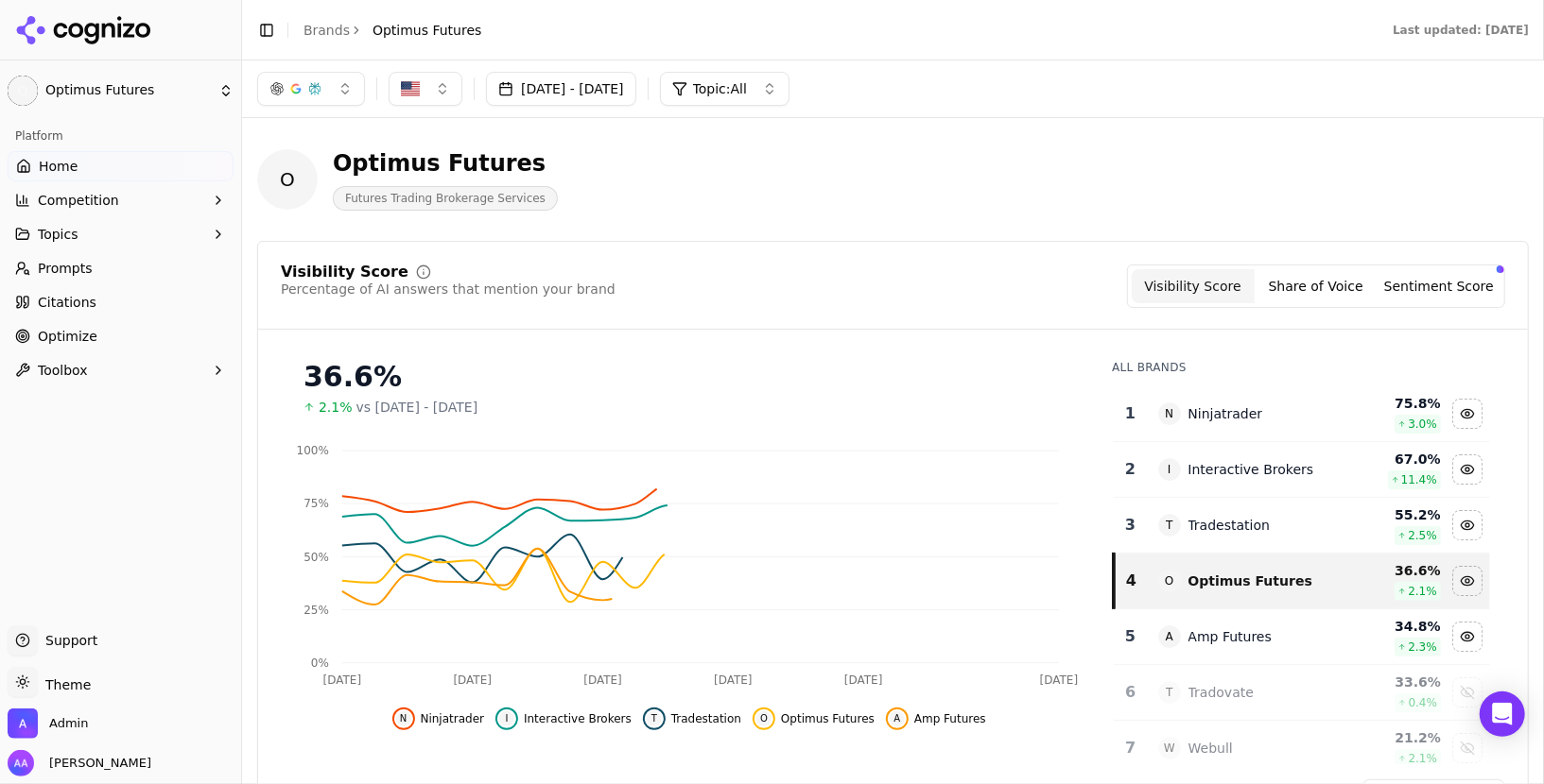
click at [572, 98] on button "[DATE] - [DATE]" at bounding box center [561, 89] width 150 height 34
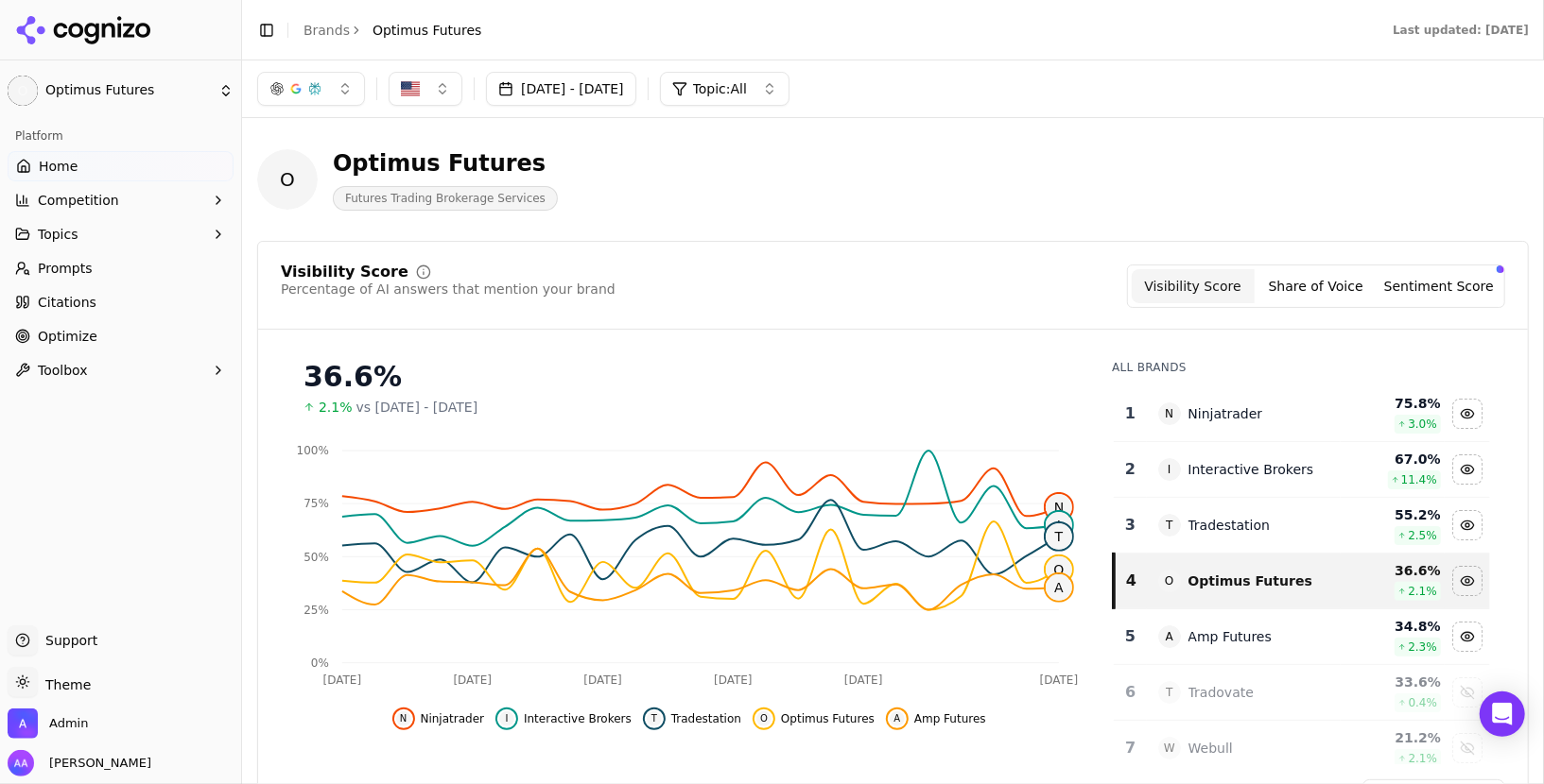
click at [1276, 514] on div "T Tradestation" at bounding box center [1244, 525] width 172 height 22
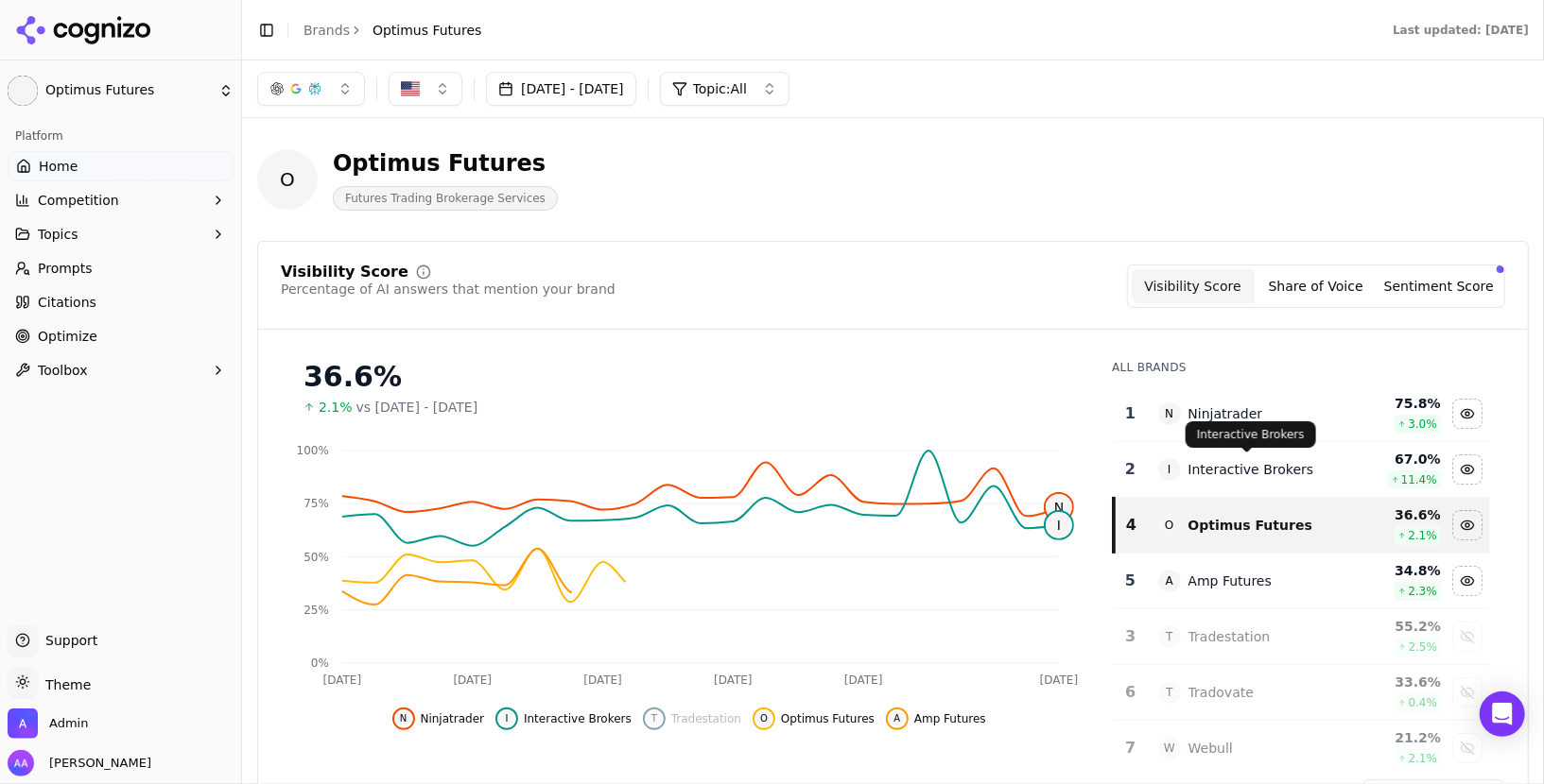
click at [1264, 460] on div "Interactive Brokers" at bounding box center [1250, 469] width 126 height 19
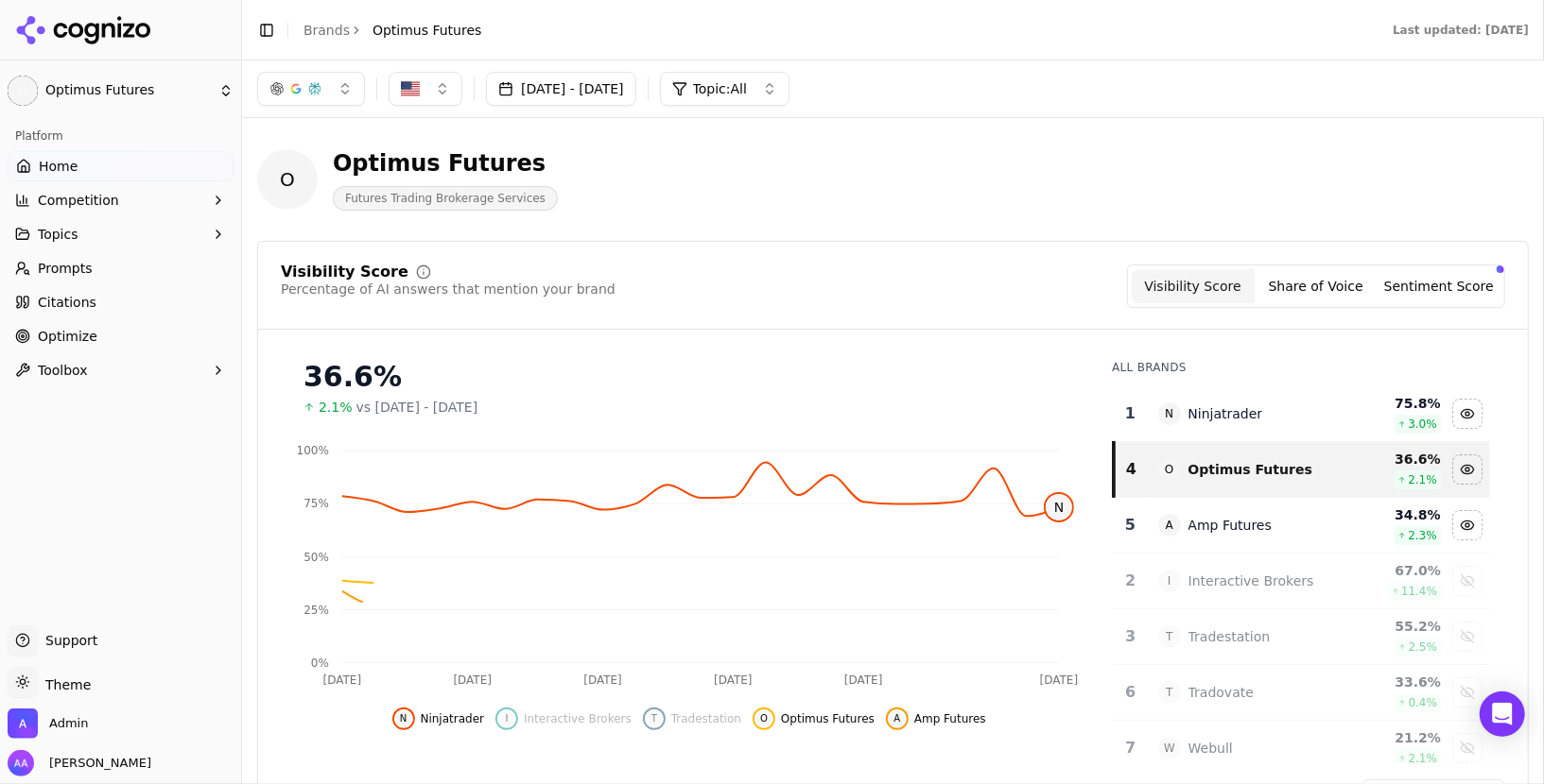
click at [1259, 416] on div "N Ninjatrader" at bounding box center [1244, 413] width 172 height 22
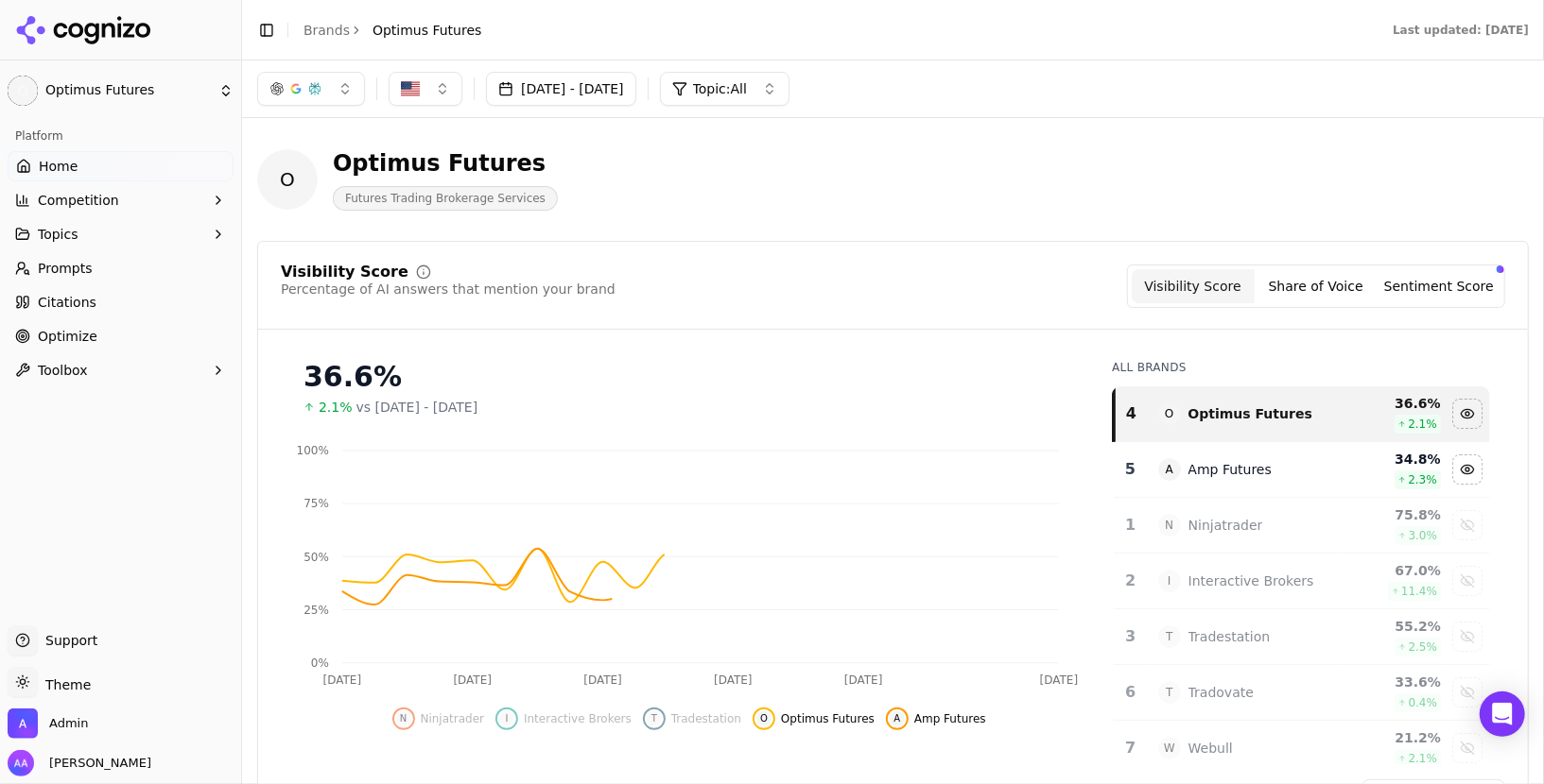
click at [1266, 479] on td "A Amp Futures" at bounding box center [1245, 470] width 195 height 56
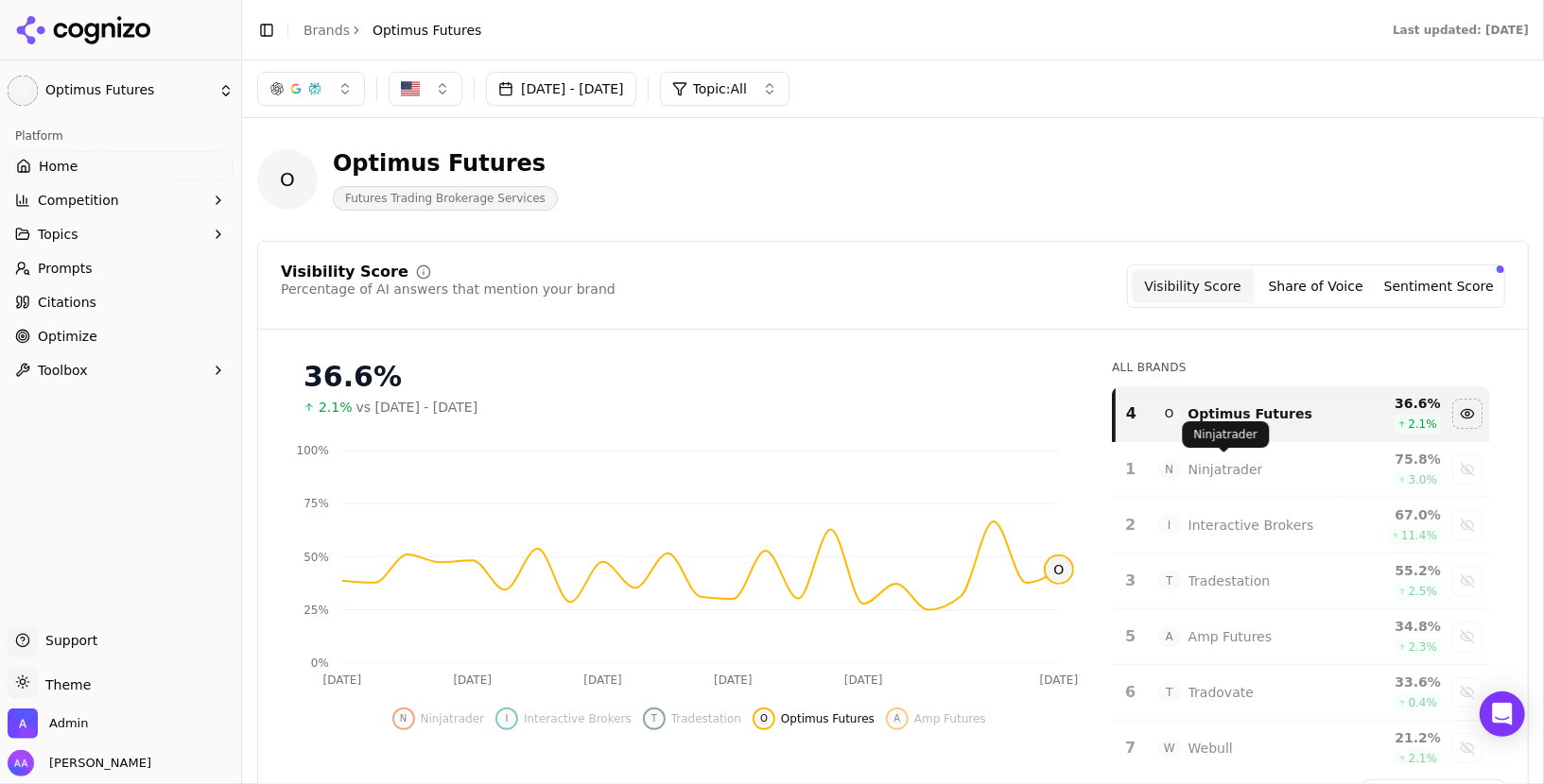
click at [1233, 485] on td "N Ninjatrader" at bounding box center [1245, 470] width 195 height 56
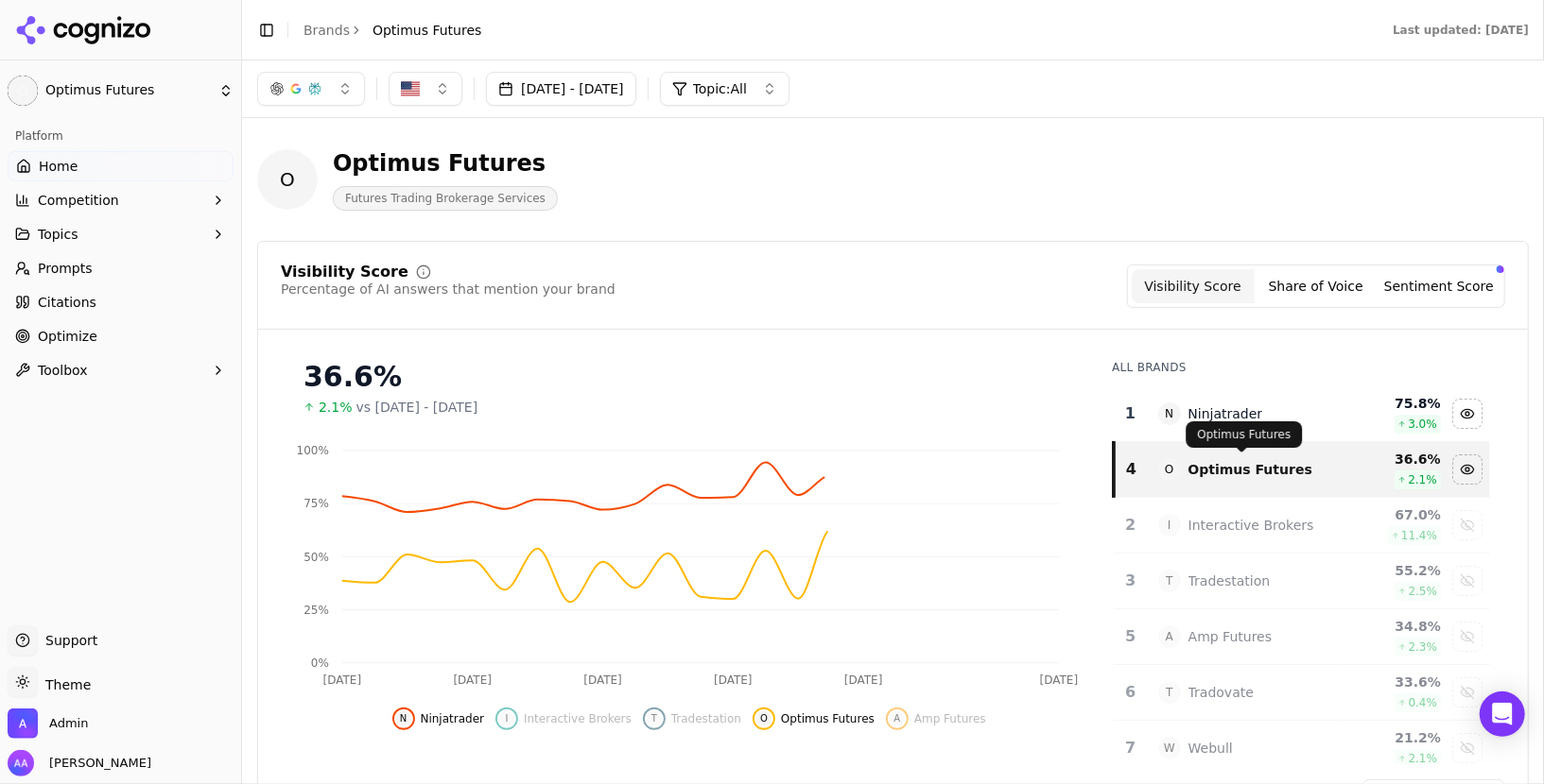
click at [1250, 507] on td "I Interactive Brokers" at bounding box center [1245, 526] width 195 height 56
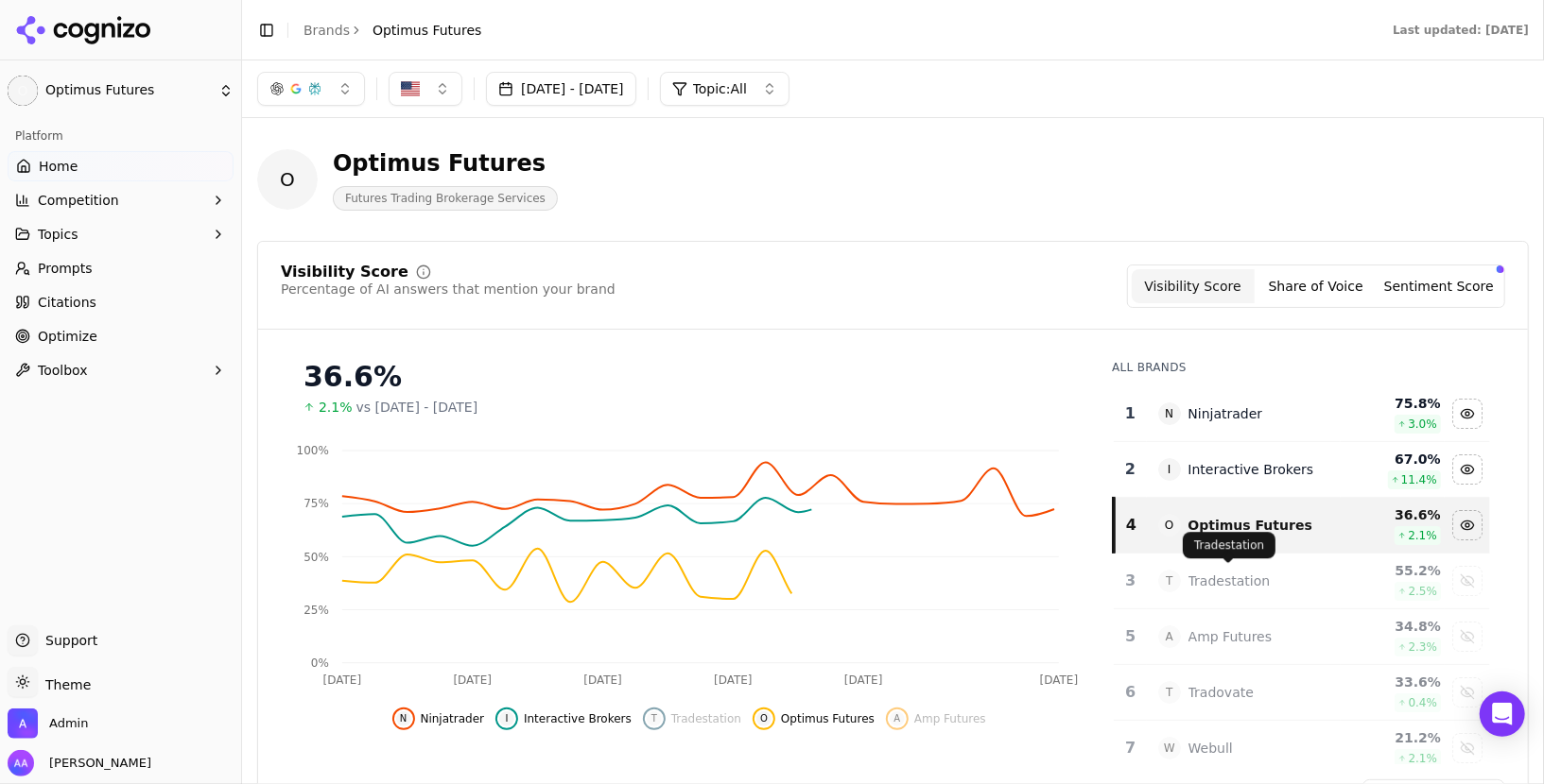
click at [1234, 578] on div "Tradestation" at bounding box center [1229, 580] width 82 height 19
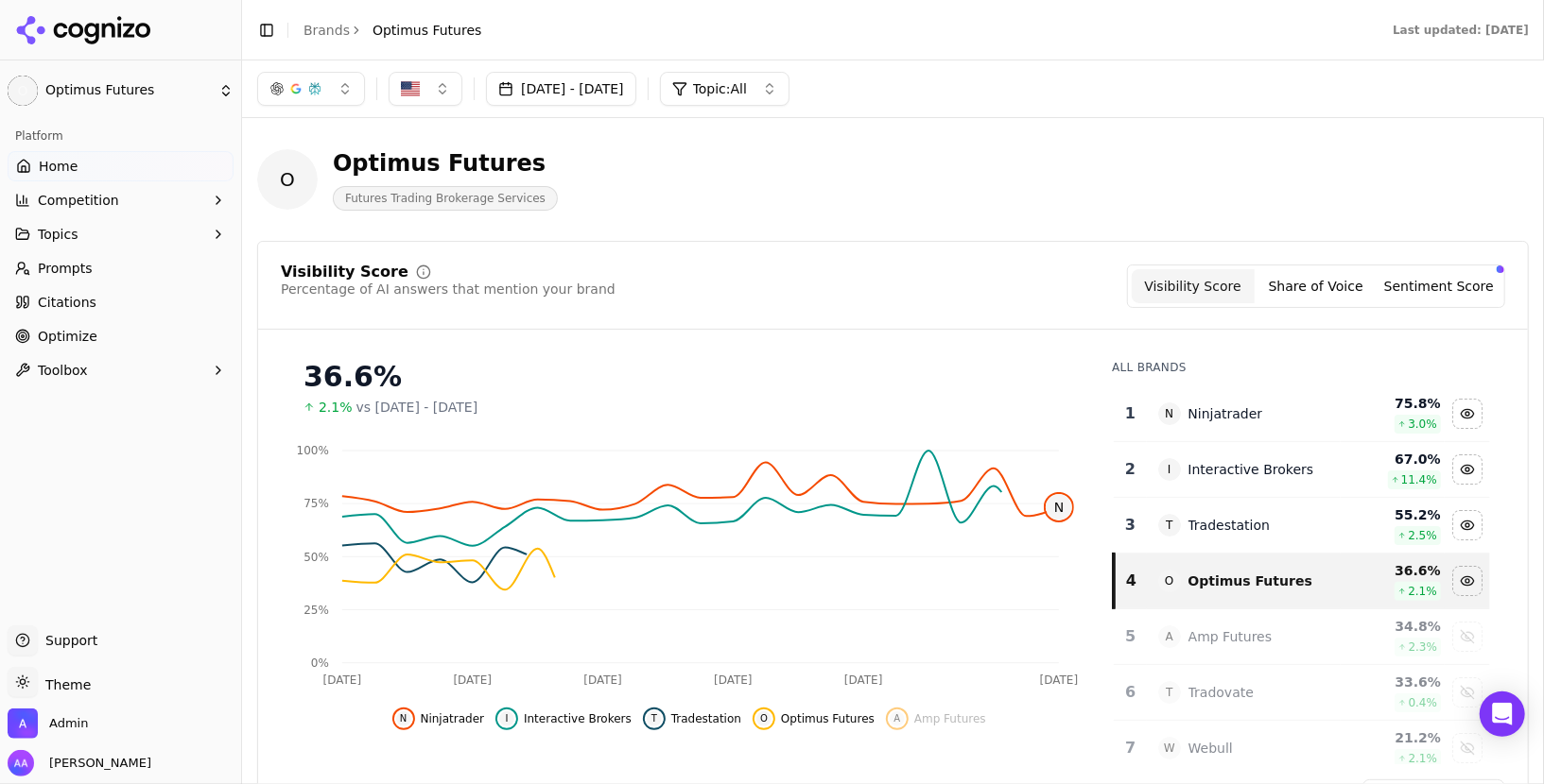
click at [1239, 619] on td "A Amp Futures" at bounding box center [1245, 637] width 195 height 56
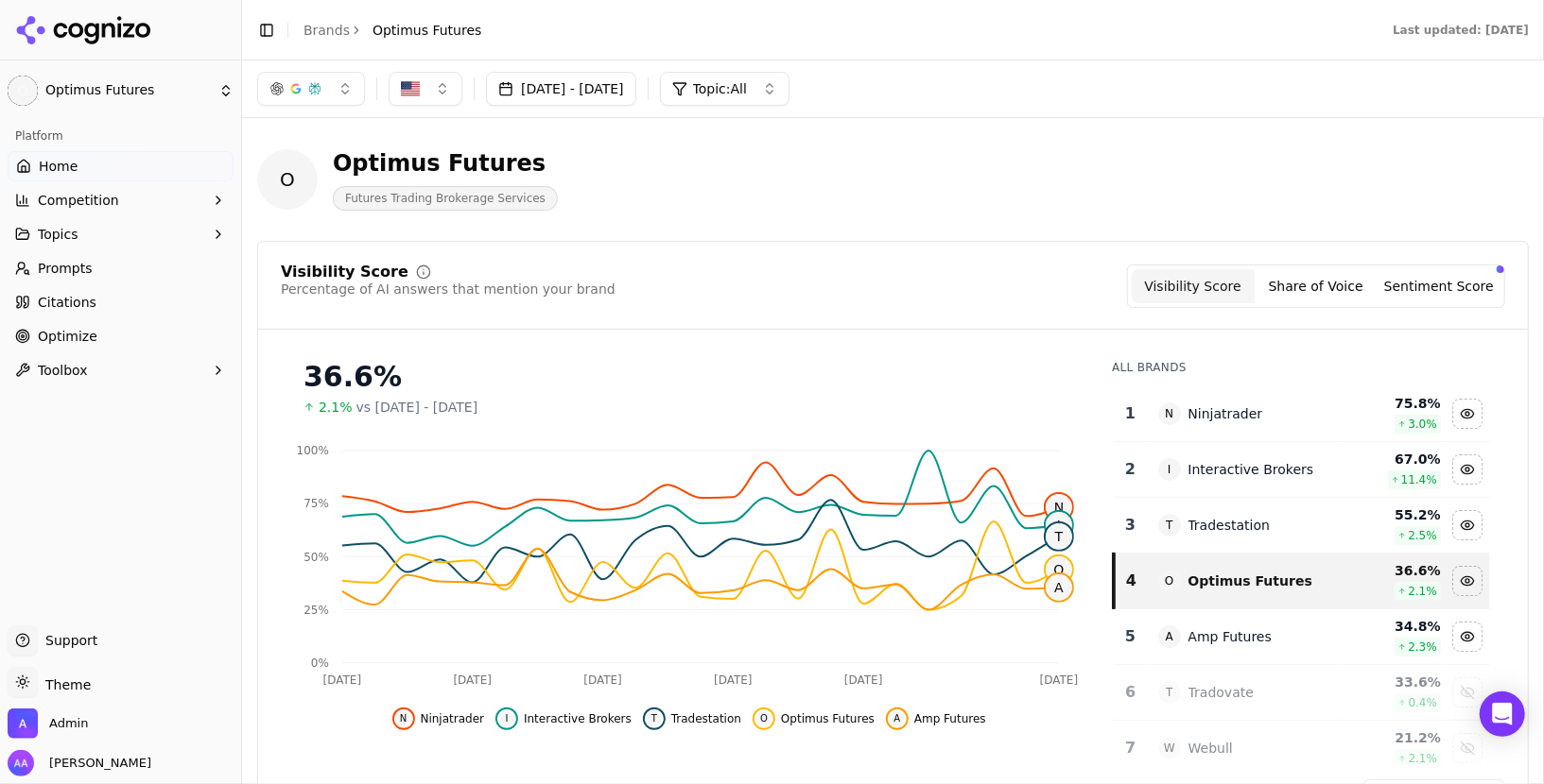
click at [629, 91] on button "[DATE] - [DATE]" at bounding box center [561, 89] width 150 height 34
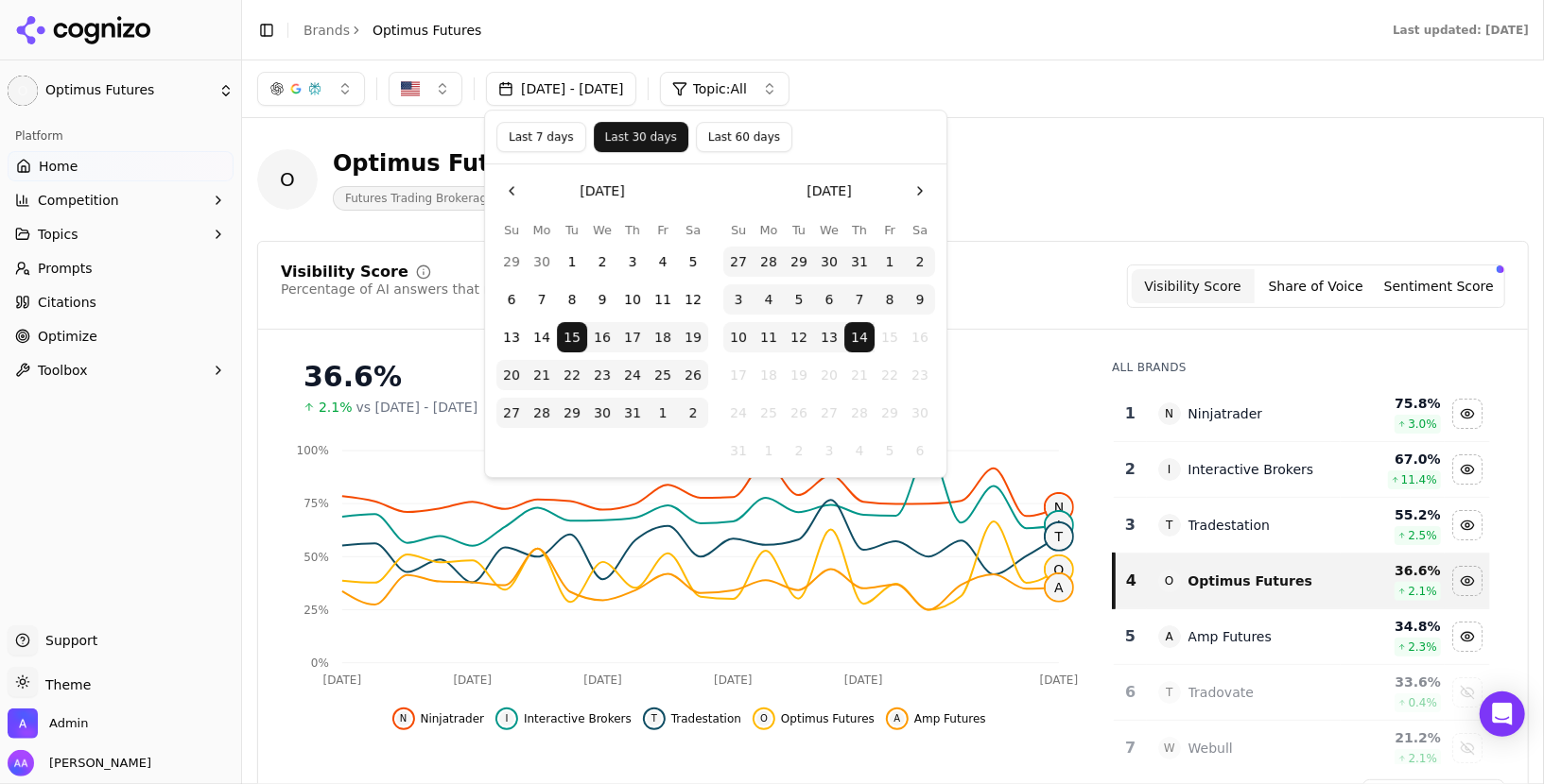
click at [732, 143] on button "Last 60 days" at bounding box center [743, 137] width 97 height 30
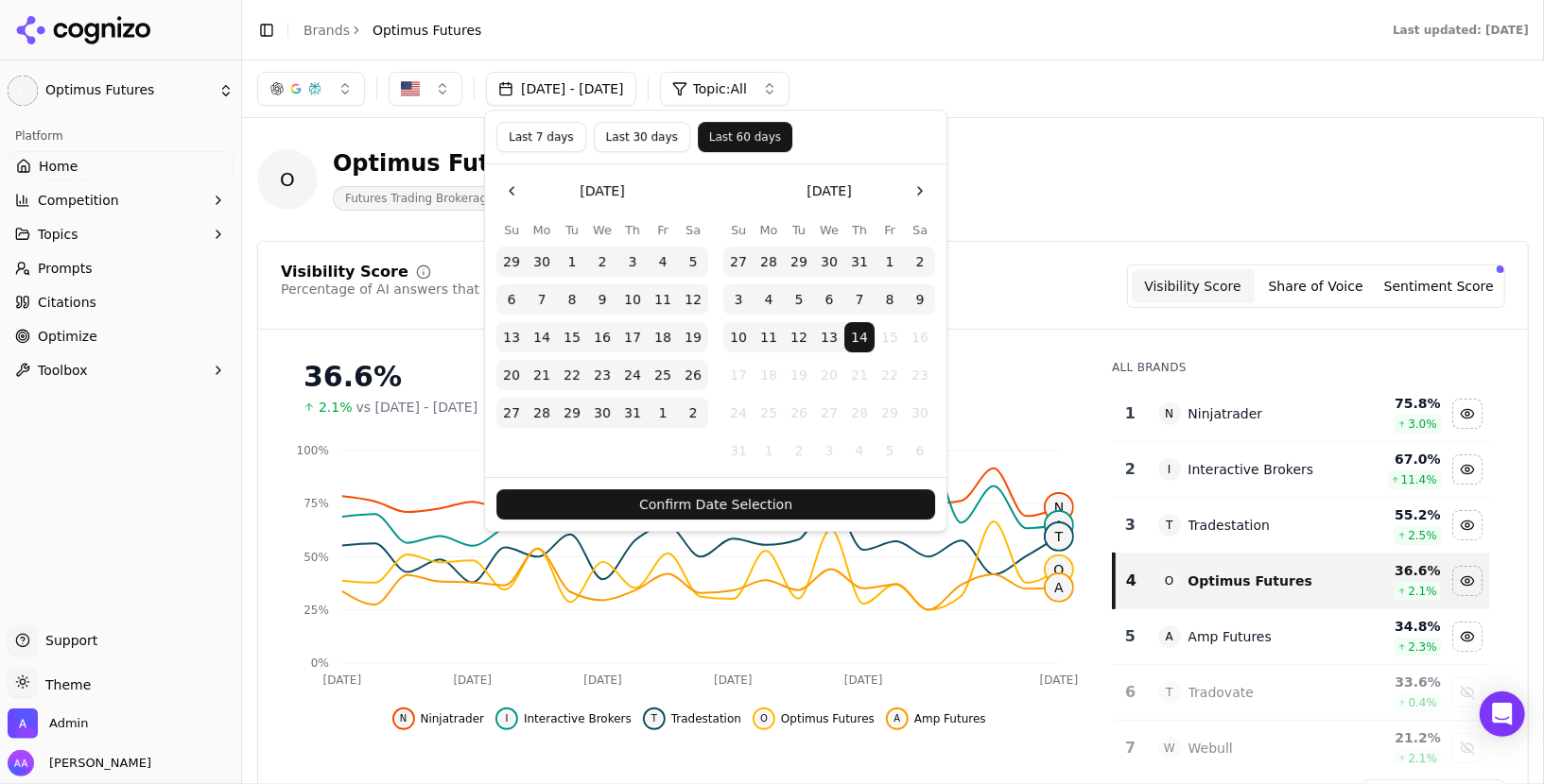
click at [721, 516] on button "Confirm Date Selection" at bounding box center [716, 504] width 439 height 30
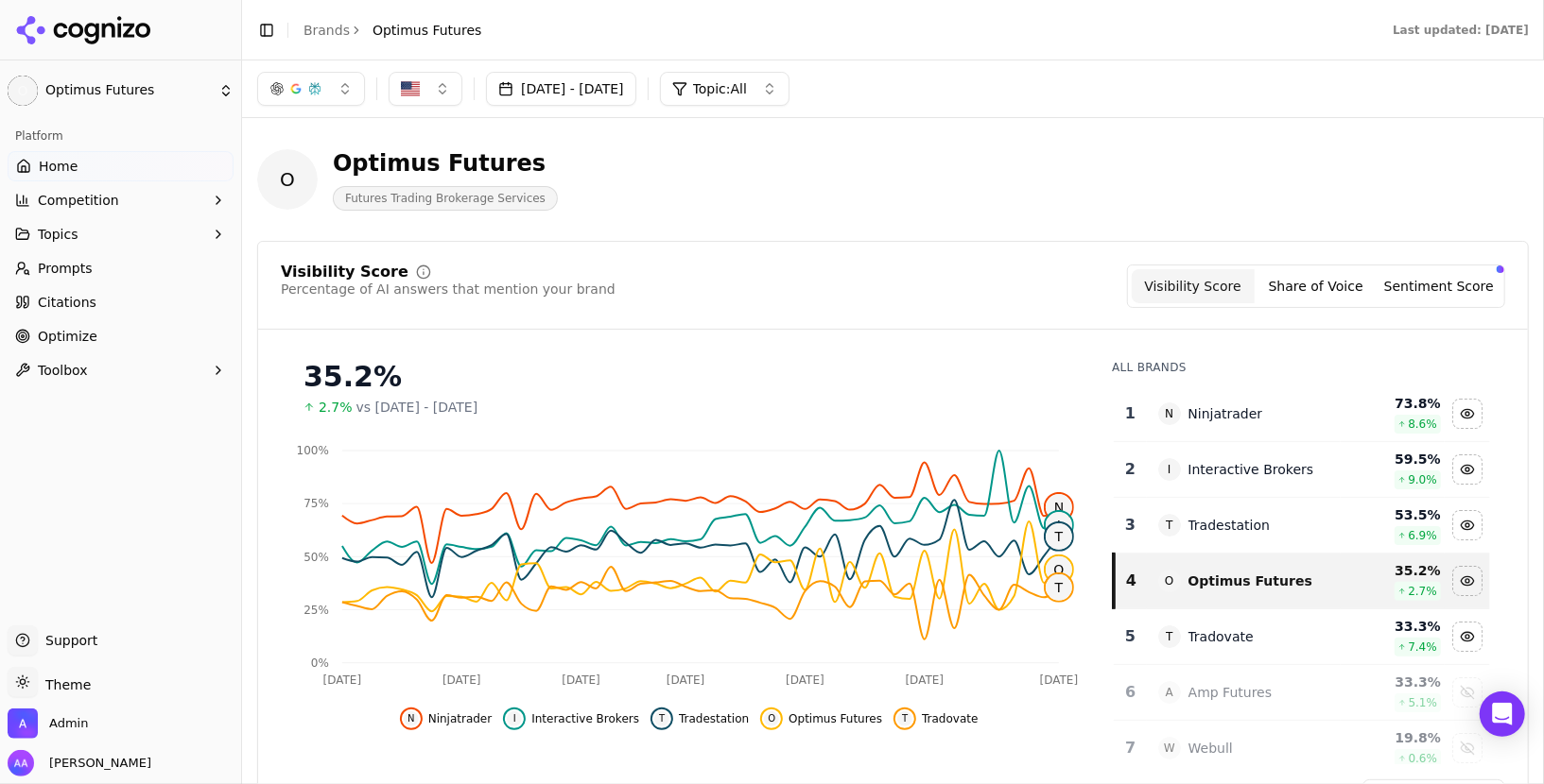
click at [633, 91] on button "[DATE] - [DATE]" at bounding box center [561, 89] width 150 height 34
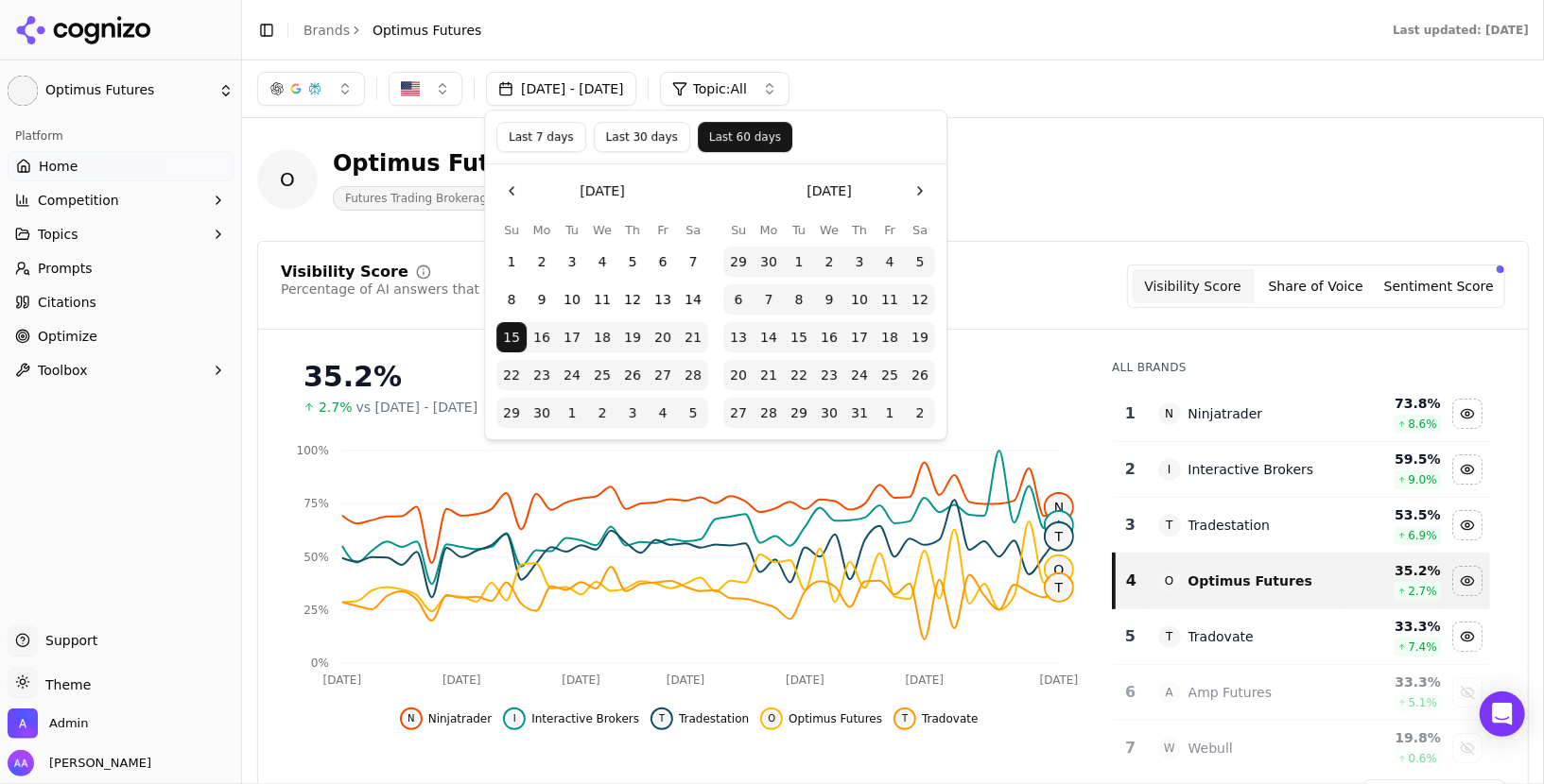
click at [547, 136] on button "Last 7 days" at bounding box center [541, 137] width 90 height 30
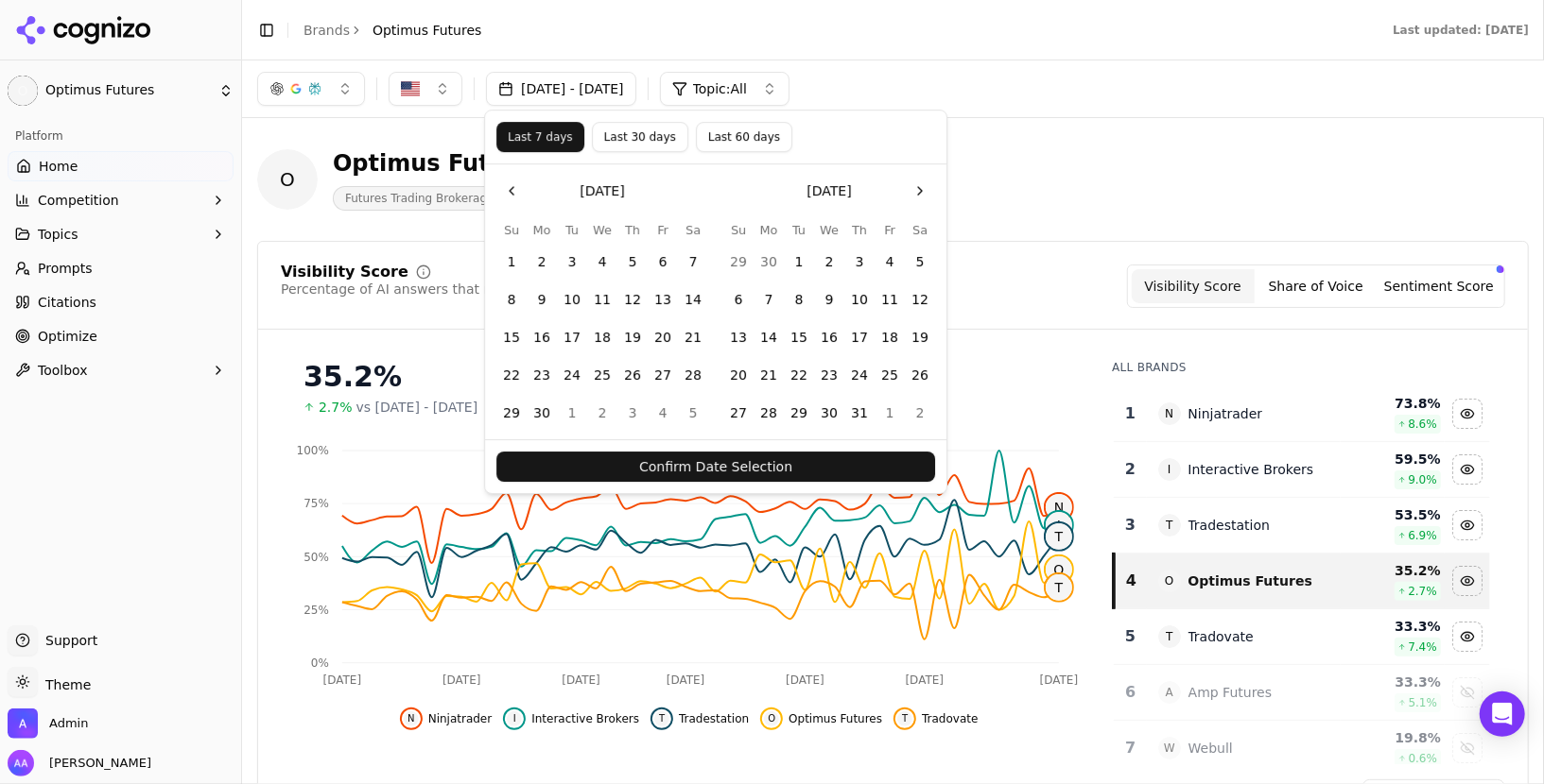
click at [732, 453] on button "Confirm Date Selection" at bounding box center [716, 466] width 439 height 30
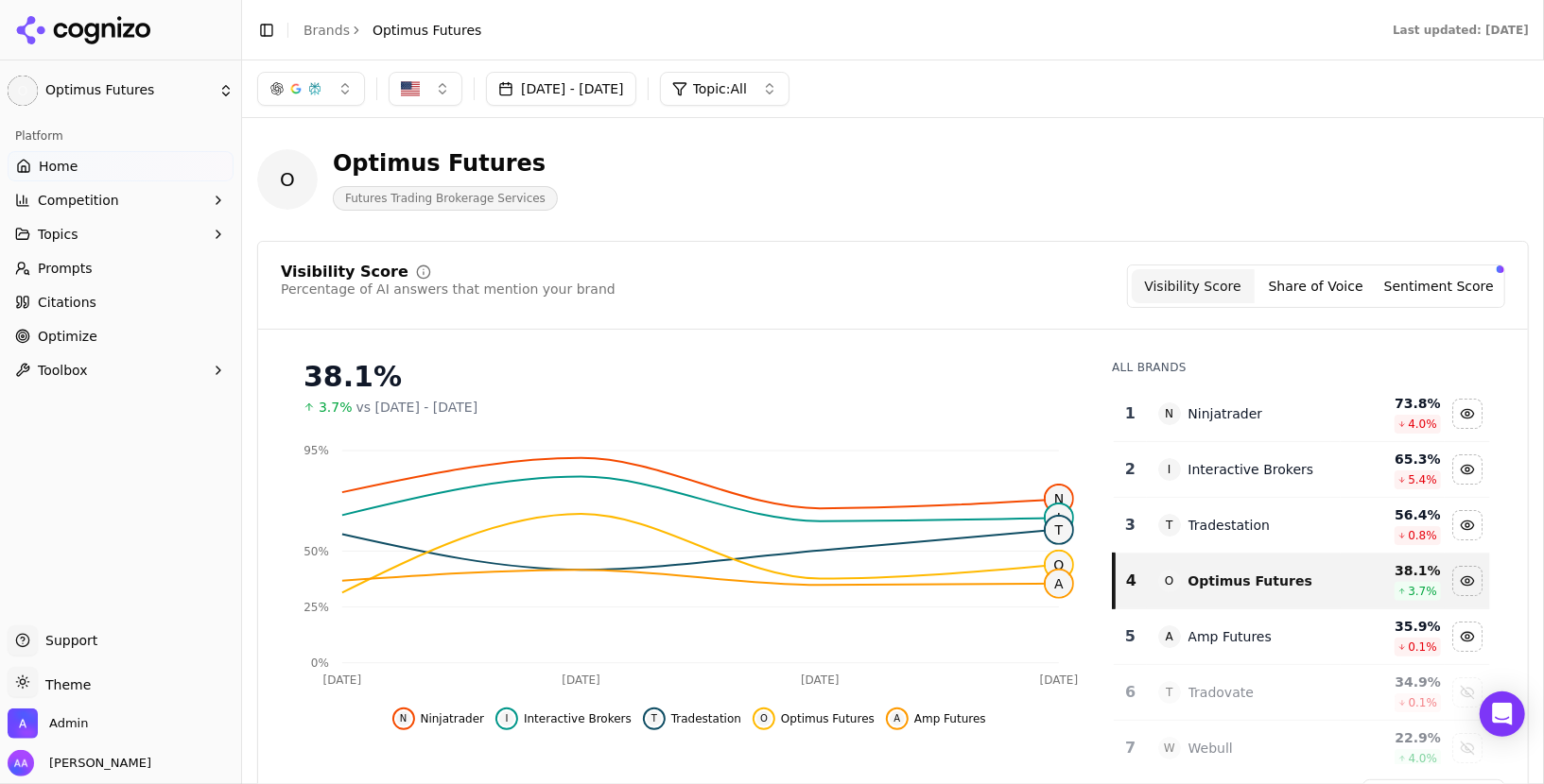
click at [602, 92] on button "Aug 07, 2025 - Aug 14, 2025" at bounding box center [561, 89] width 150 height 34
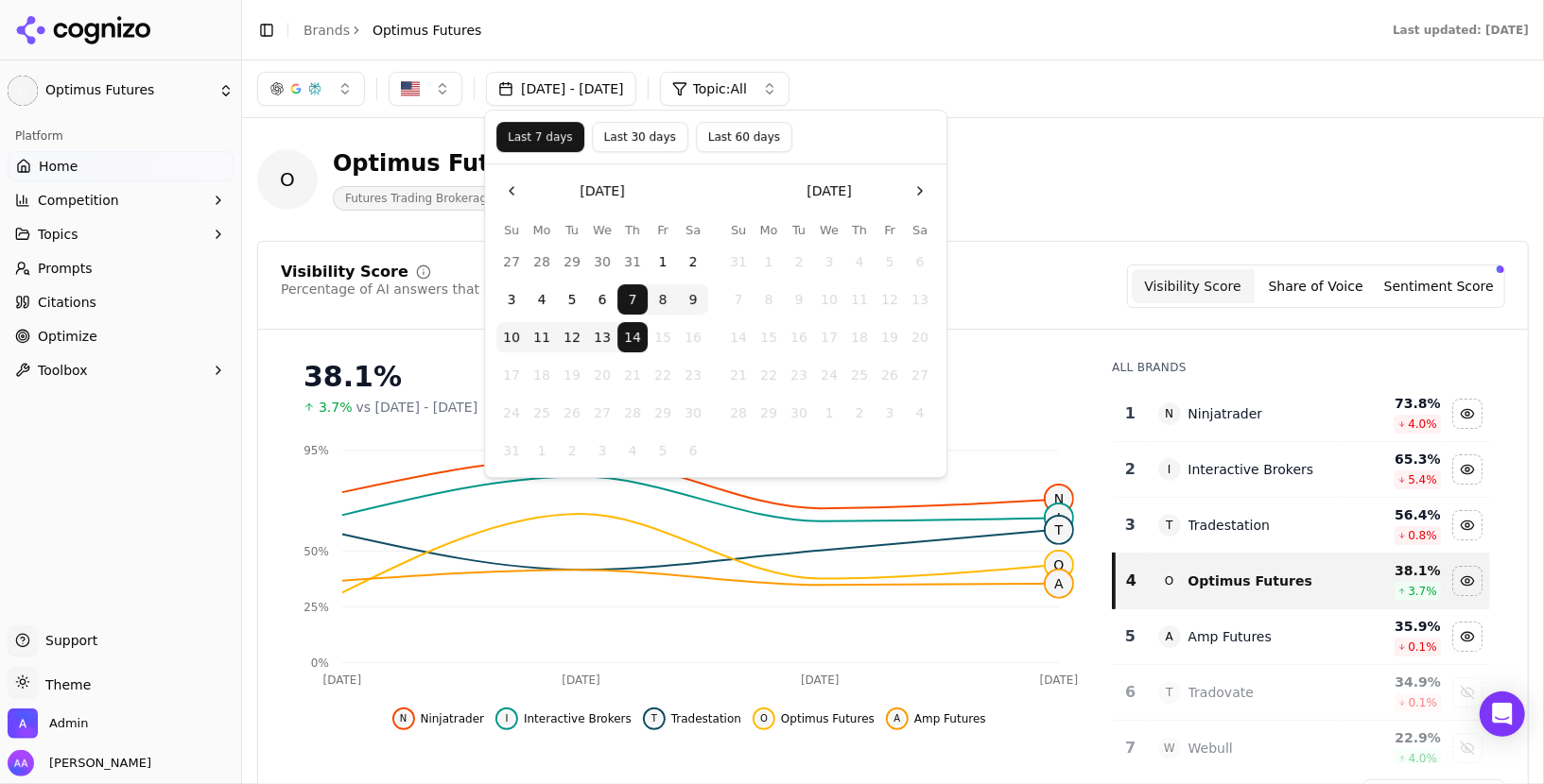
click at [630, 134] on button "Last 30 days" at bounding box center [640, 137] width 97 height 30
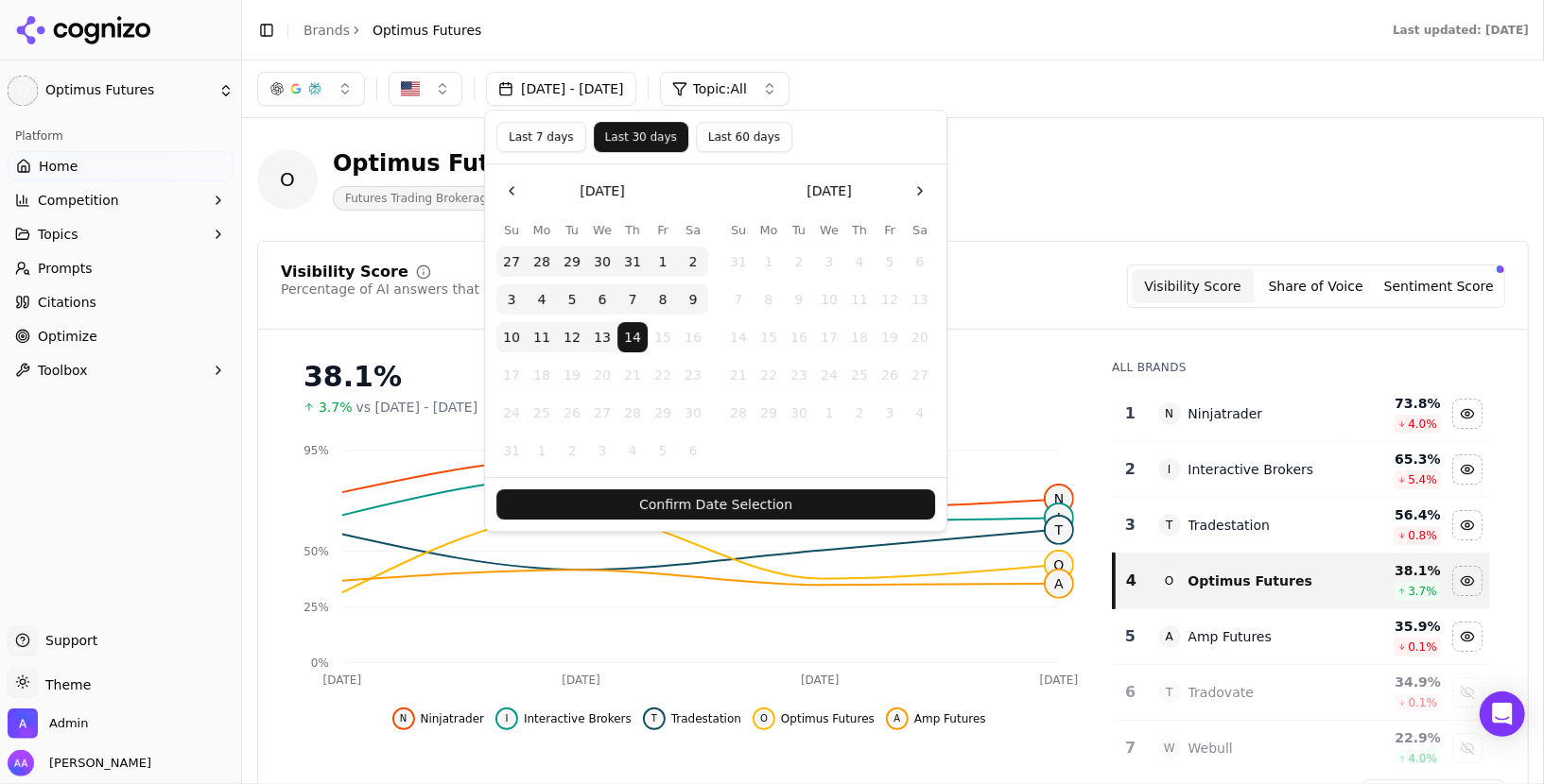
click at [781, 509] on button "Confirm Date Selection" at bounding box center [716, 504] width 439 height 30
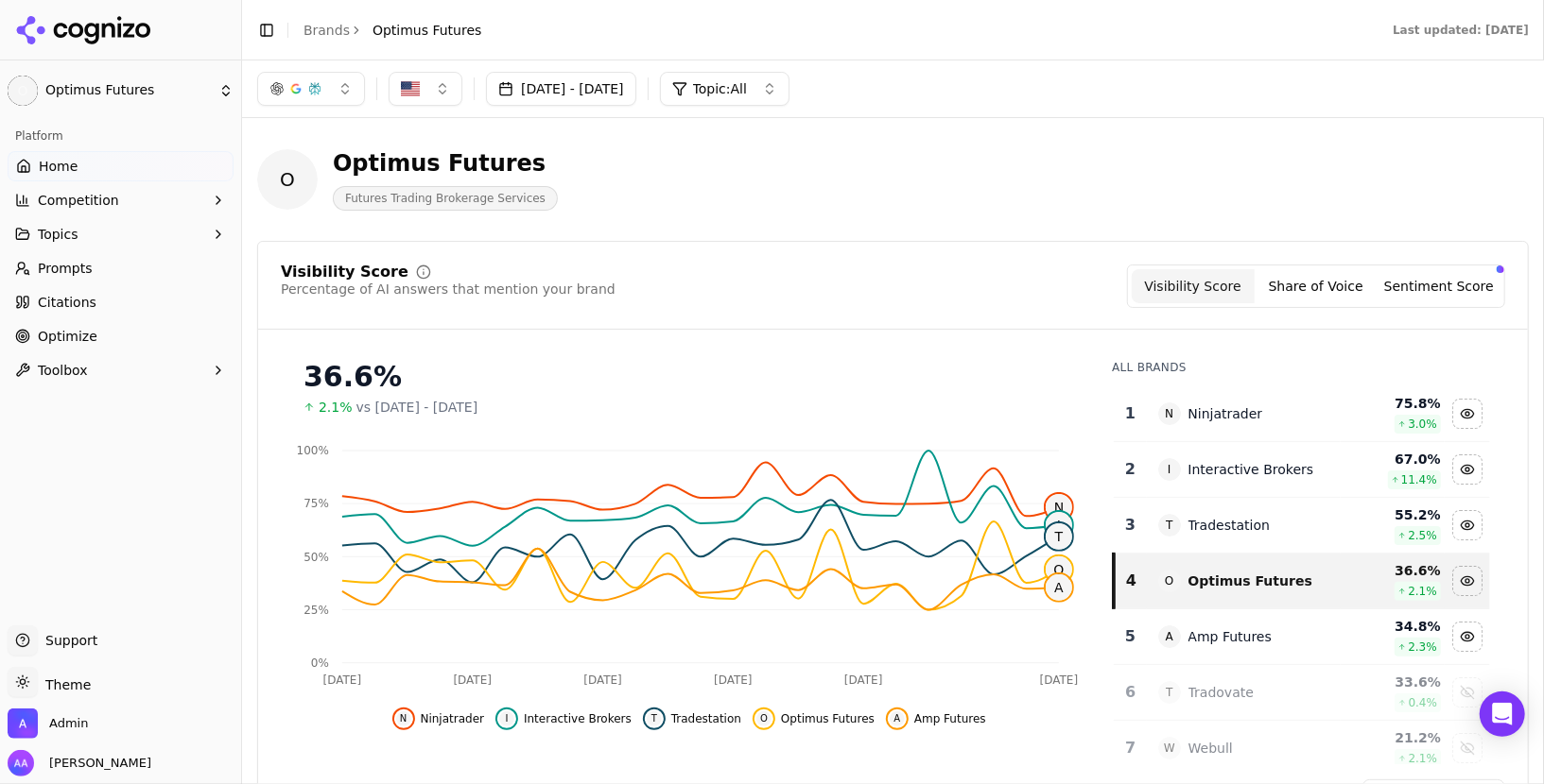
click at [627, 91] on button "[DATE] - [DATE]" at bounding box center [561, 89] width 150 height 34
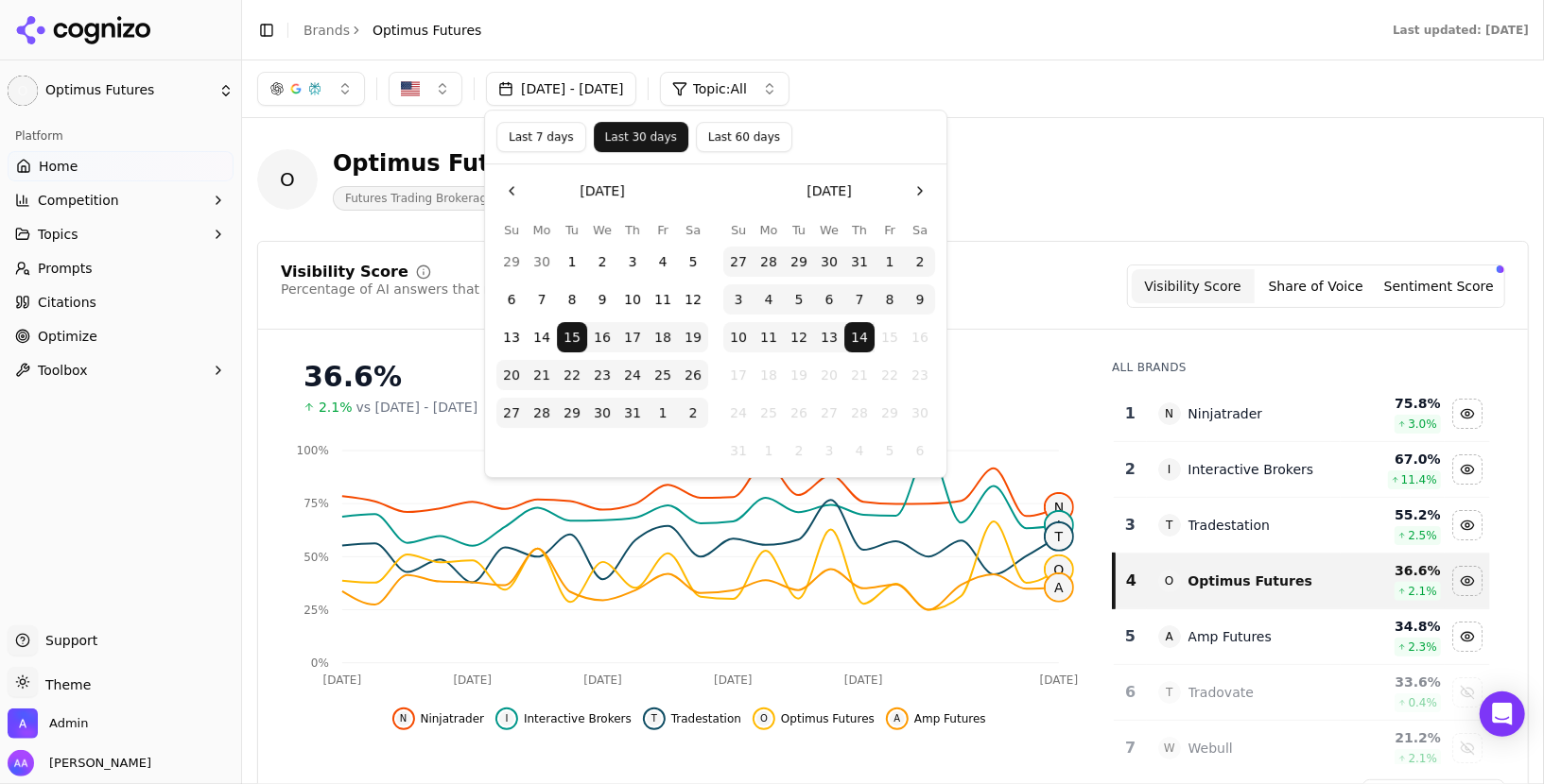
click at [740, 150] on button "Last 60 days" at bounding box center [743, 137] width 97 height 30
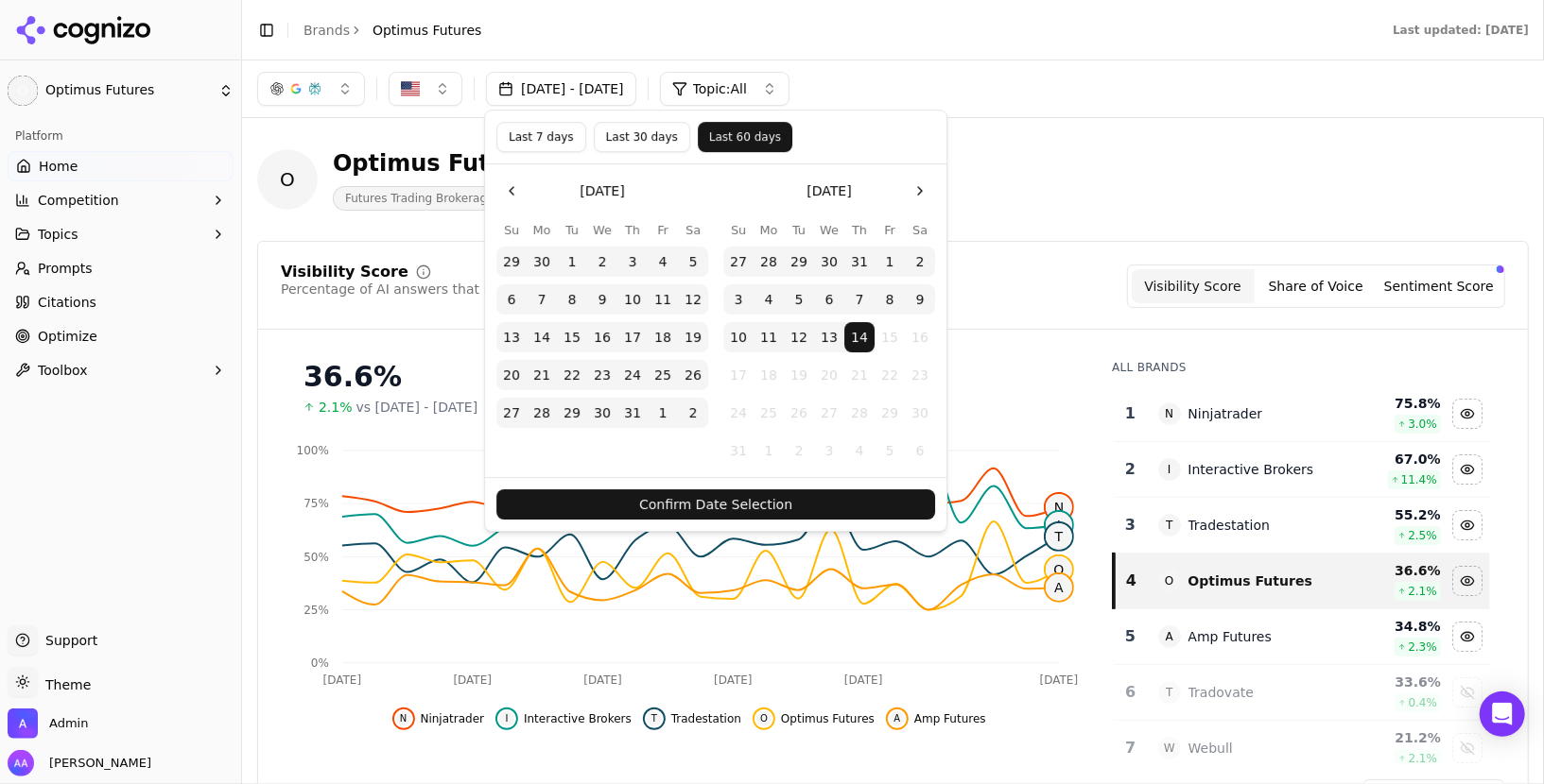
click at [754, 509] on button "Confirm Date Selection" at bounding box center [716, 504] width 439 height 30
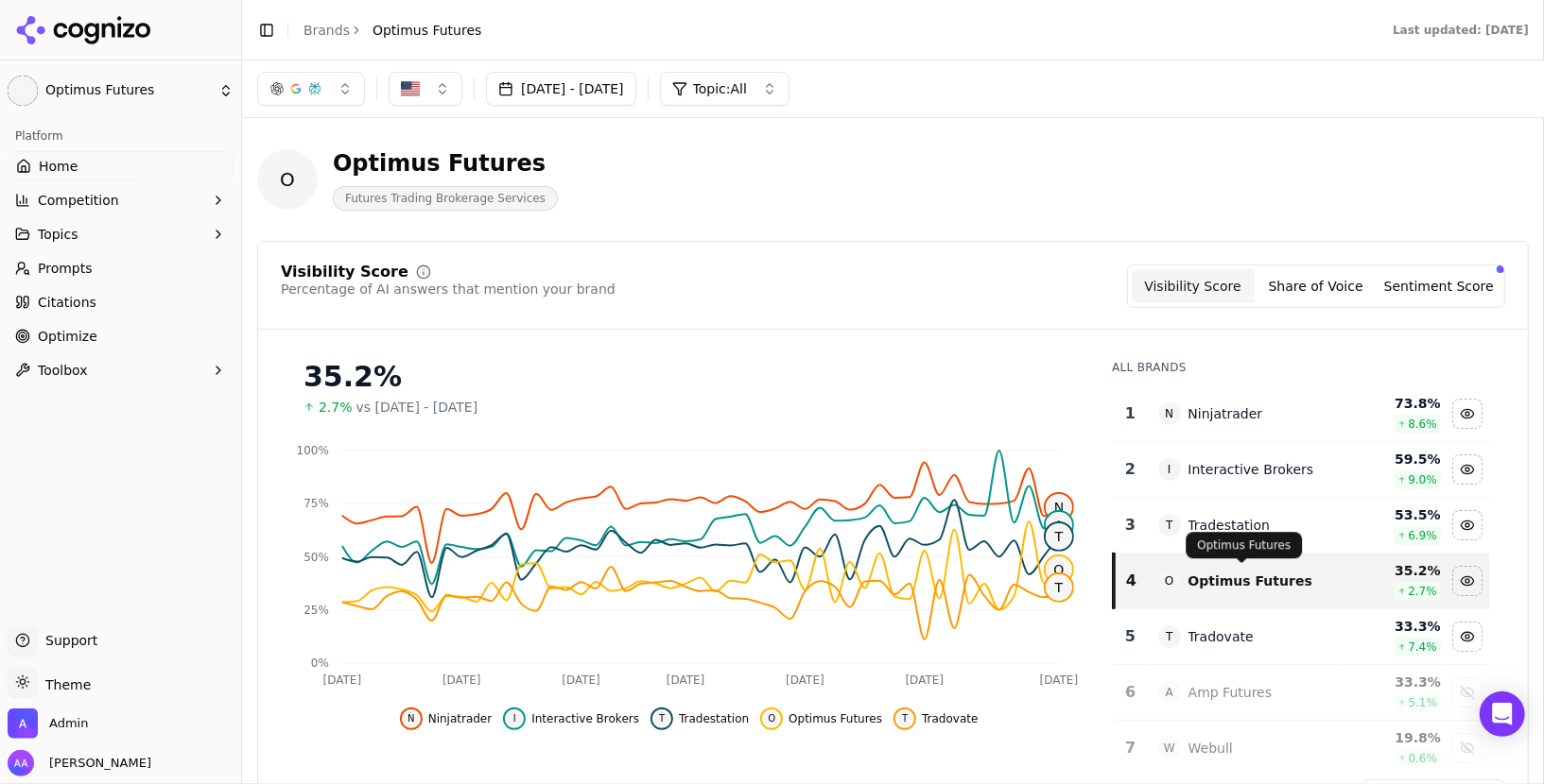
click at [1243, 523] on div "Tradestation" at bounding box center [1229, 525] width 82 height 19
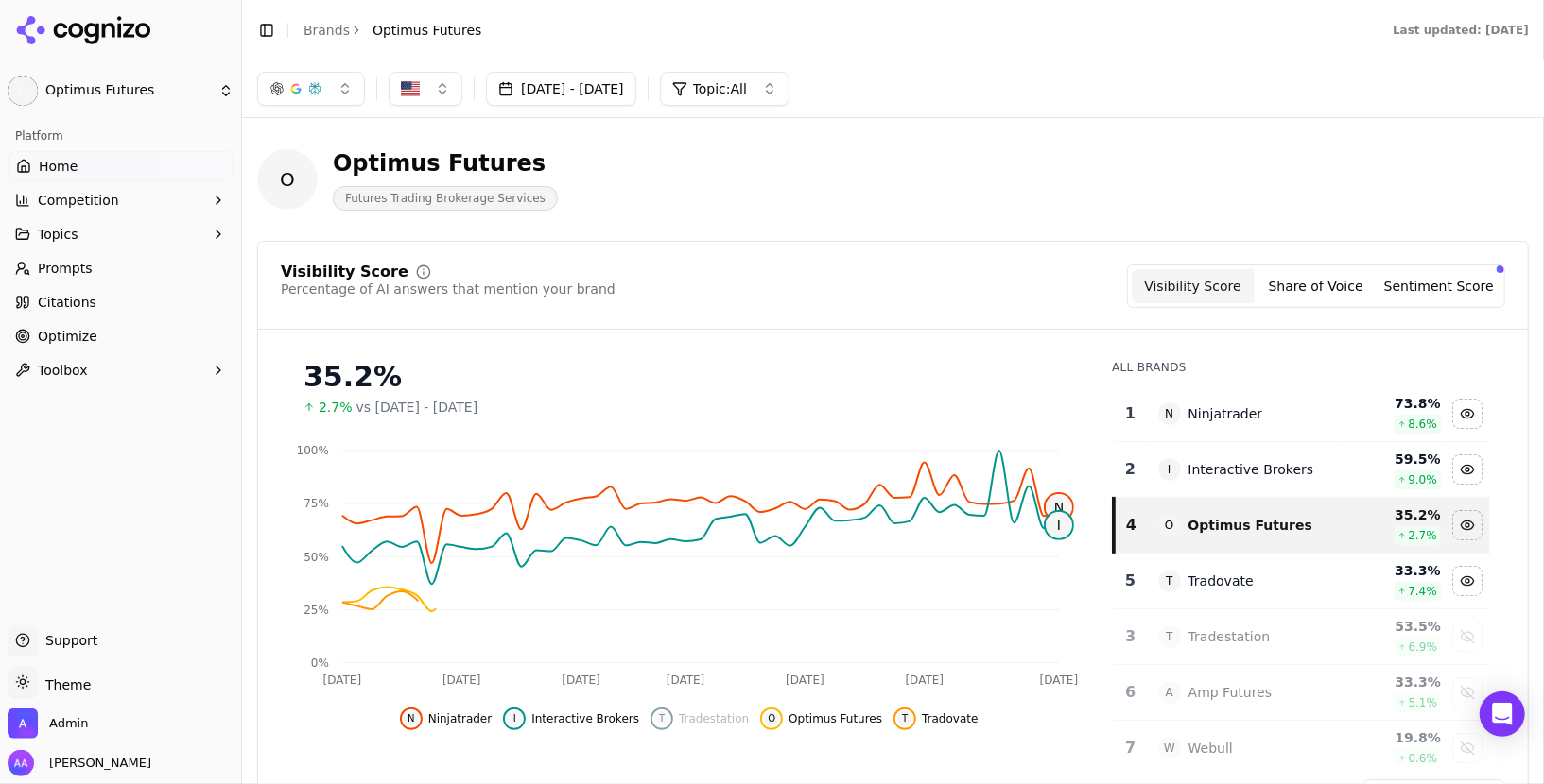
click at [1223, 460] on div "Interactive Brokers" at bounding box center [1250, 469] width 126 height 19
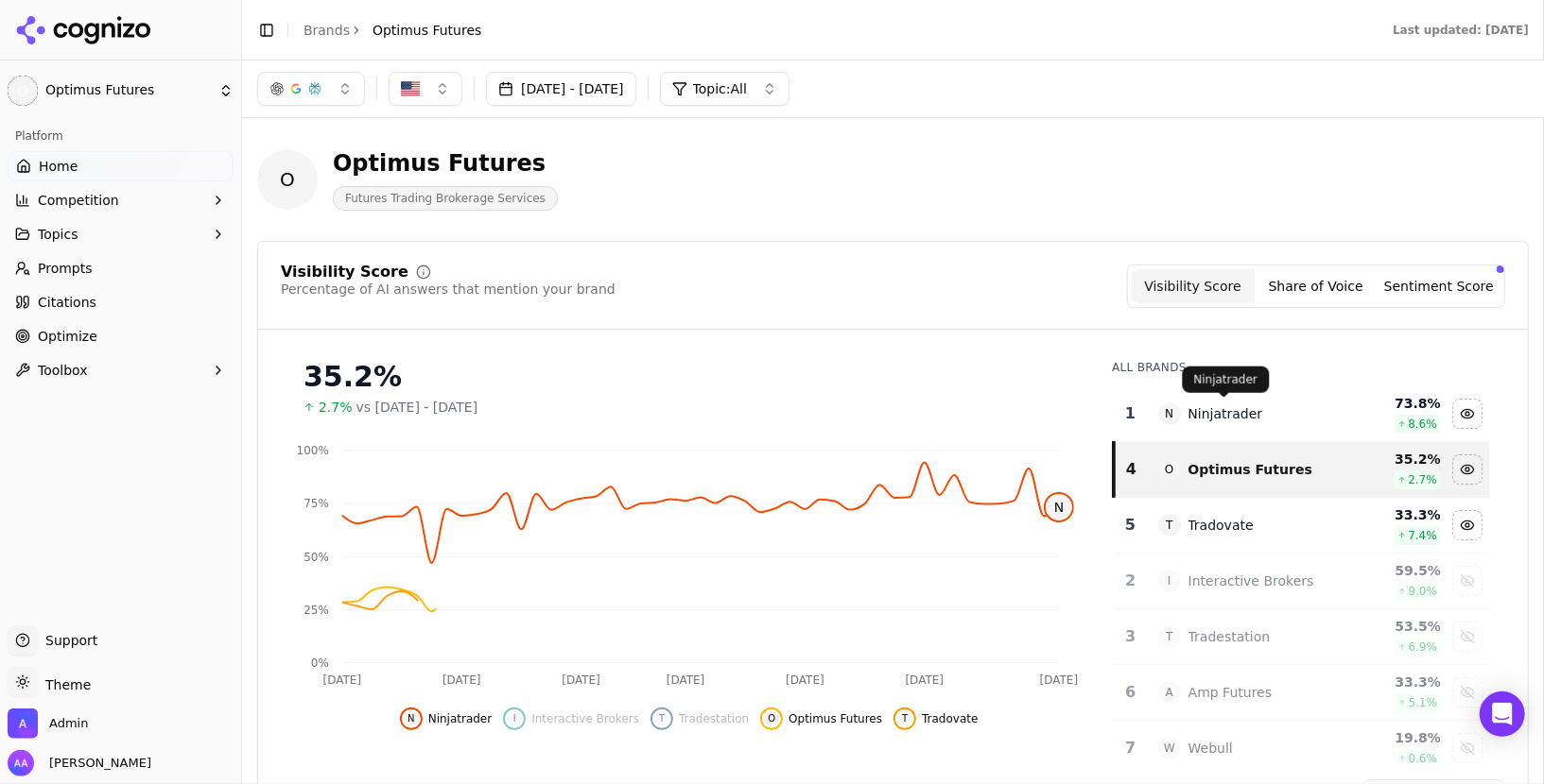
click at [1202, 410] on div "Ninjatrader" at bounding box center [1225, 413] width 75 height 19
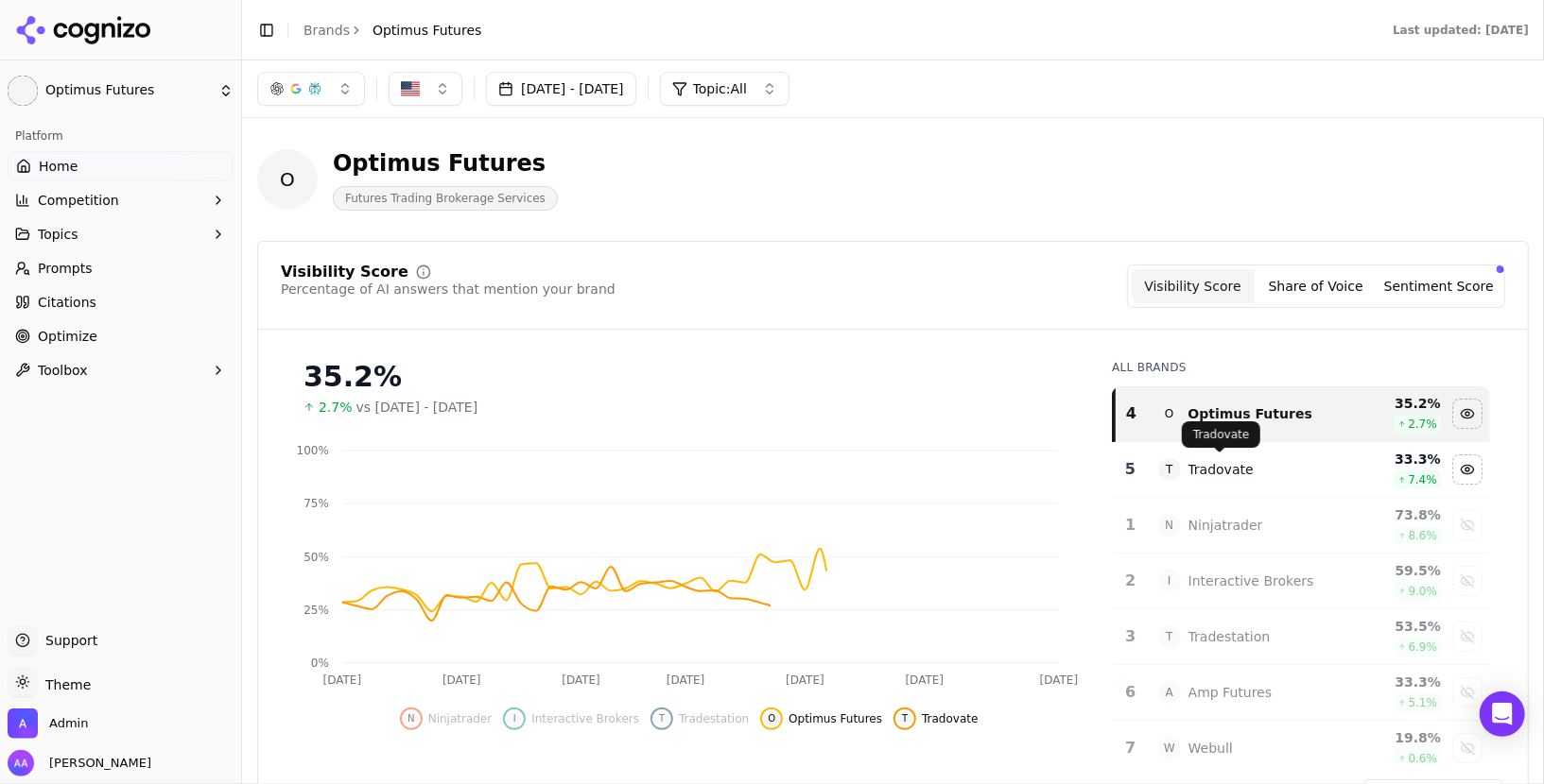
click at [1208, 472] on div "Tradovate" at bounding box center [1220, 469] width 65 height 19
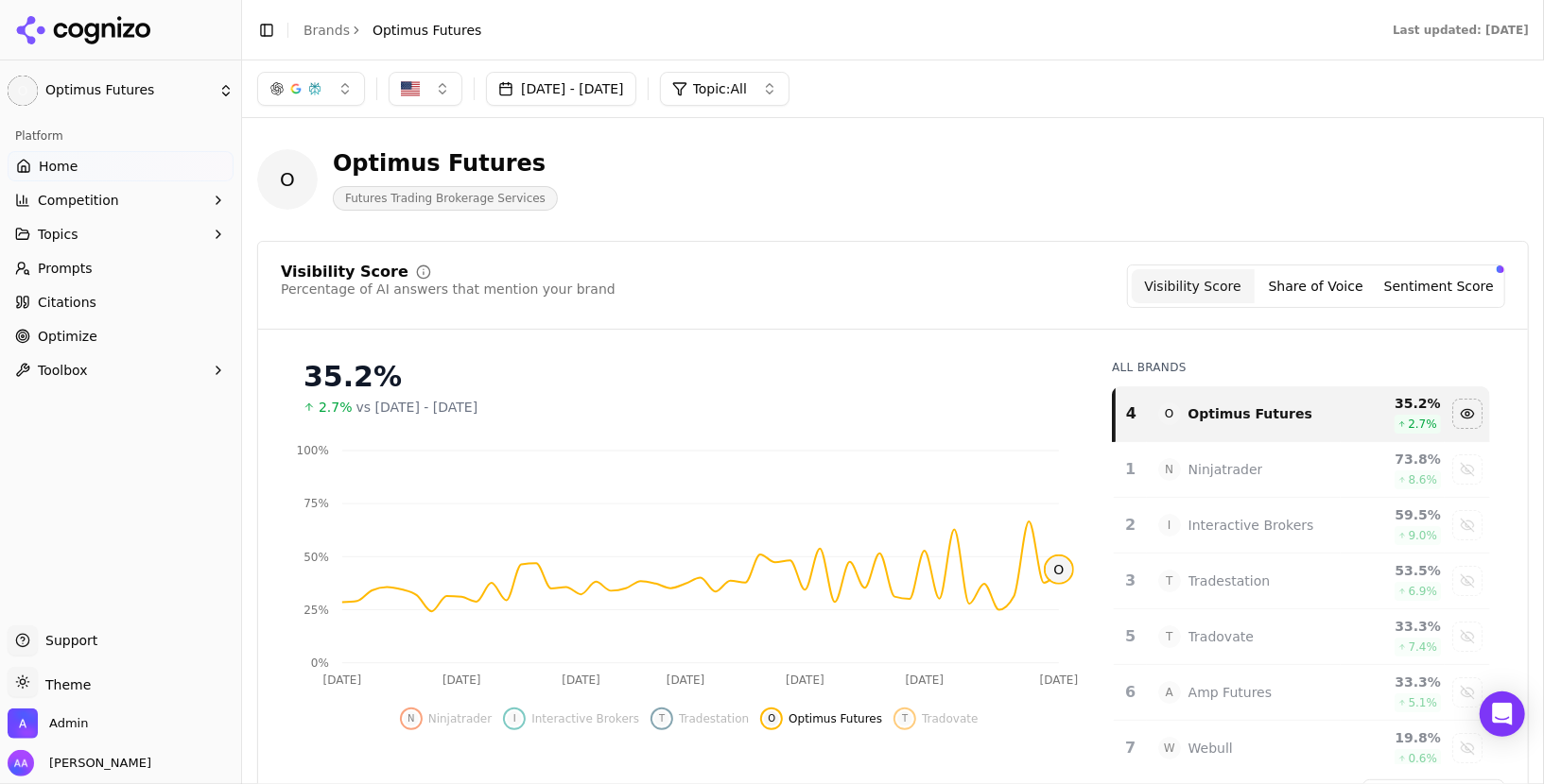
click at [332, 24] on link "Brands" at bounding box center [326, 30] width 46 height 16
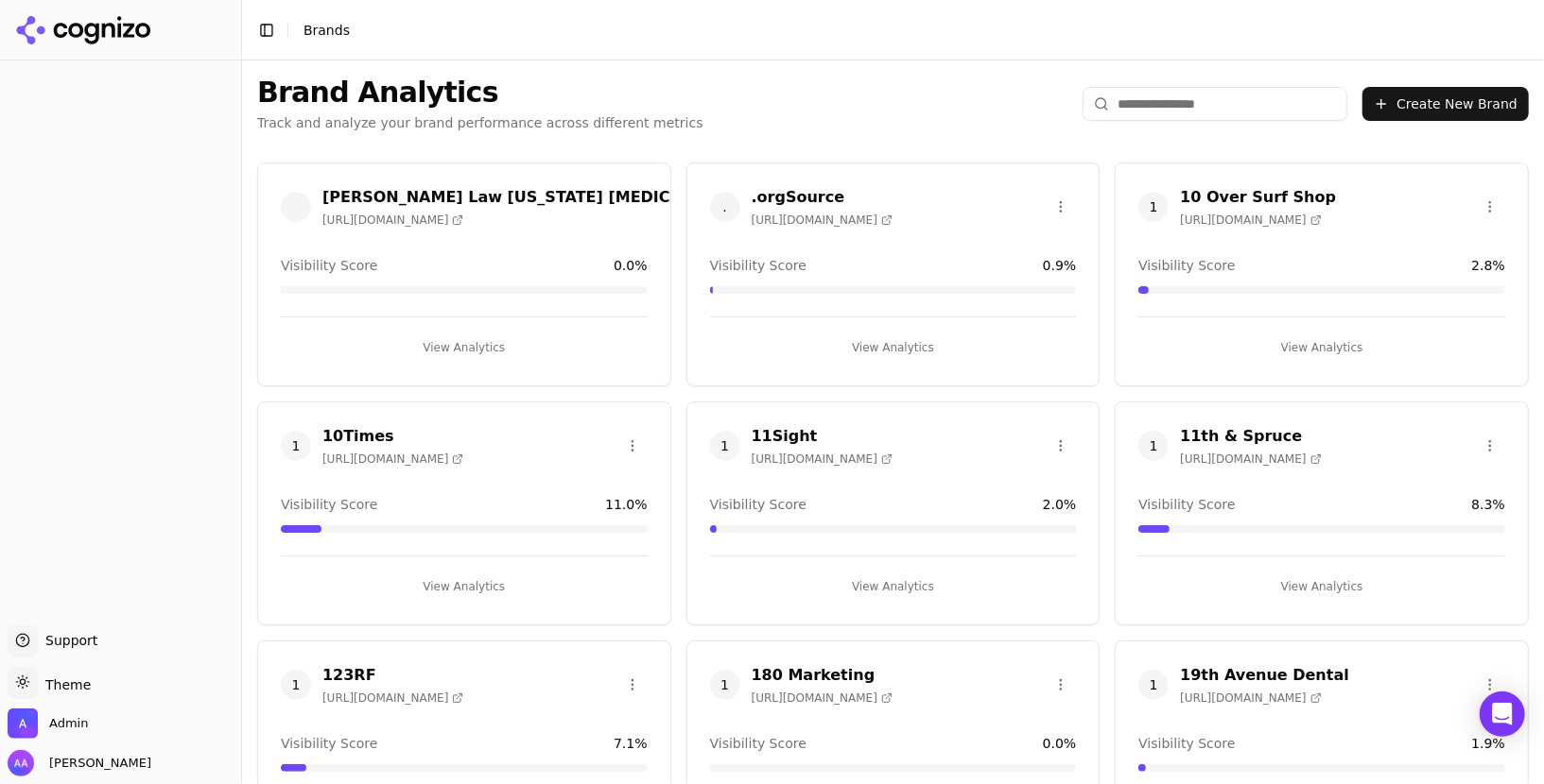
click at [1173, 106] on input "search" at bounding box center [1214, 103] width 264 height 34
click at [1145, 106] on input "search" at bounding box center [1214, 103] width 264 height 34
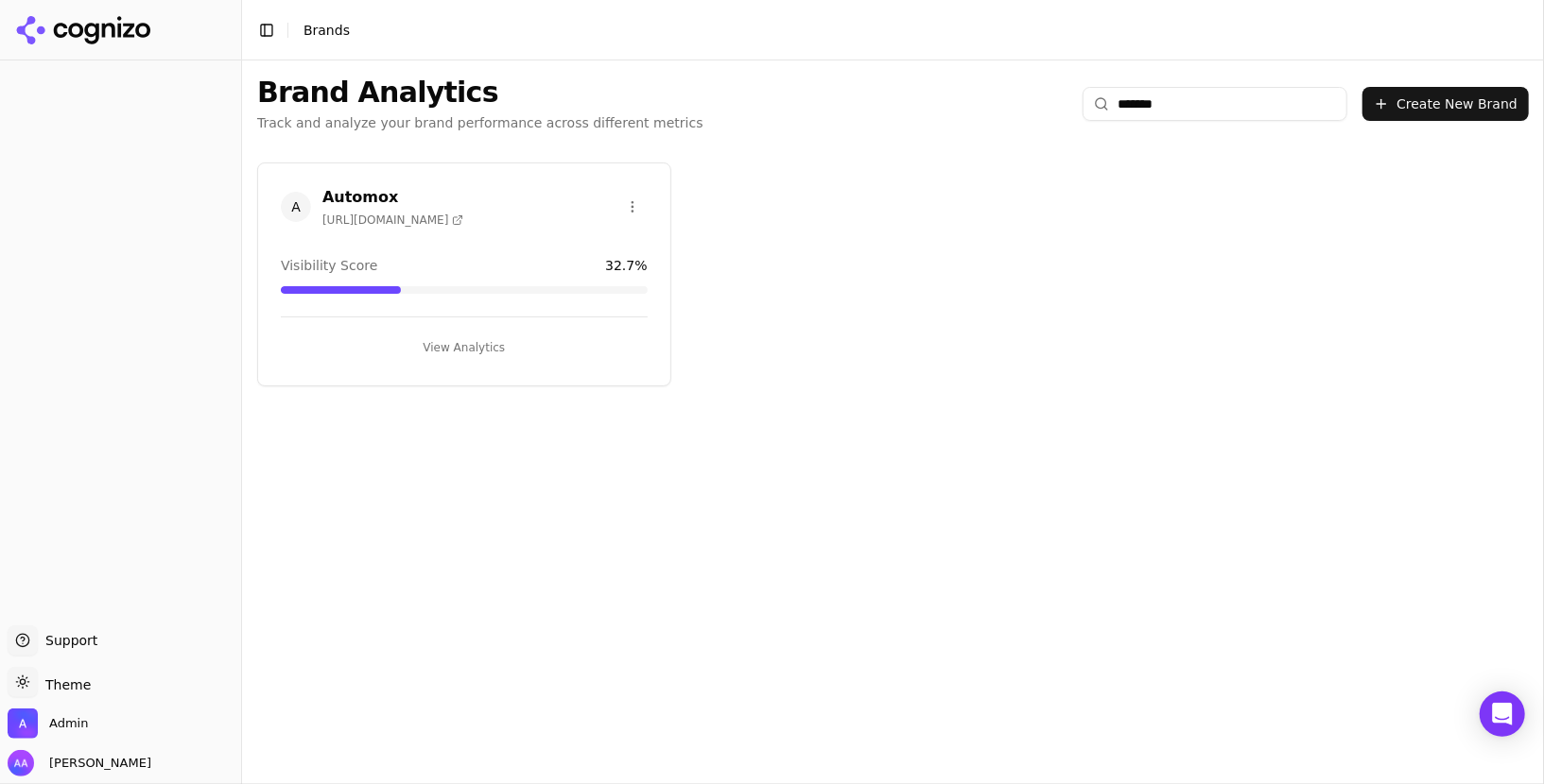
type input "*******"
click at [297, 213] on span "A" at bounding box center [296, 207] width 30 height 30
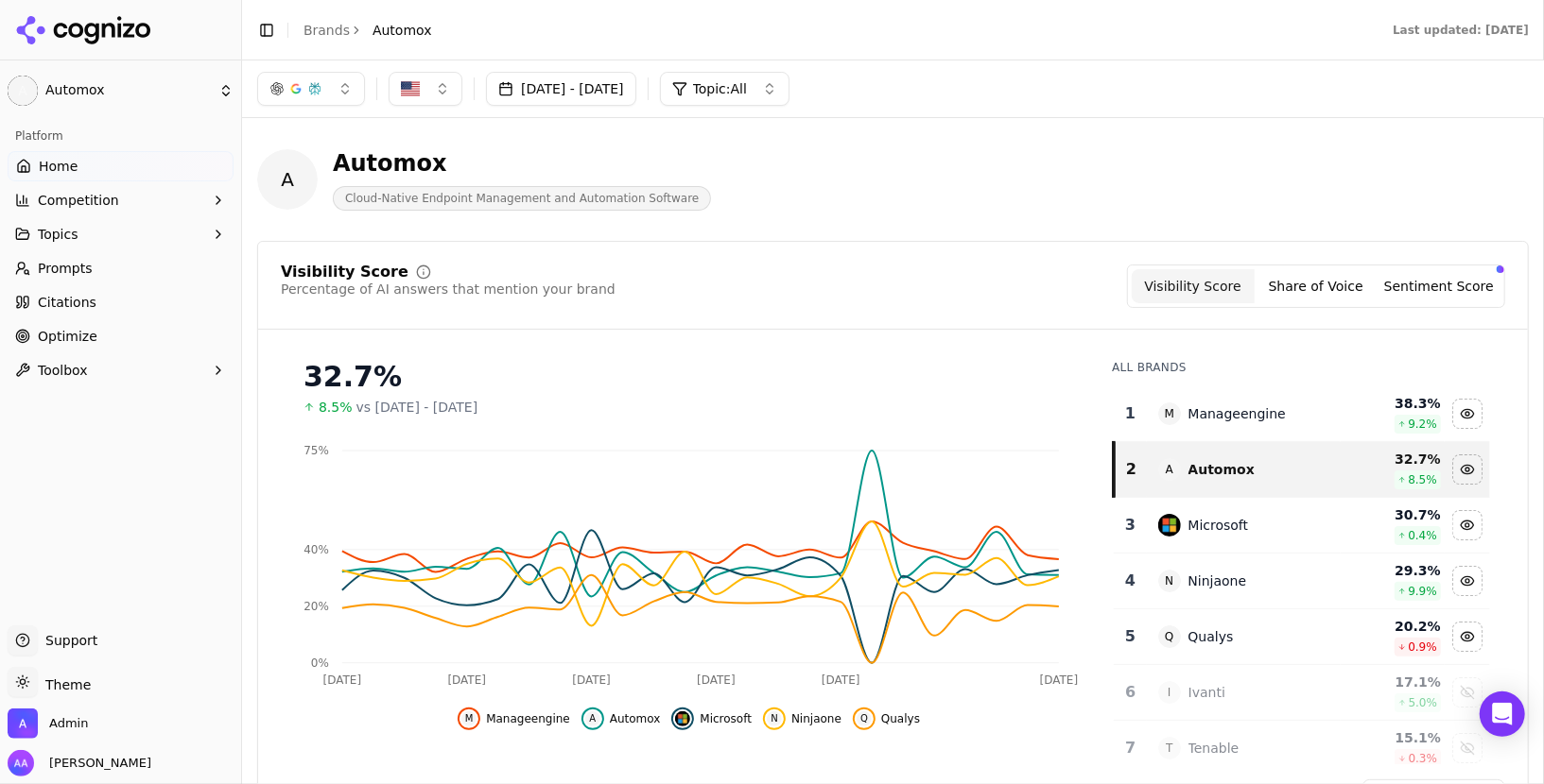
click at [1266, 515] on div "Microsoft" at bounding box center [1244, 525] width 172 height 22
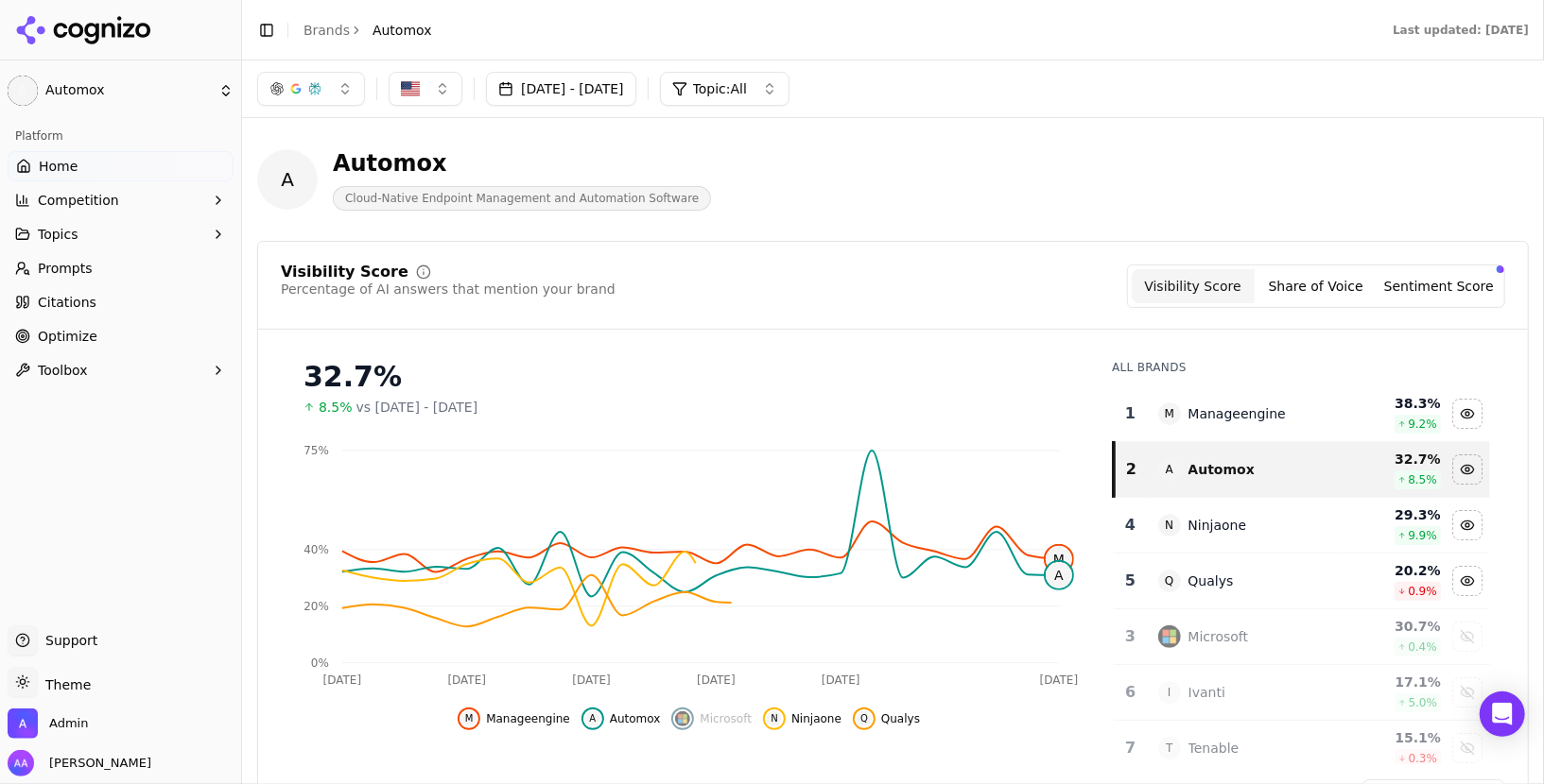
click at [1239, 537] on td "N Ninjaone" at bounding box center [1245, 526] width 195 height 56
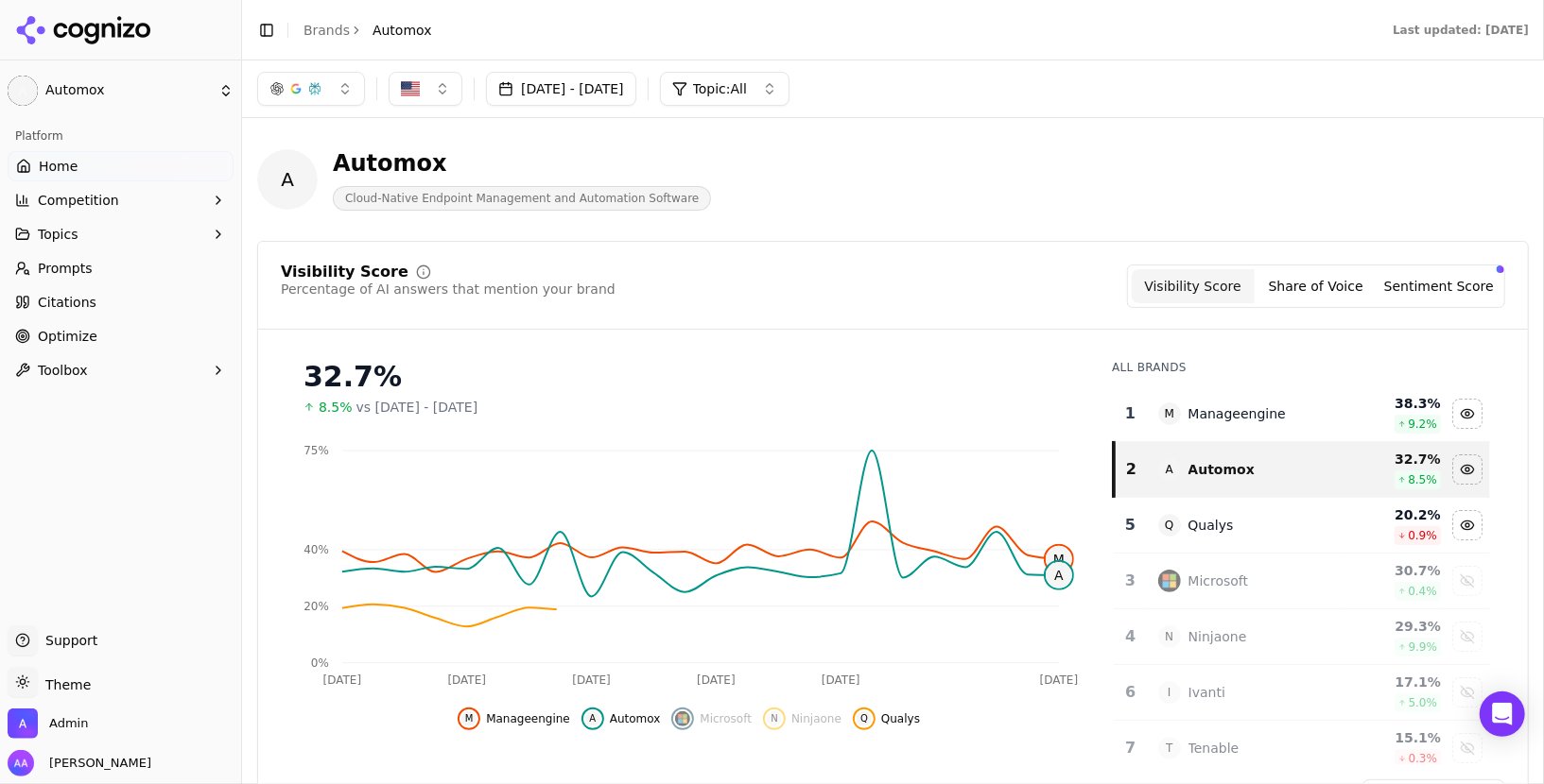
click at [1235, 535] on td "Q Qualys" at bounding box center [1245, 526] width 195 height 56
click at [1215, 422] on div "M Manageengine" at bounding box center [1244, 413] width 172 height 22
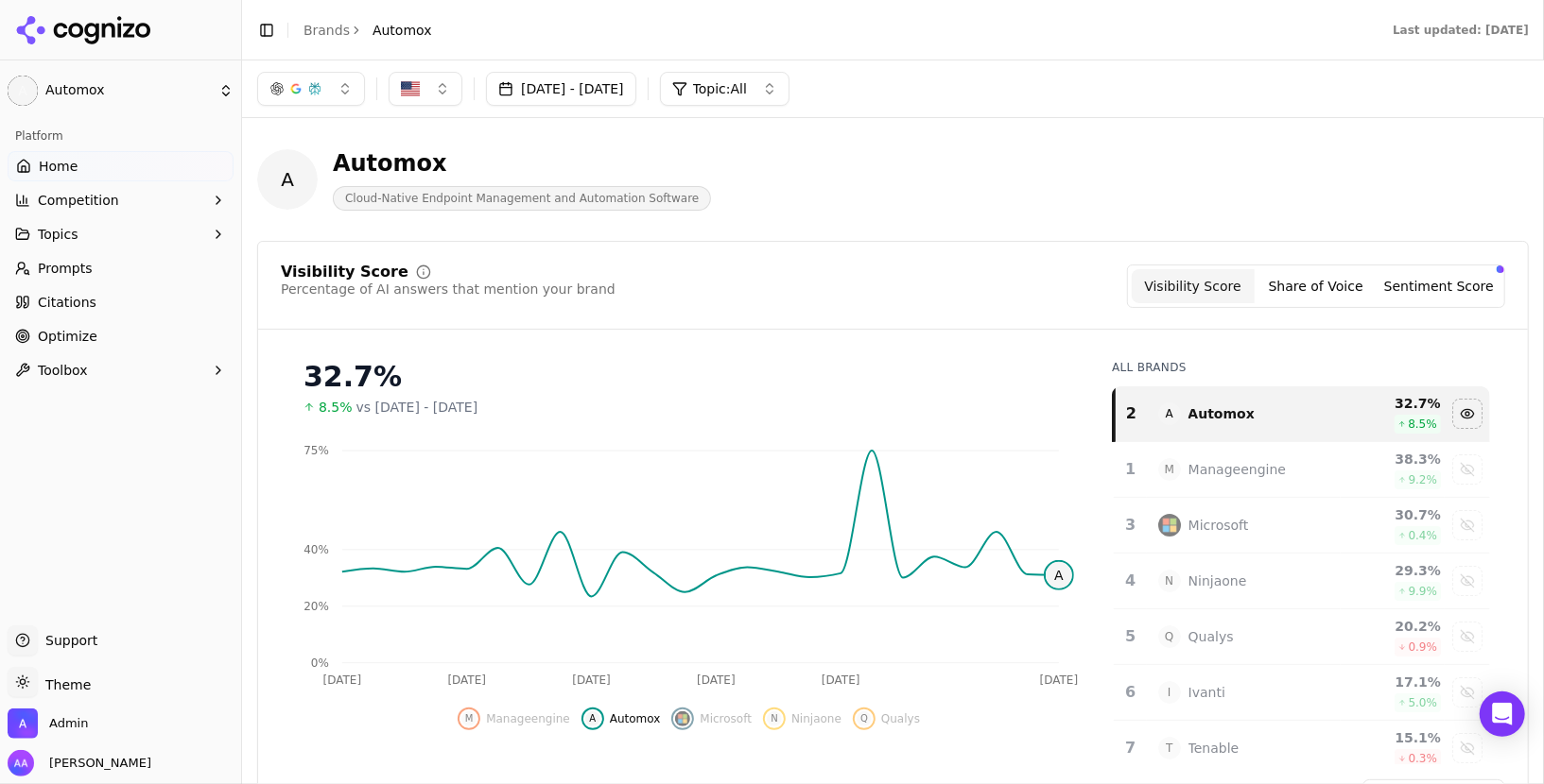
click at [545, 75] on button "[DATE] - [DATE]" at bounding box center [561, 89] width 150 height 34
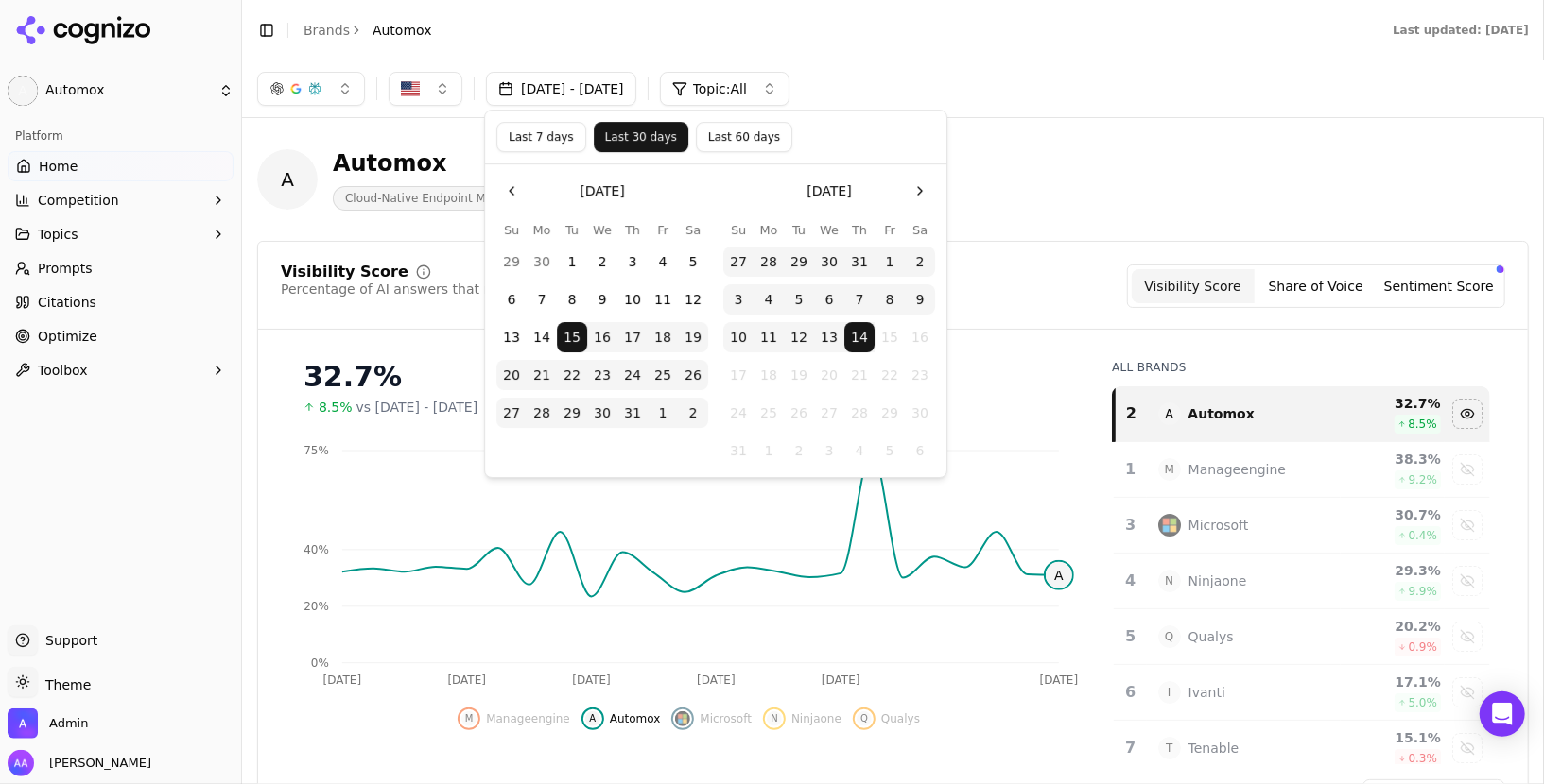
click at [729, 131] on button "Last 60 days" at bounding box center [743, 137] width 97 height 30
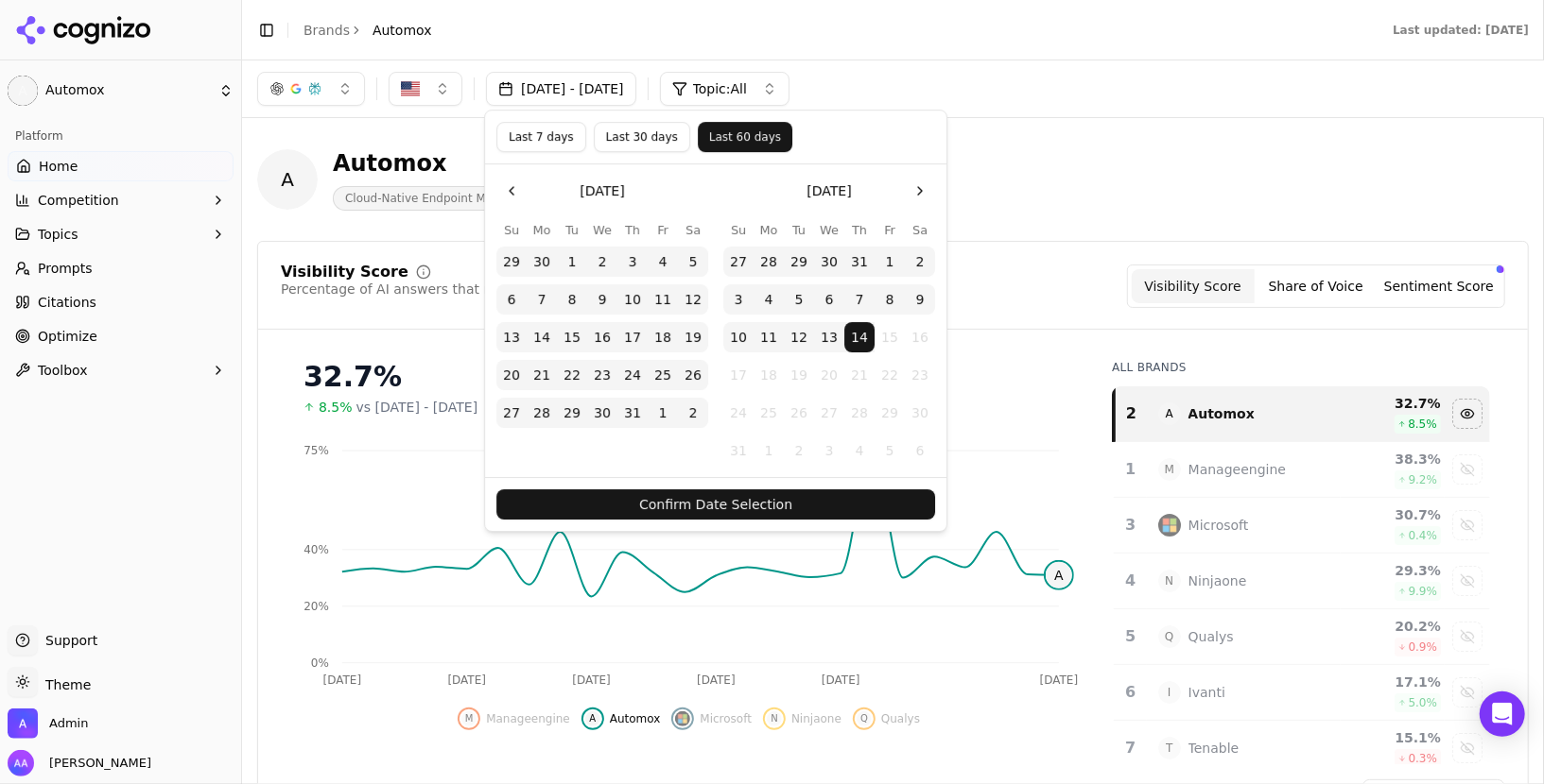
click at [704, 497] on button "Confirm Date Selection" at bounding box center [716, 504] width 439 height 30
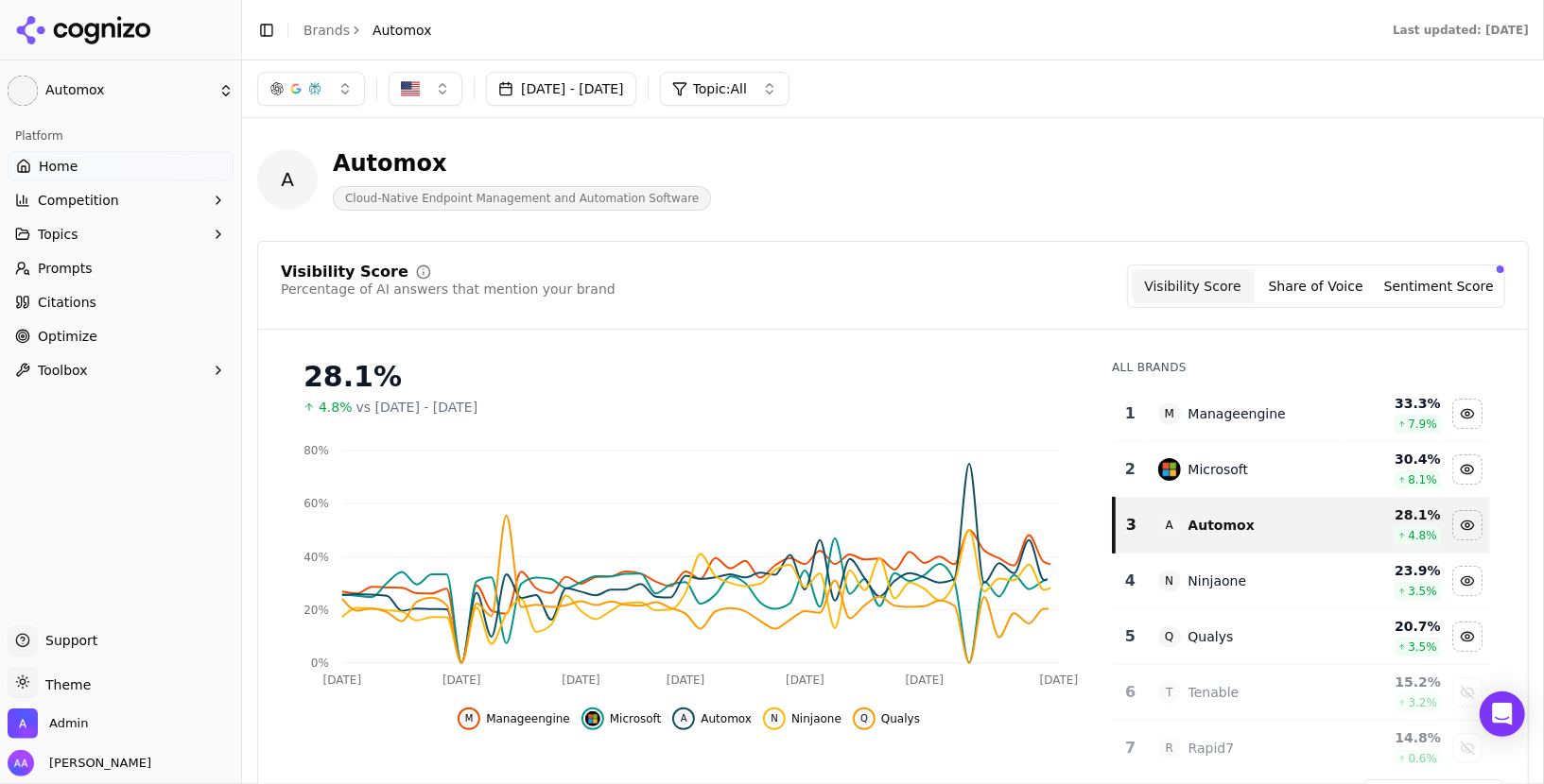
click at [1284, 466] on div "Microsoft" at bounding box center [1244, 469] width 172 height 22
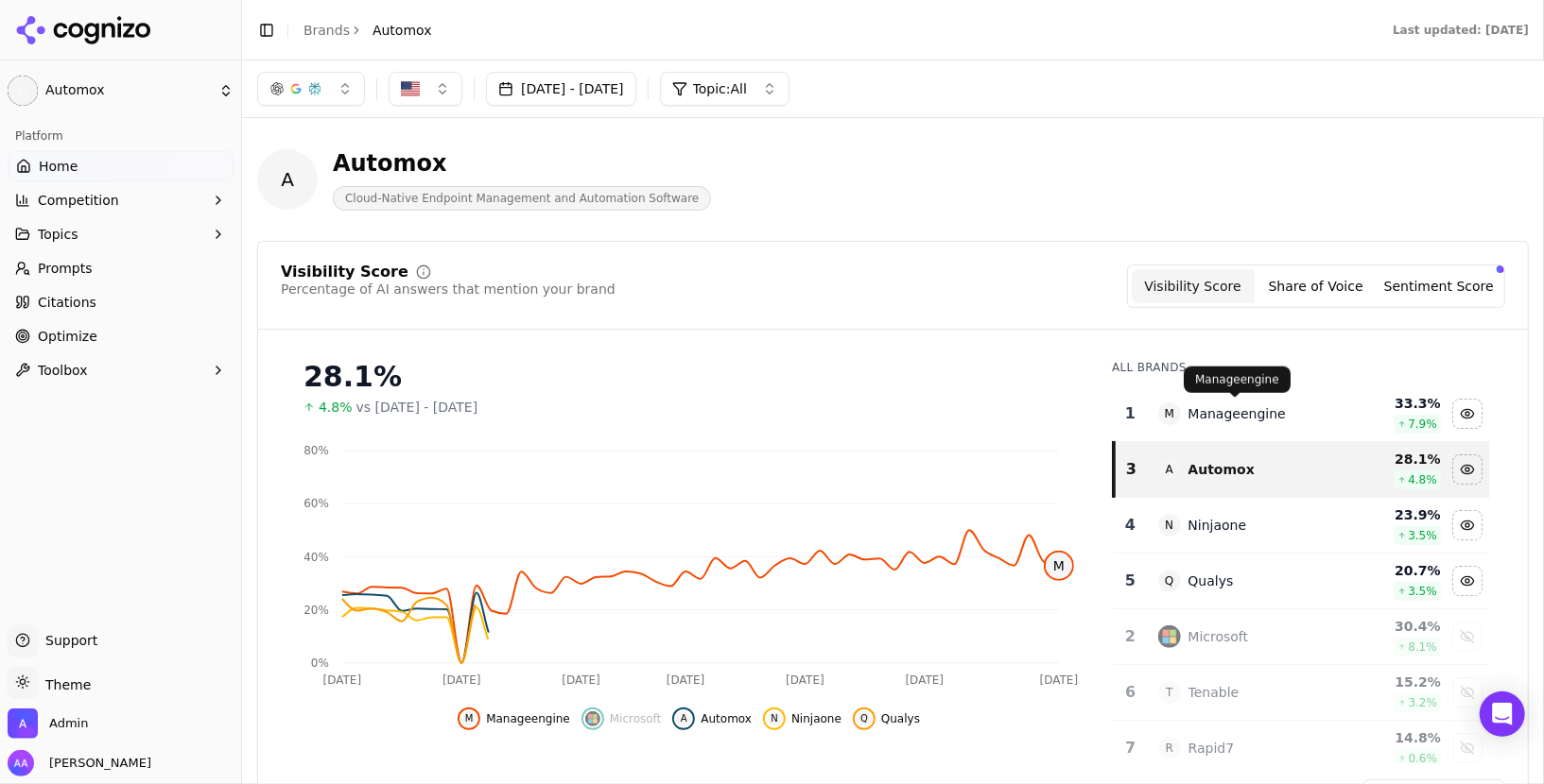
click at [1279, 414] on div "Manageengine" at bounding box center [1237, 413] width 98 height 19
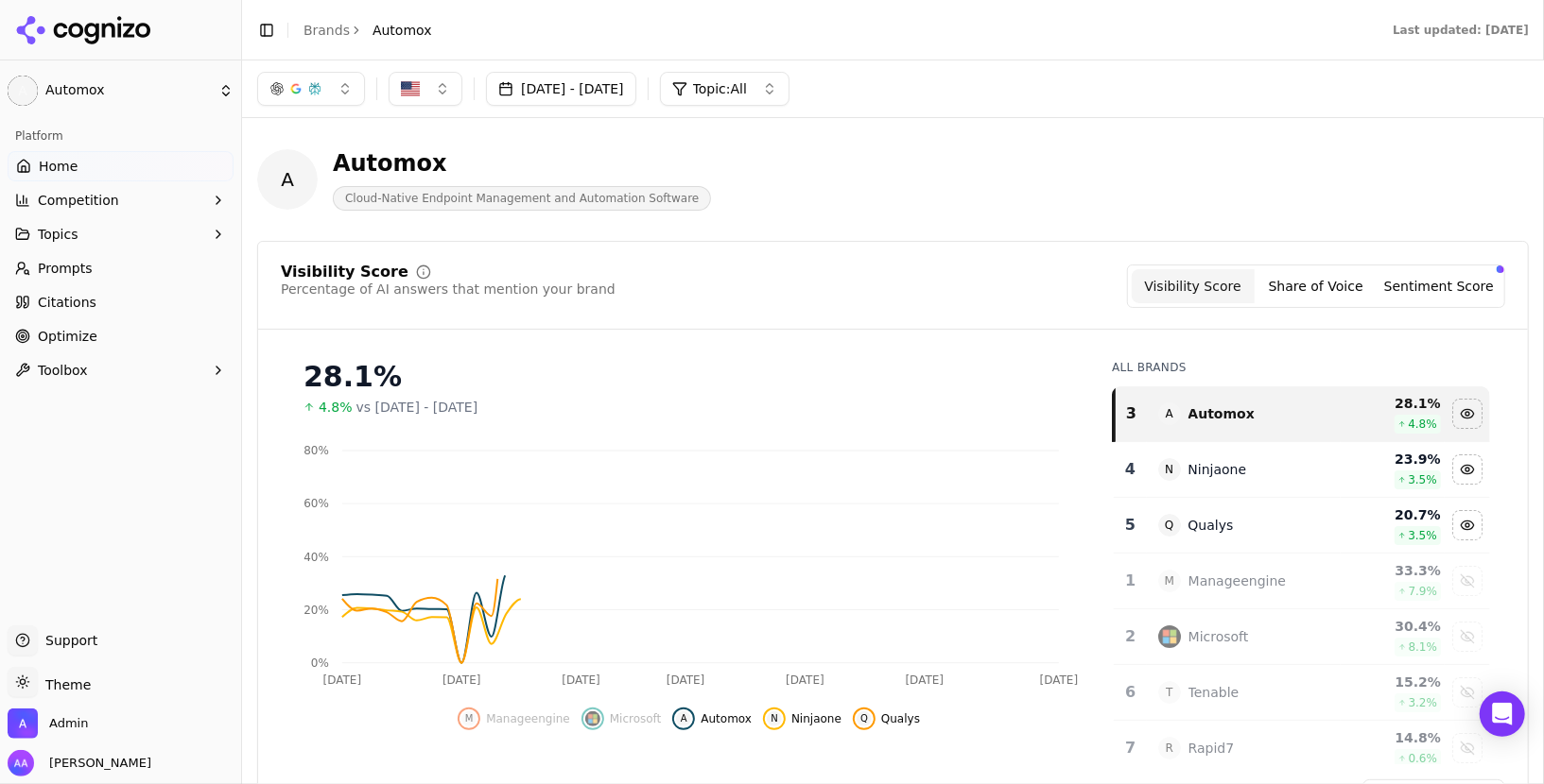
click at [1256, 479] on td "N Ninjaone" at bounding box center [1245, 470] width 195 height 56
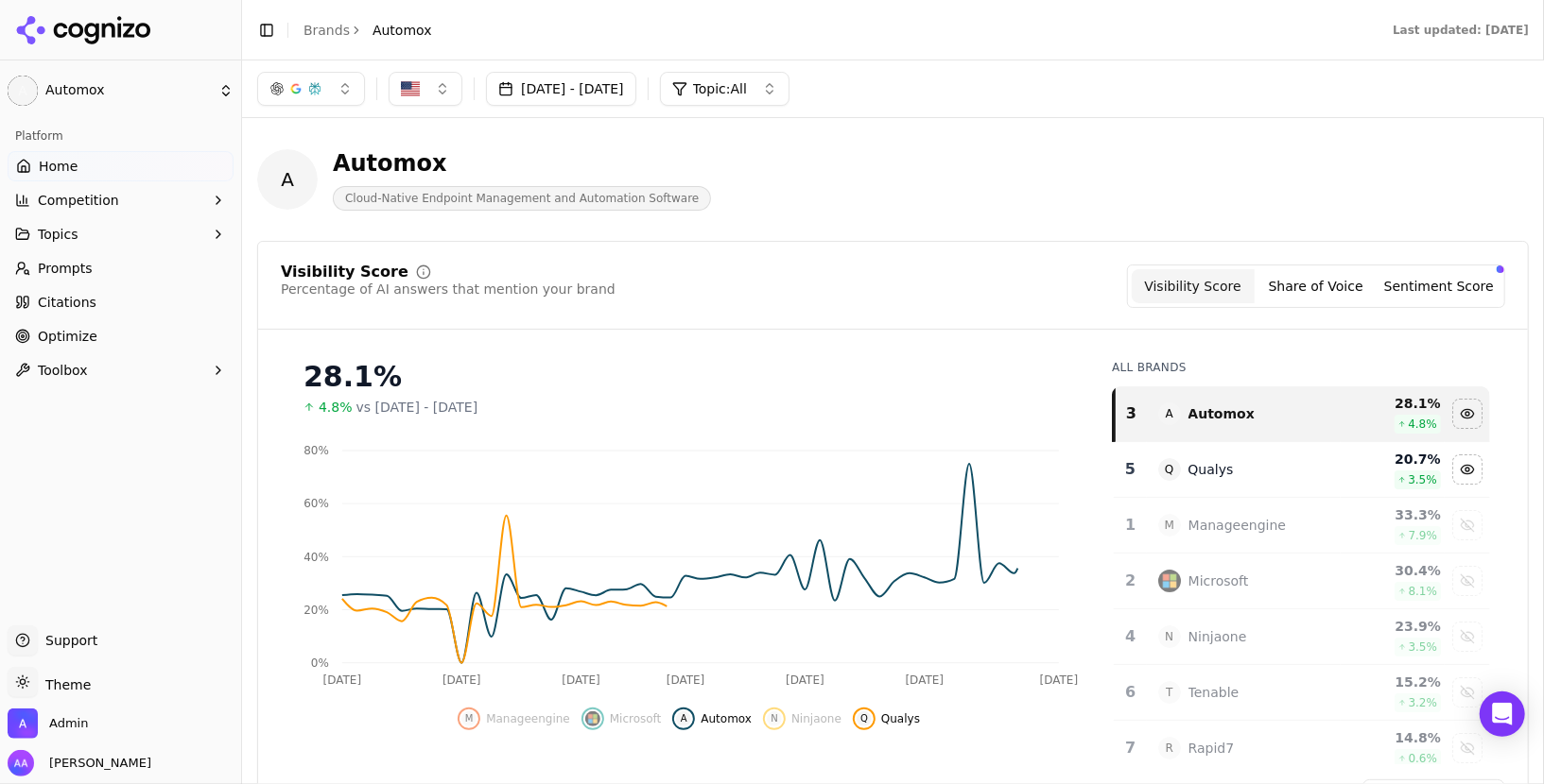
click at [1247, 479] on td "Q Qualys" at bounding box center [1245, 470] width 195 height 56
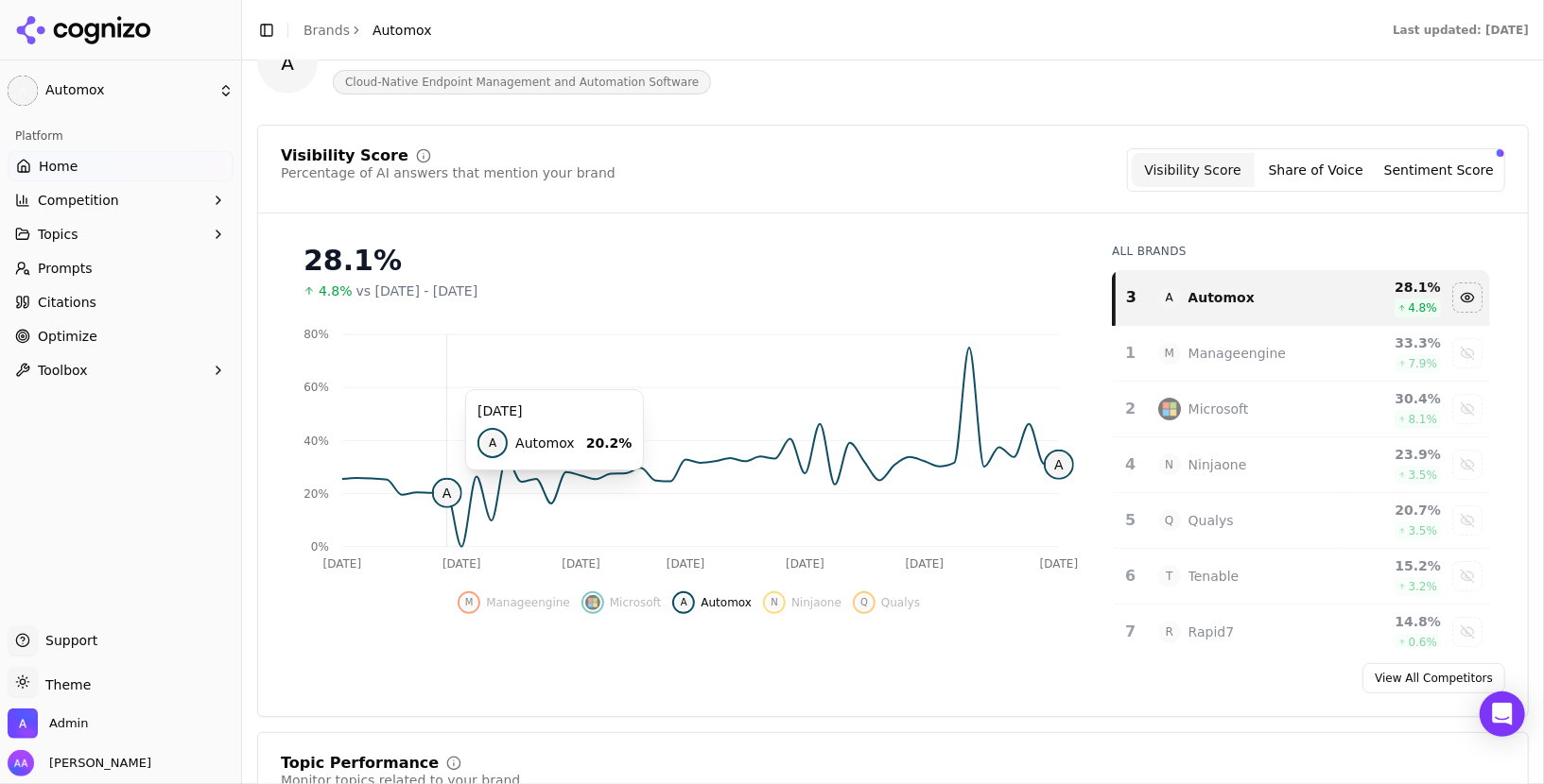
scroll to position [118, 0]
